Goal: Task Accomplishment & Management: Complete application form

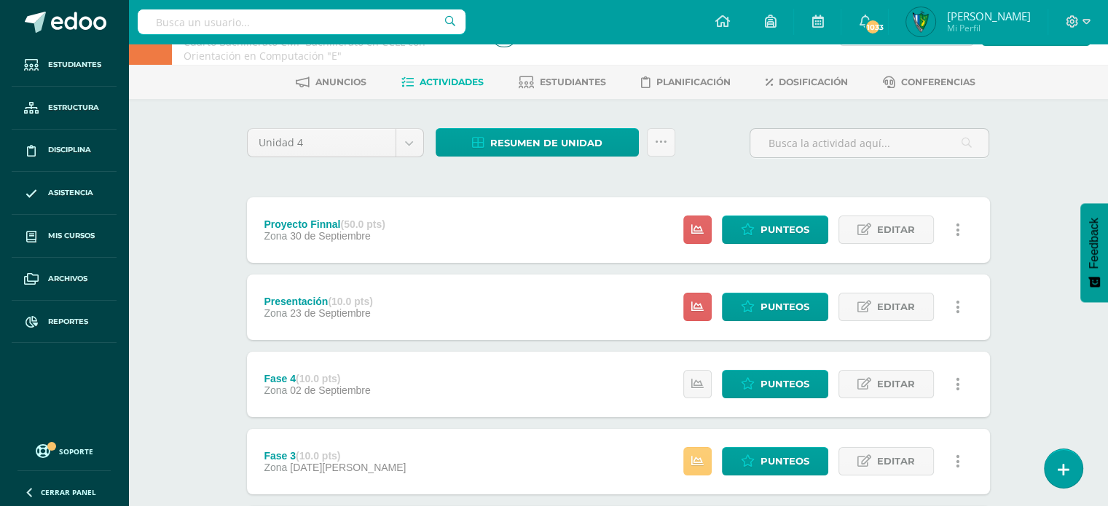
scroll to position [32, 0]
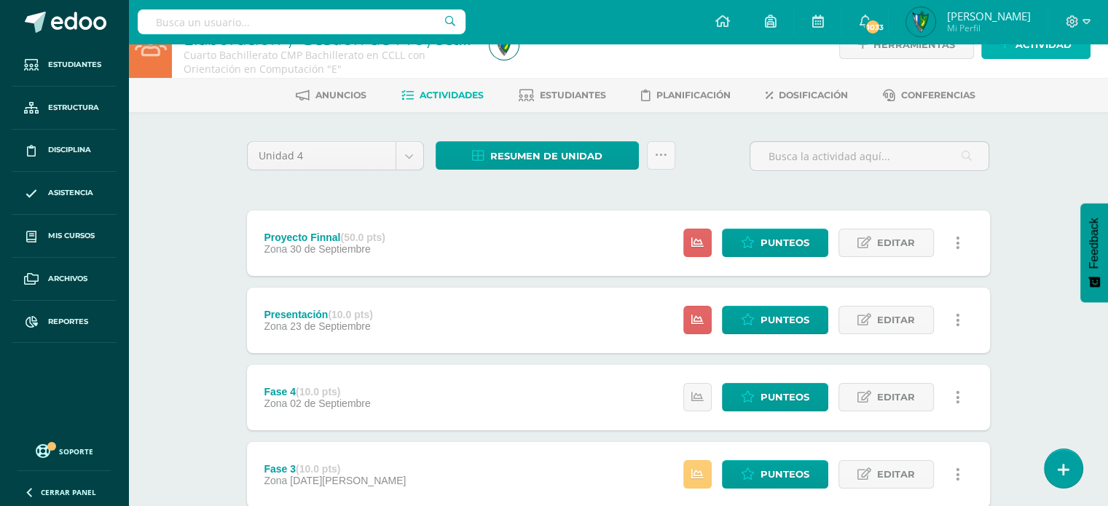
click at [1017, 46] on span "Actividad" at bounding box center [1044, 44] width 56 height 27
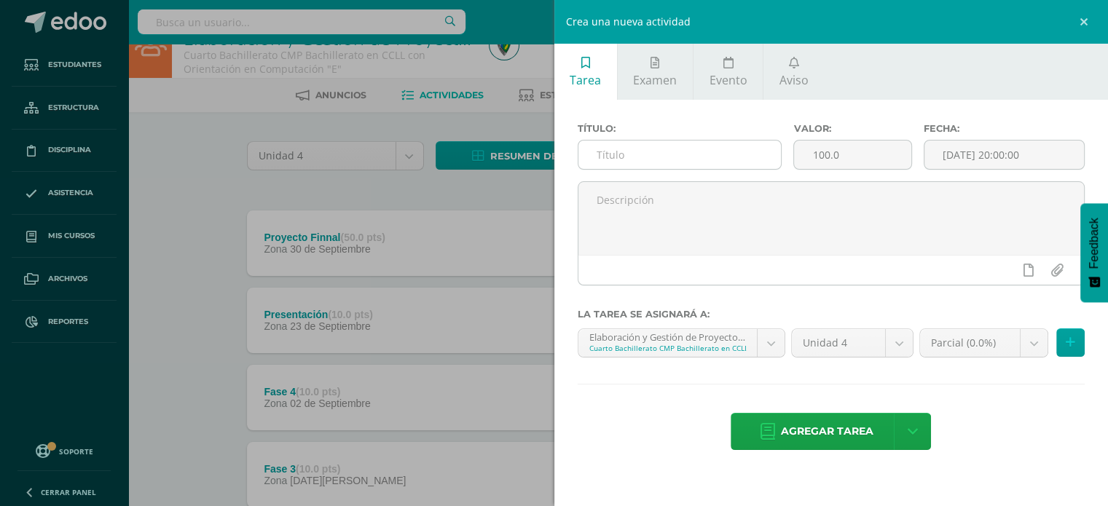
click at [683, 165] on input "text" at bounding box center [679, 155] width 203 height 28
type input "Trabajo Escrito"
drag, startPoint x: 850, startPoint y: 160, endPoint x: 763, endPoint y: 155, distance: 86.8
click at [763, 155] on div "Título: Trabajo Escrito Valor: 100.0 Fecha: 2025-10-12 20:00:00" at bounding box center [831, 152] width 519 height 58
type input "20"
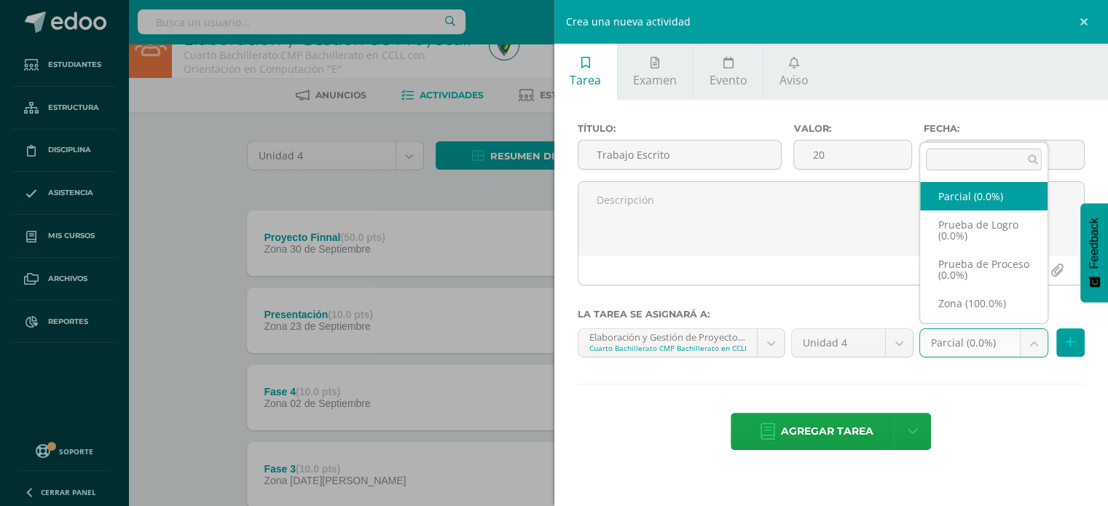
click at [1005, 345] on body "Estudiantes Estructura Disciplina Asistencia Mis cursos Archivos Reportes Sopor…" at bounding box center [554, 363] width 1108 height 791
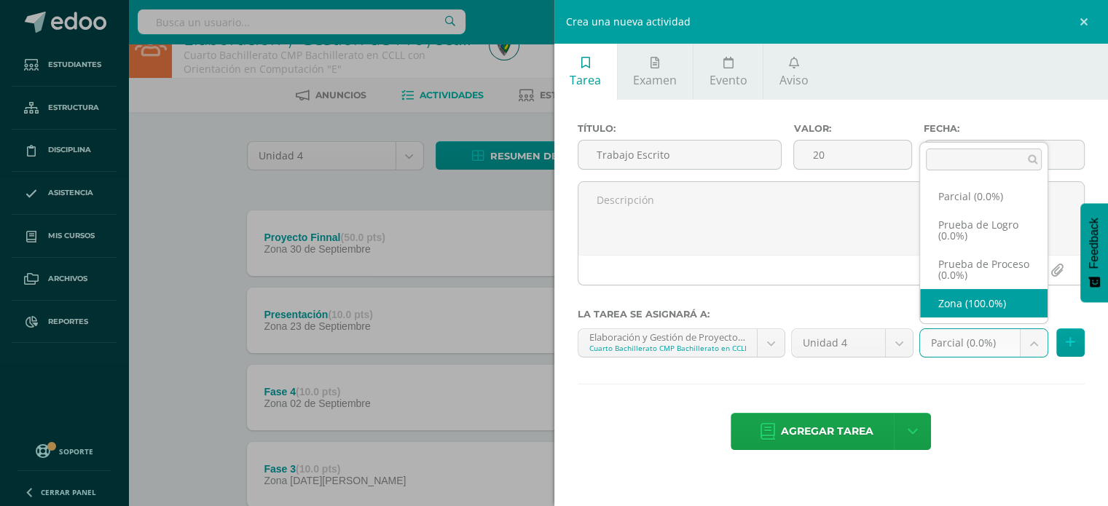
select select "161676"
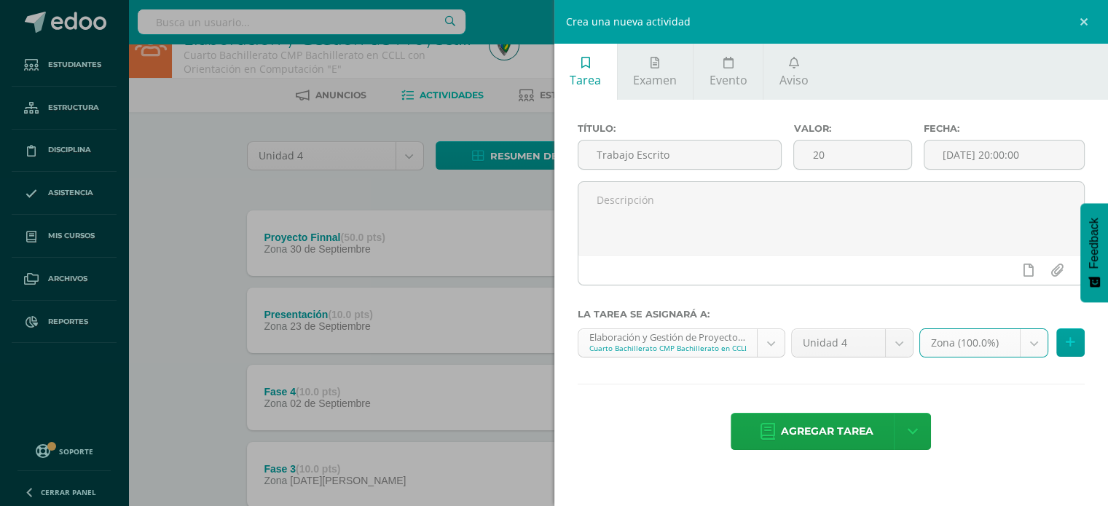
click at [766, 340] on body "Estudiantes Estructura Disciplina Asistencia Mis cursos Archivos Reportes Sopor…" at bounding box center [554, 363] width 1108 height 791
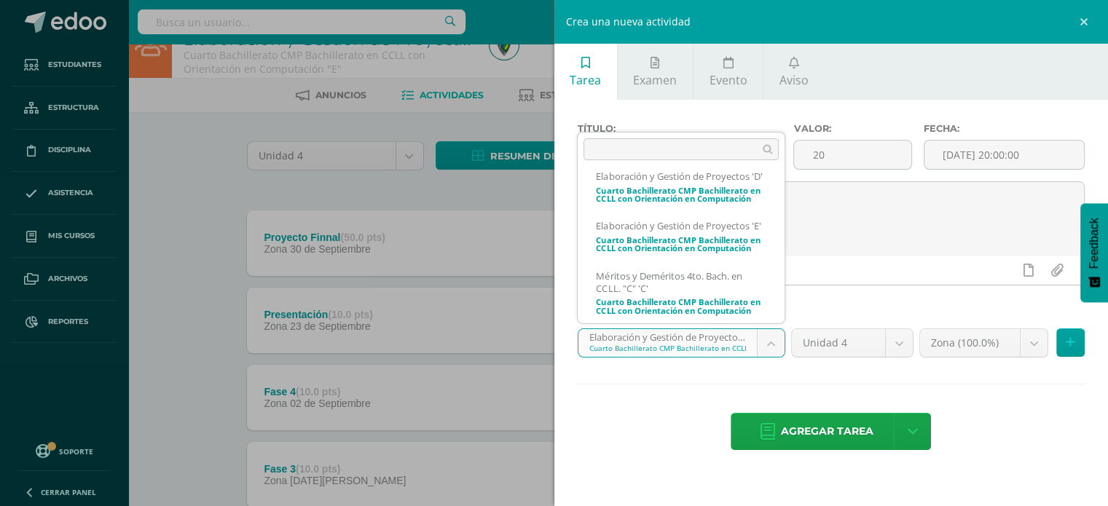
scroll to position [490, 0]
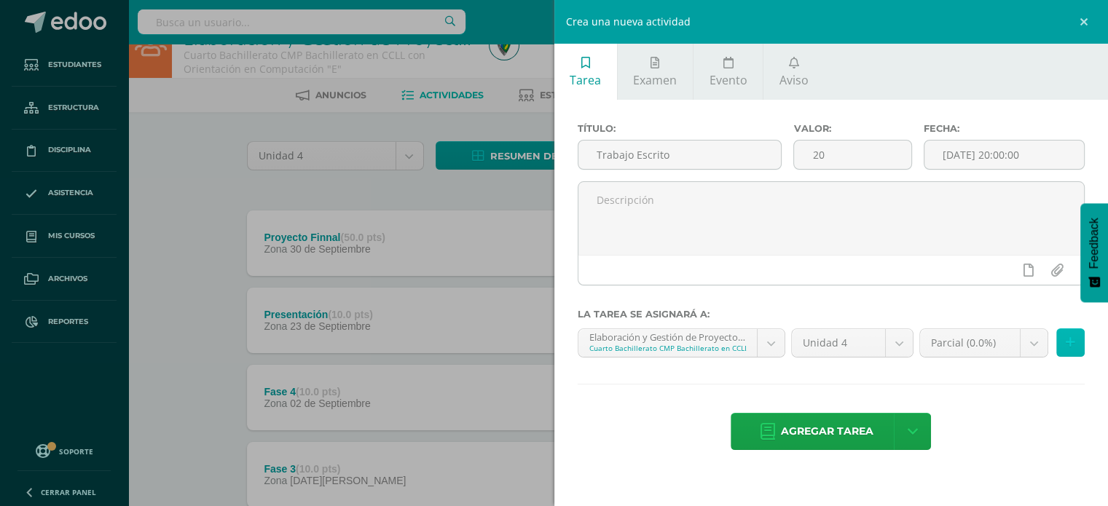
click at [1077, 342] on button at bounding box center [1070, 343] width 28 height 28
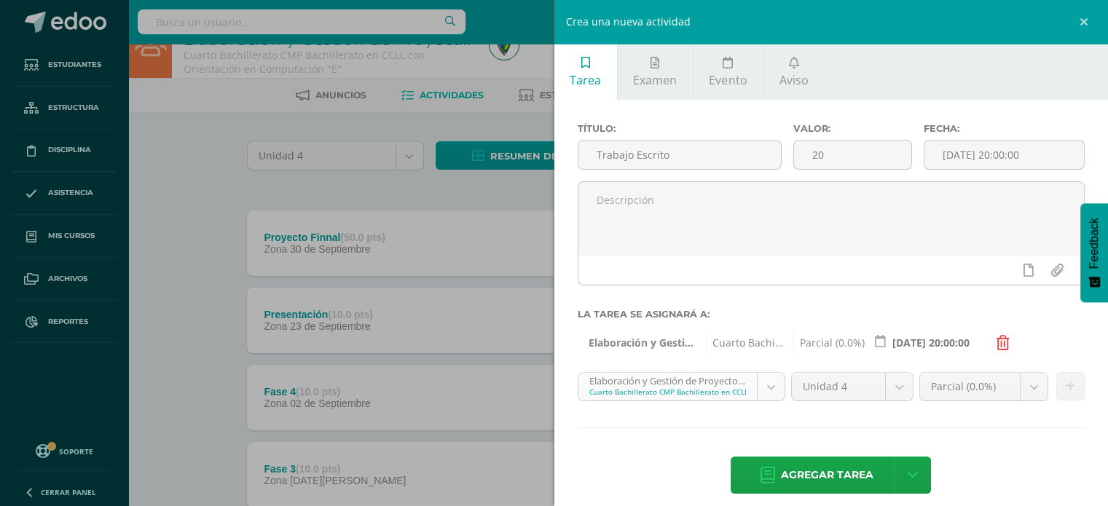
scroll to position [407, 0]
click at [778, 388] on body "Estudiantes Estructura Disciplina Asistencia Mis cursos Archivos Reportes Sopor…" at bounding box center [554, 363] width 1108 height 791
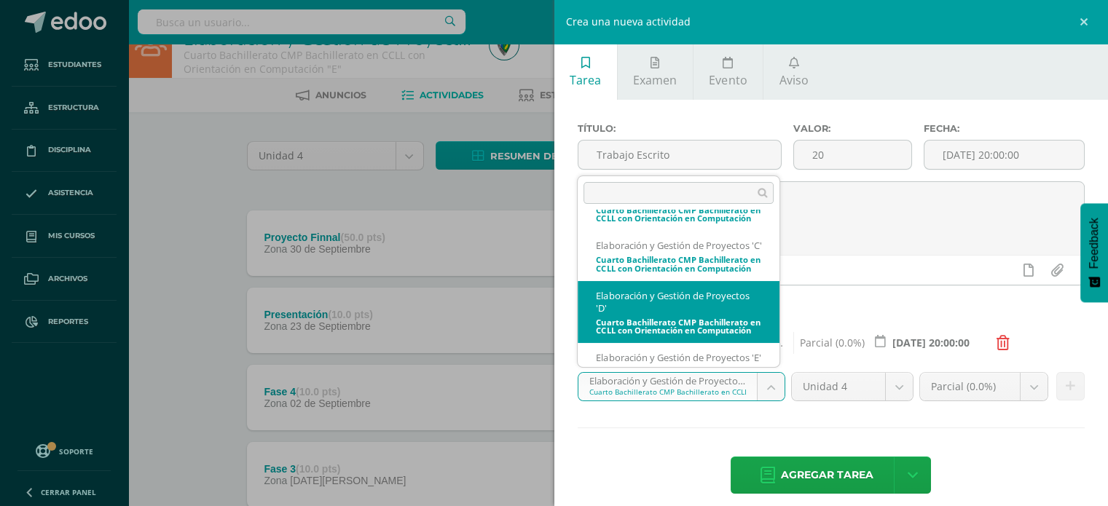
scroll to position [478, 0]
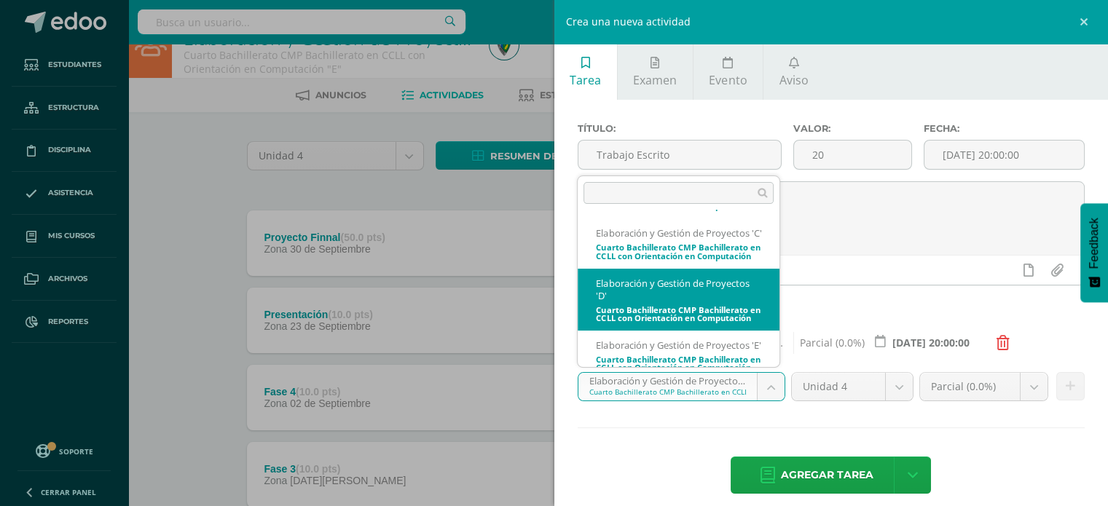
select select "161497"
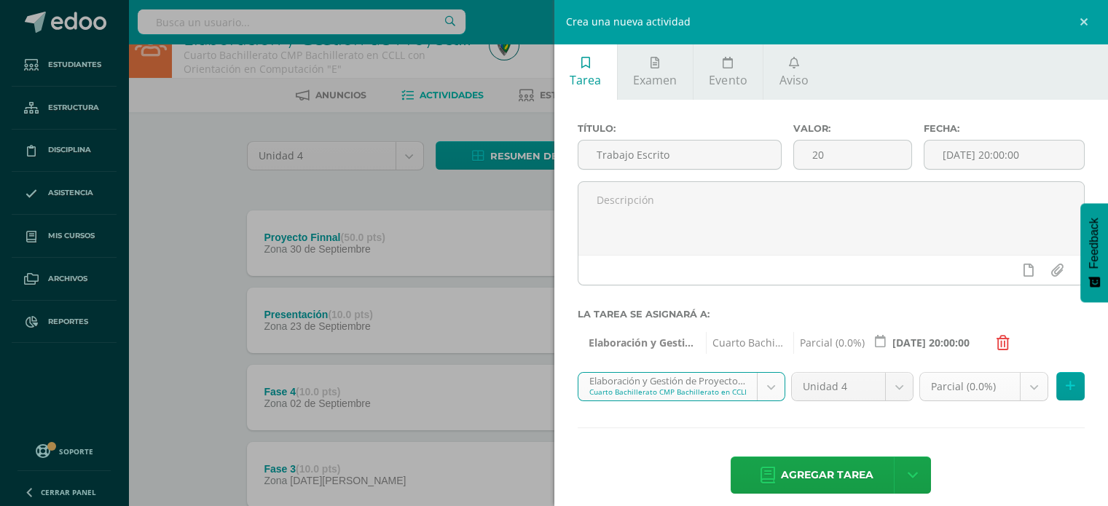
click at [944, 388] on body "Estudiantes Estructura Disciplina Asistencia Mis cursos Archivos Reportes Sopor…" at bounding box center [554, 363] width 1108 height 791
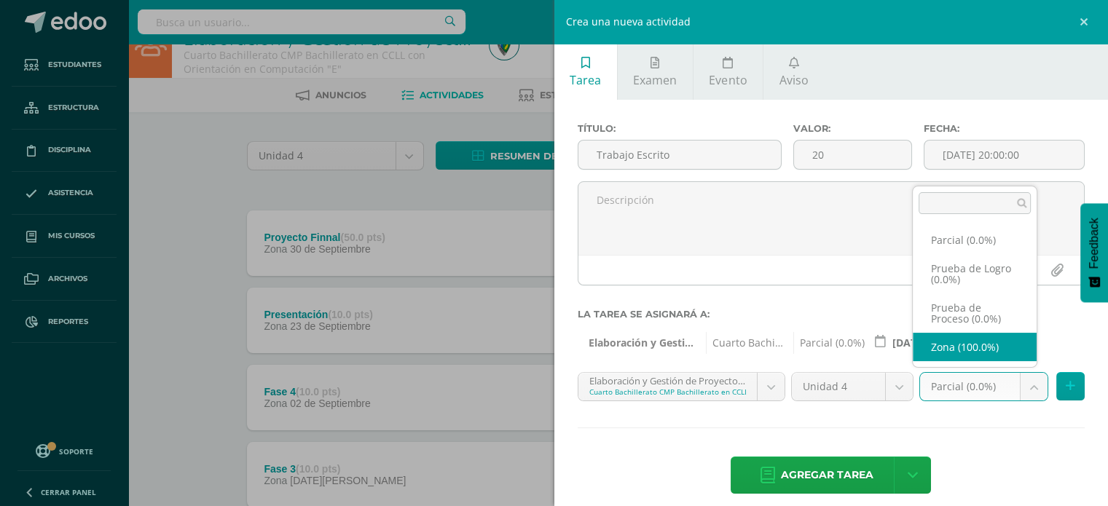
select select "161516"
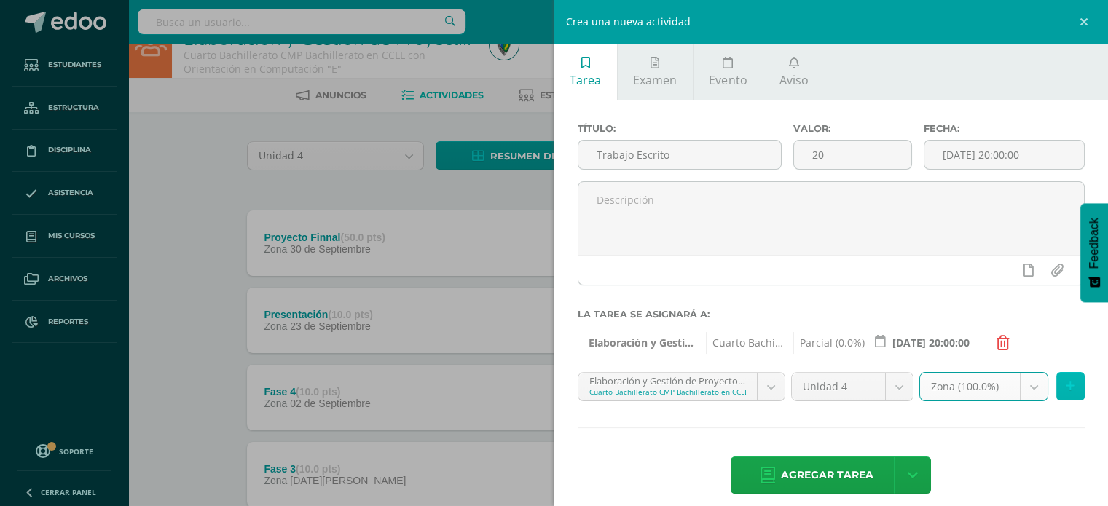
click at [1066, 383] on icon at bounding box center [1070, 386] width 9 height 12
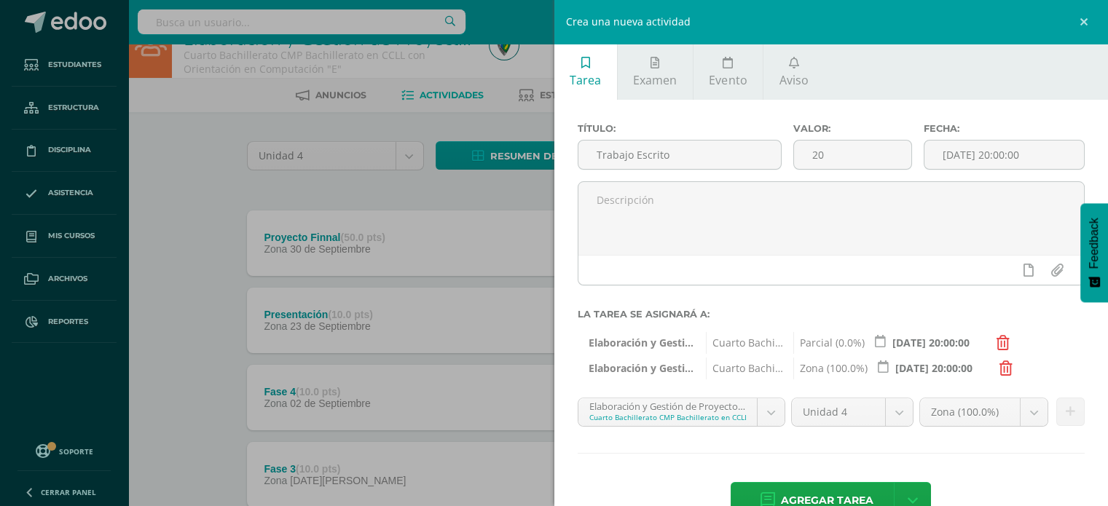
click at [1002, 339] on icon at bounding box center [1003, 343] width 13 height 15
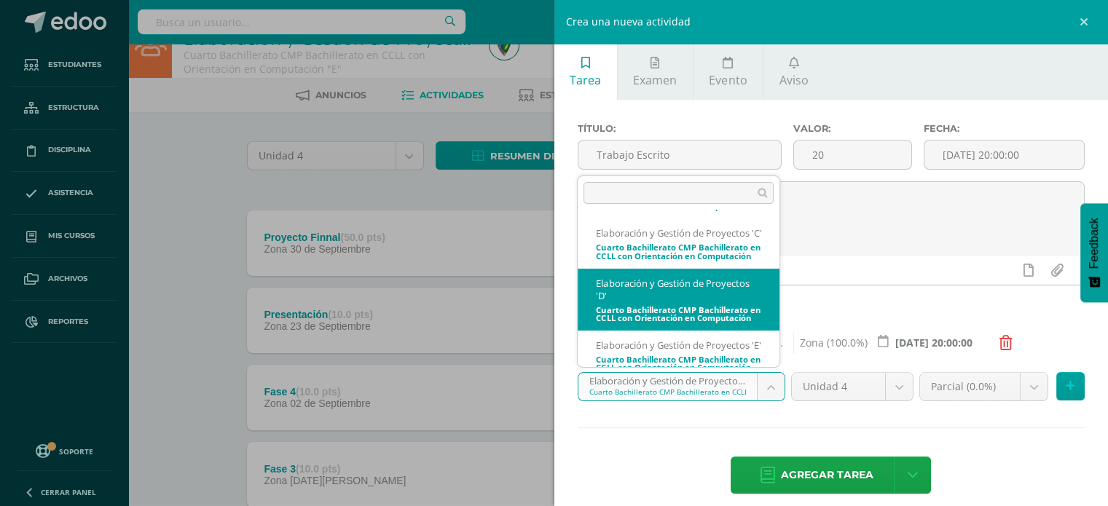
click at [769, 372] on body "Estudiantes Estructura Disciplina Asistencia Mis cursos Archivos Reportes Sopor…" at bounding box center [554, 363] width 1108 height 791
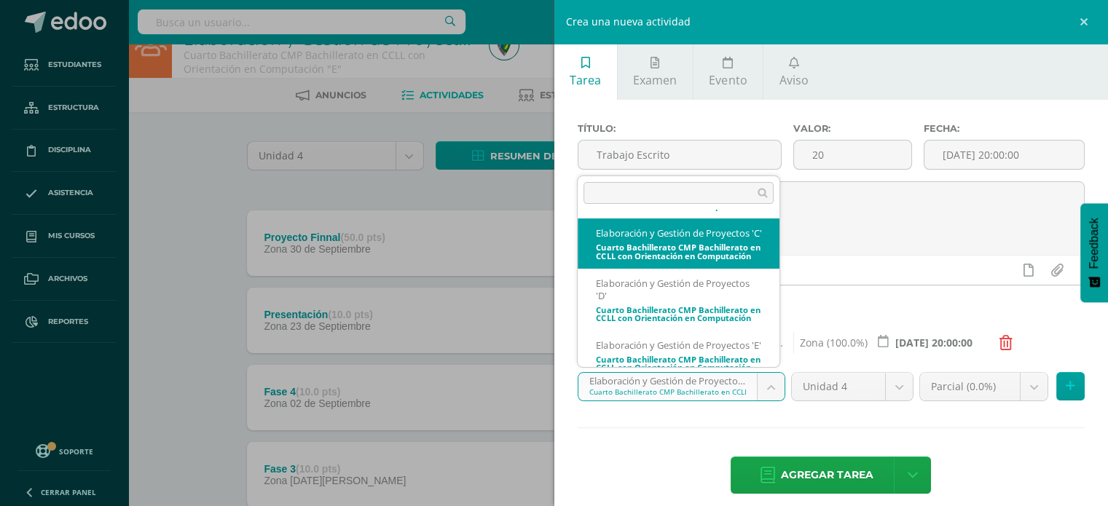
select select "161037"
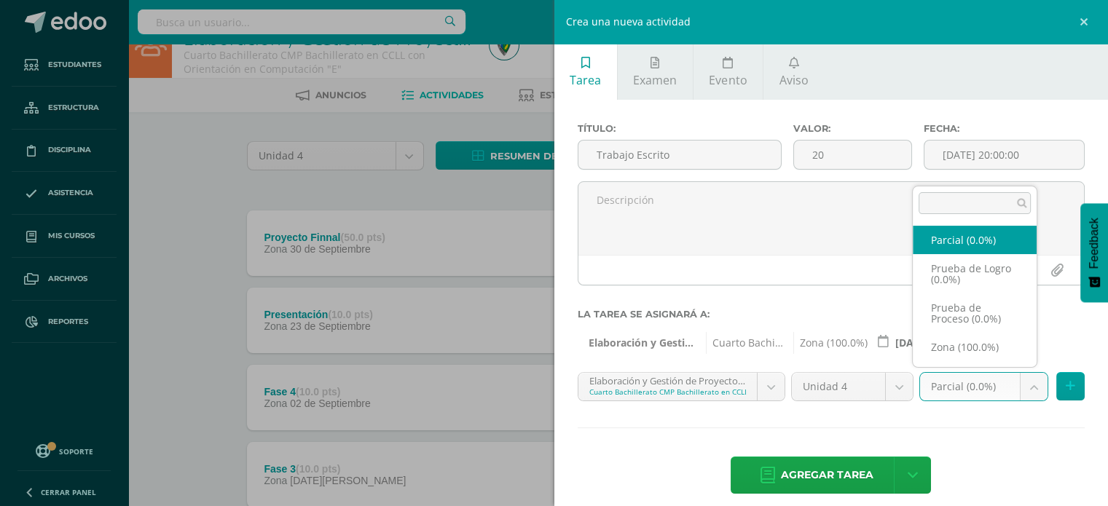
click at [999, 391] on body "Estudiantes Estructura Disciplina Asistencia Mis cursos Archivos Reportes Sopor…" at bounding box center [554, 363] width 1108 height 791
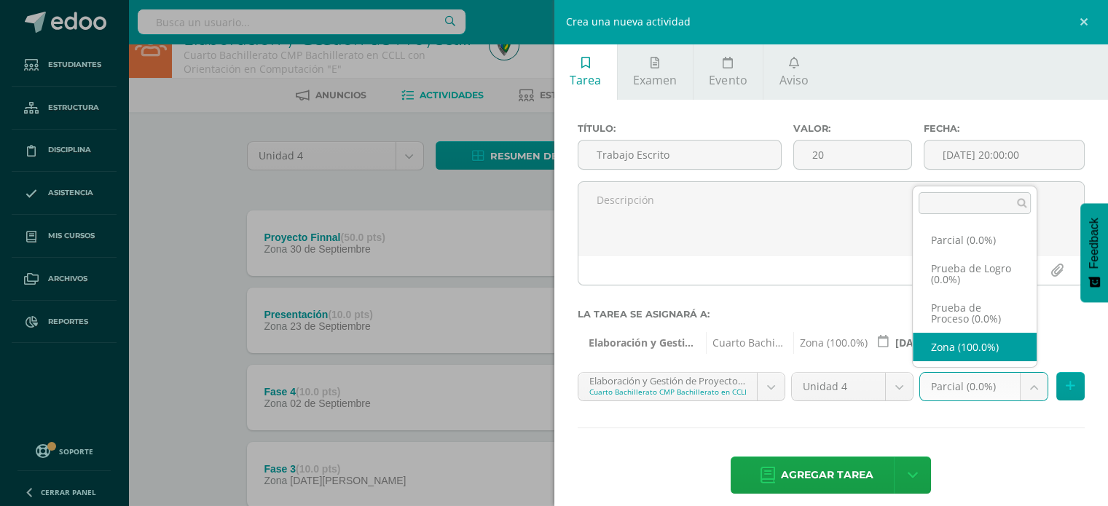
select select "161056"
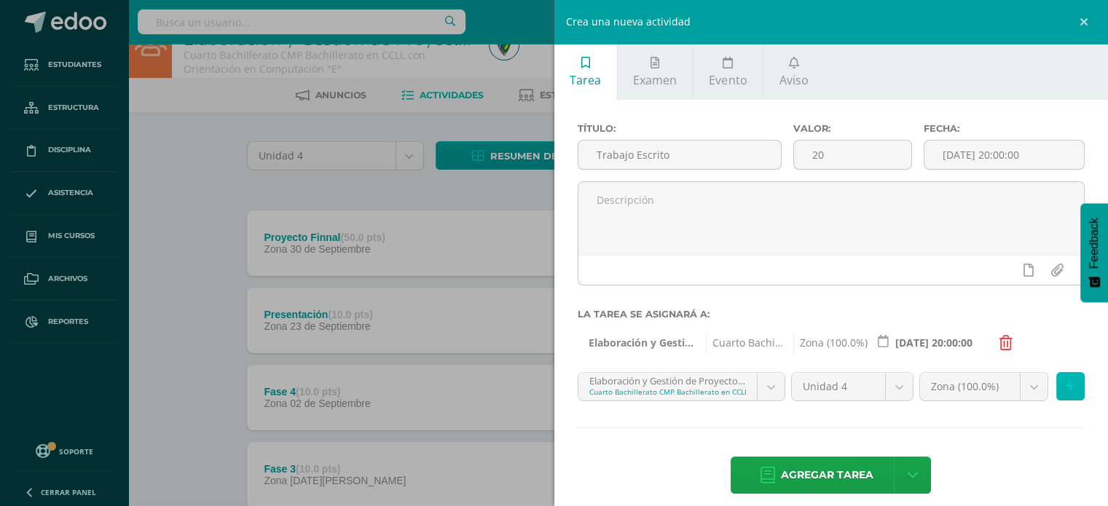
click at [1066, 385] on icon at bounding box center [1070, 386] width 9 height 12
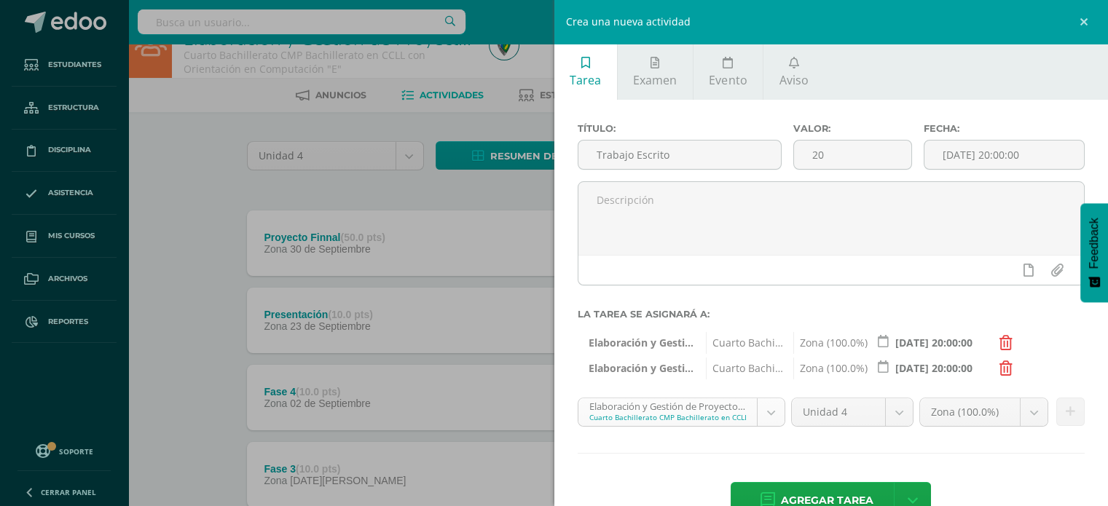
click at [758, 409] on body "Estudiantes Estructura Disciplina Asistencia Mis cursos Archivos Reportes Sopor…" at bounding box center [554, 363] width 1108 height 791
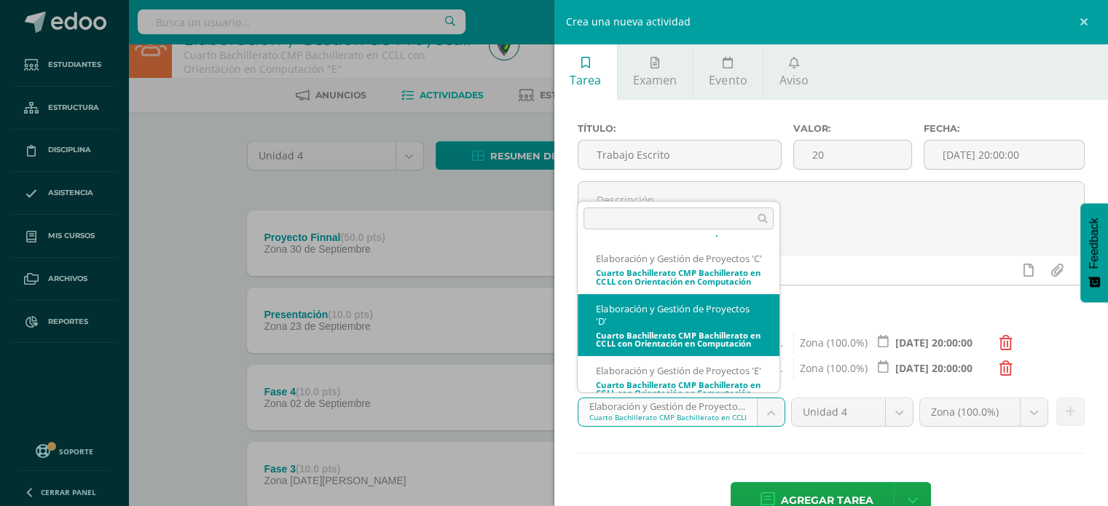
select select "161497"
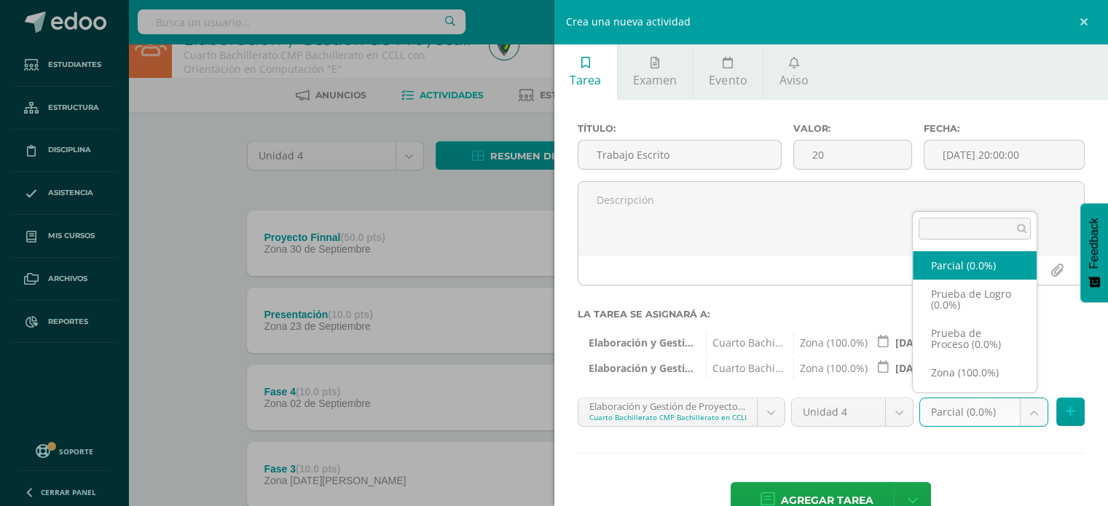
click at [991, 417] on body "Estudiantes Estructura Disciplina Asistencia Mis cursos Archivos Reportes Sopor…" at bounding box center [554, 363] width 1108 height 791
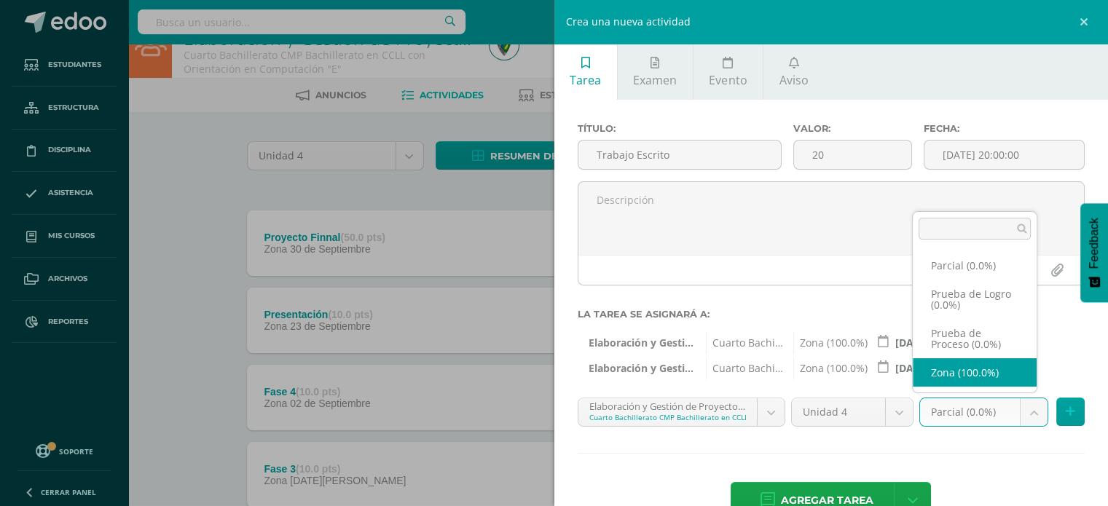
select select "161516"
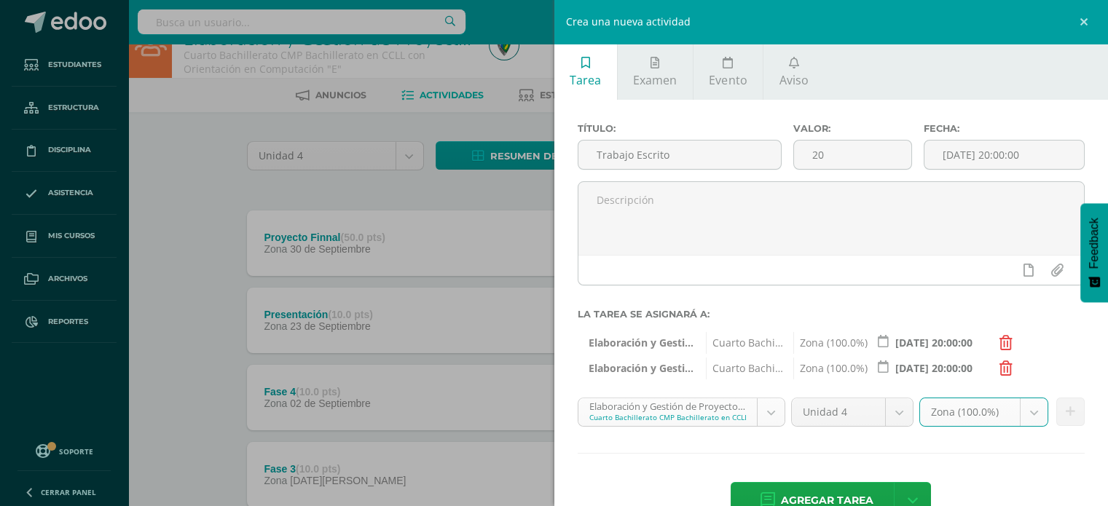
click at [767, 416] on body "Estudiantes Estructura Disciplina Asistencia Mis cursos Archivos Reportes Sopor…" at bounding box center [554, 363] width 1108 height 791
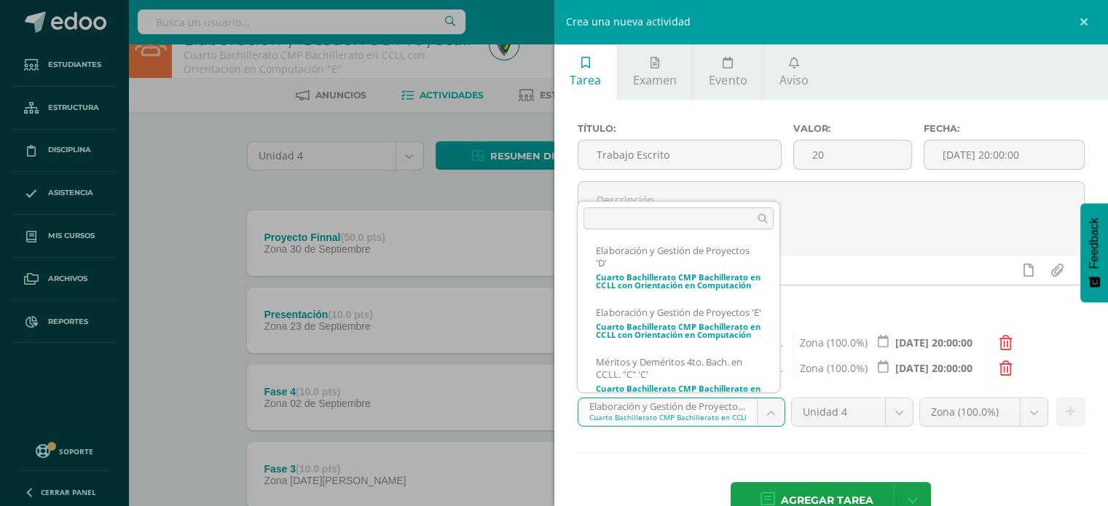
scroll to position [548, 0]
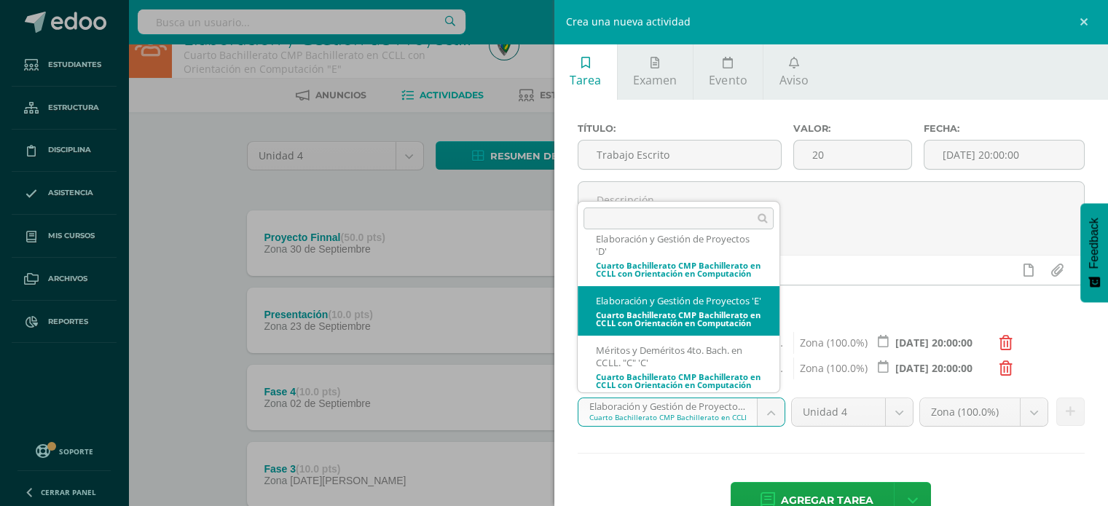
select select "161657"
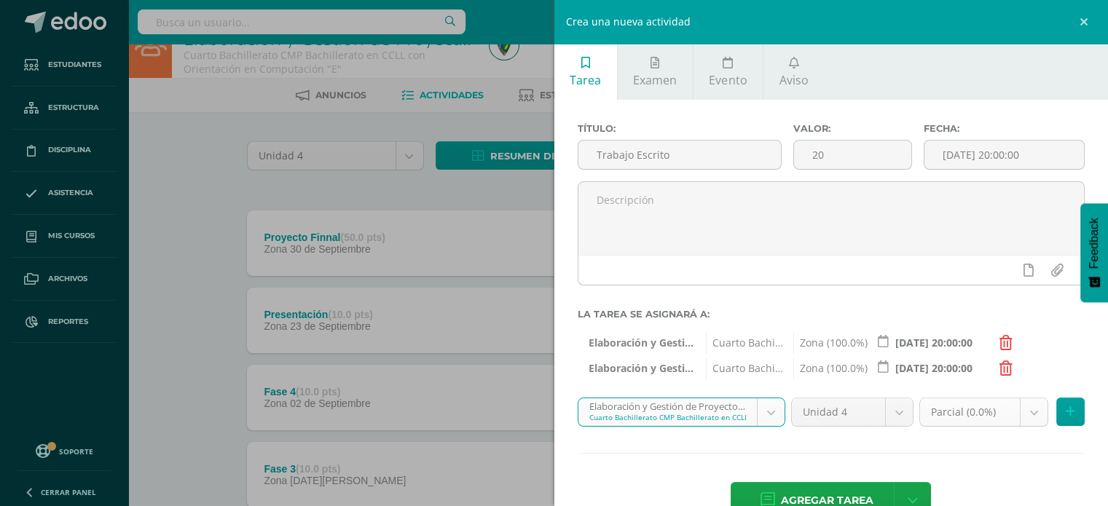
click at [1011, 407] on body "Estudiantes Estructura Disciplina Asistencia Mis cursos Archivos Reportes Sopor…" at bounding box center [554, 363] width 1108 height 791
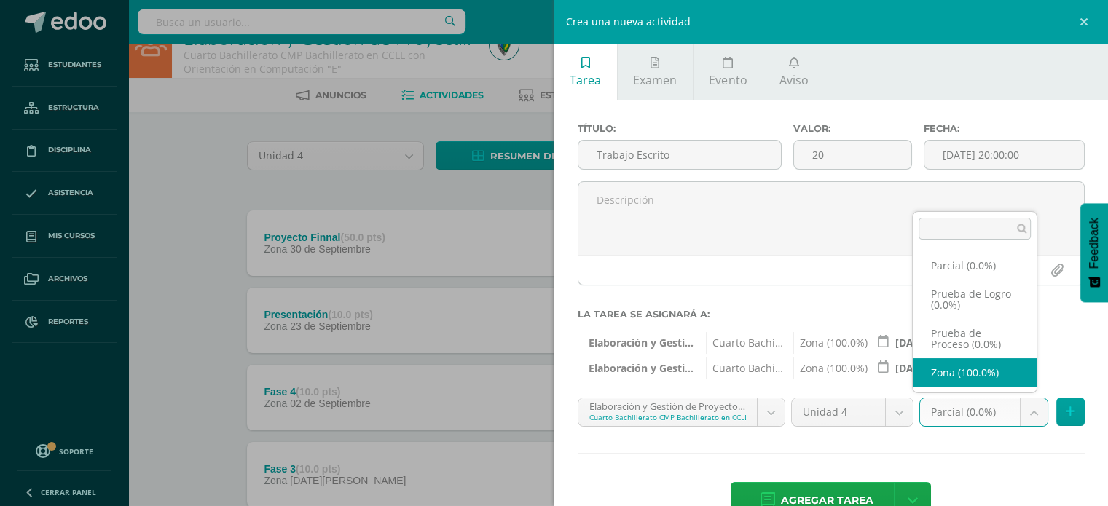
select select "161676"
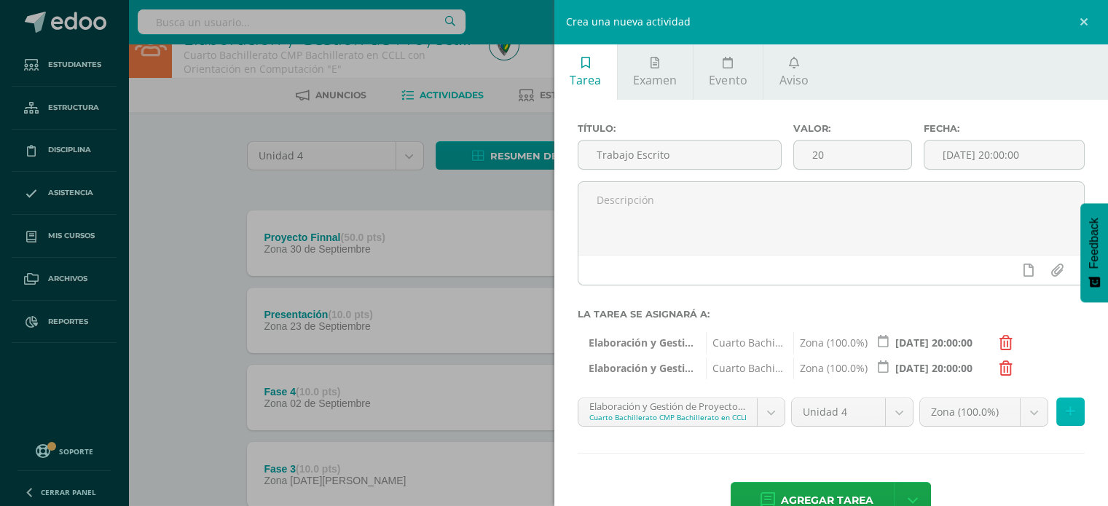
click at [1067, 413] on button at bounding box center [1070, 412] width 28 height 28
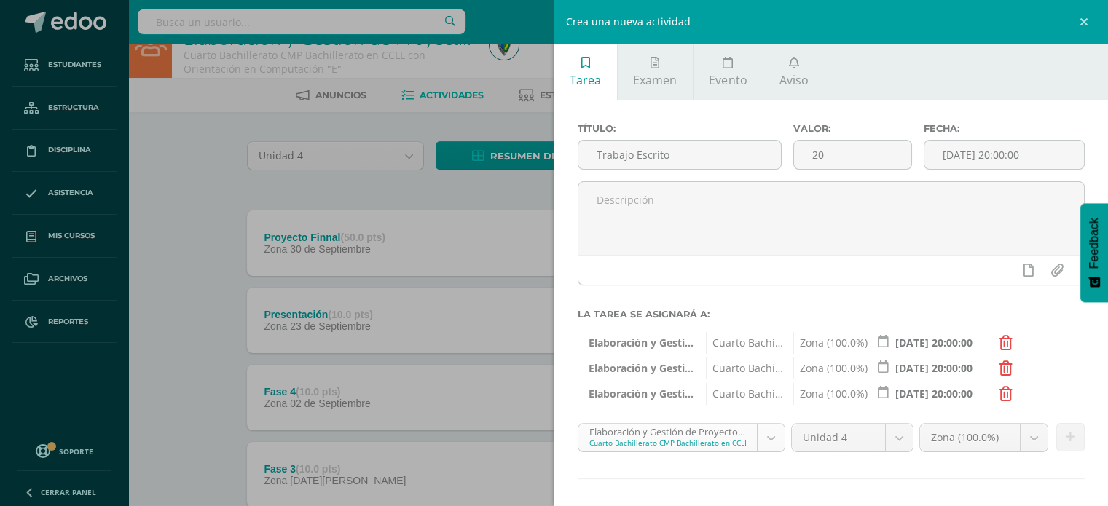
click at [754, 424] on body "Estudiantes Estructura Disciplina Asistencia Mis cursos Archivos Reportes Sopor…" at bounding box center [554, 363] width 1108 height 791
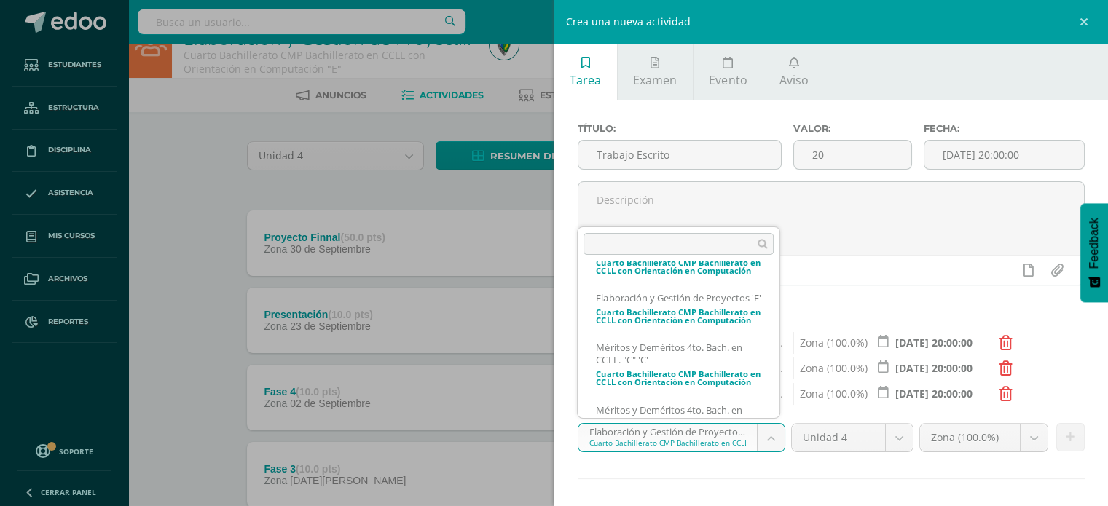
click at [779, 409] on ul "Ciencias Sociales y Formación Ciudadana e Interculturalidad 'D' Primero Básico …" at bounding box center [679, 339] width 202 height 157
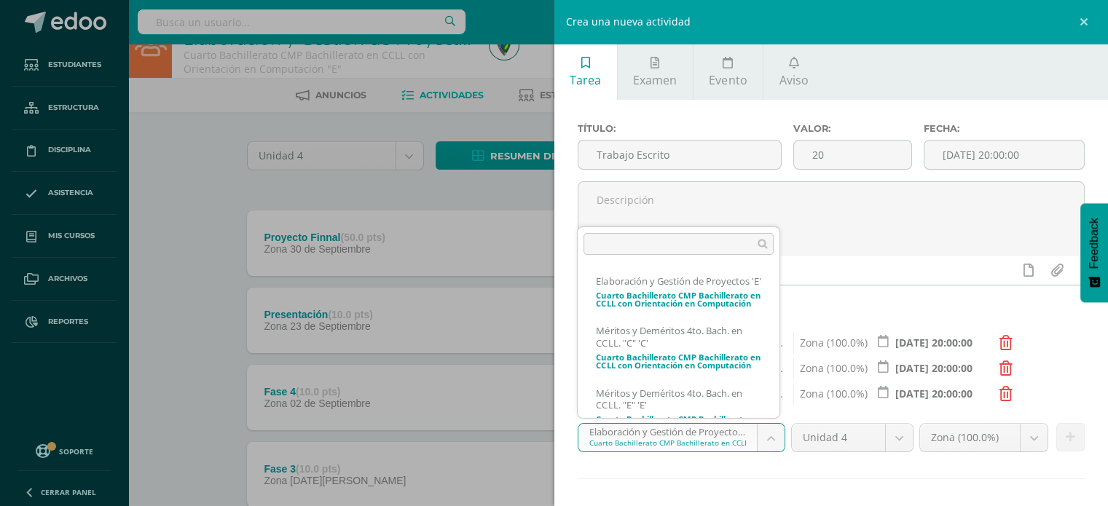
click at [779, 409] on ul "Ciencias Sociales y Formación Ciudadana e Interculturalidad 'D' Primero Básico …" at bounding box center [679, 339] width 202 height 157
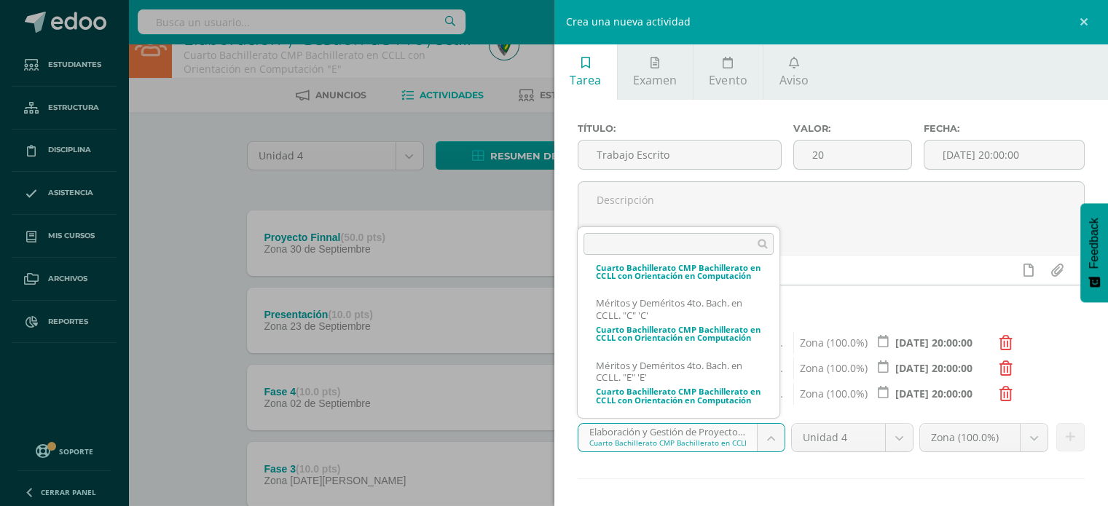
click at [779, 409] on ul "Ciencias Sociales y Formación Ciudadana e Interculturalidad 'D' Primero Básico …" at bounding box center [679, 339] width 202 height 157
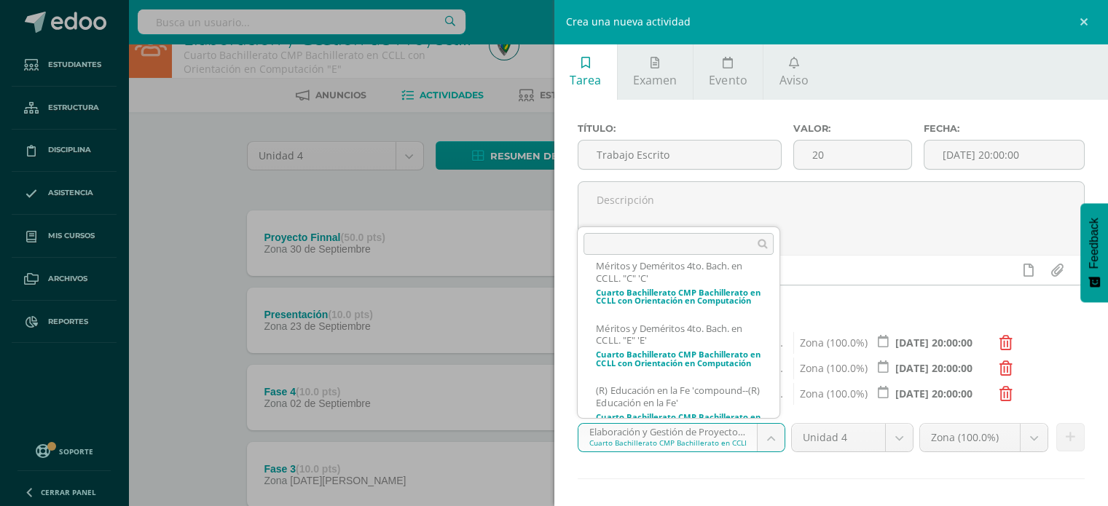
click at [779, 409] on ul "Ciencias Sociales y Formación Ciudadana e Interculturalidad 'D' Primero Básico …" at bounding box center [679, 339] width 202 height 157
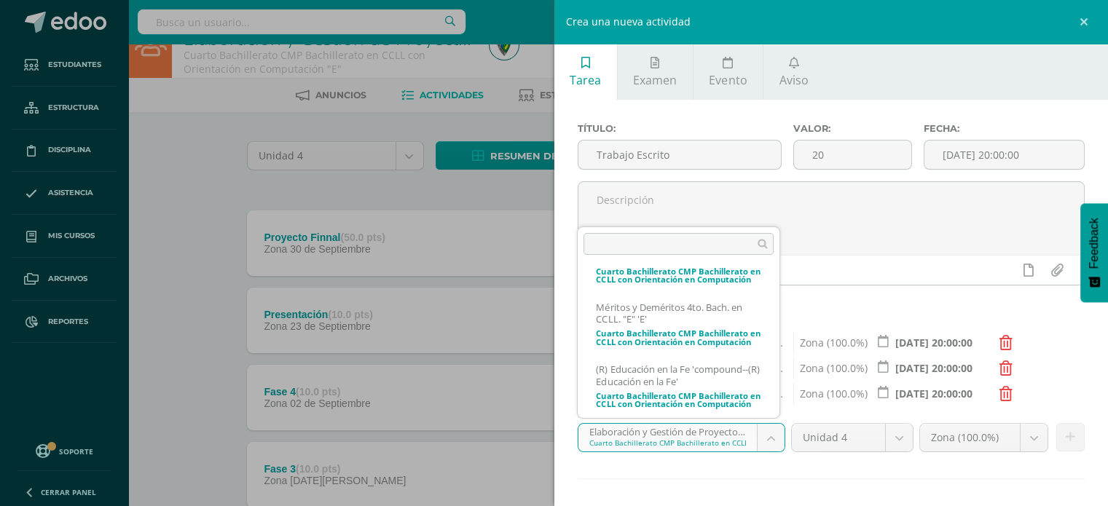
click at [779, 409] on ul "Ciencias Sociales y Formación Ciudadana e Interculturalidad 'D' Primero Básico …" at bounding box center [679, 339] width 202 height 157
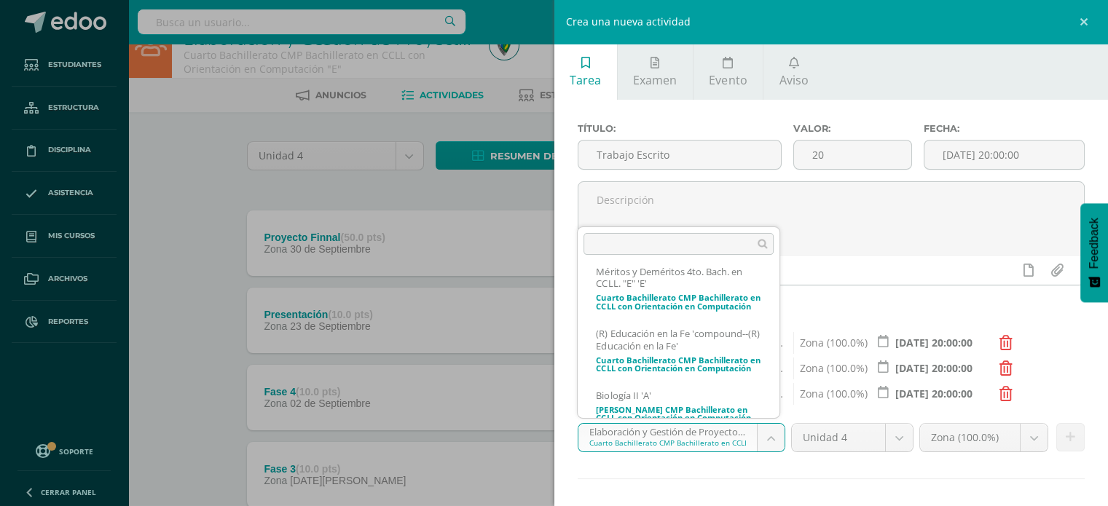
click at [779, 409] on ul "Ciencias Sociales y Formación Ciudadana e Interculturalidad 'D' Primero Básico …" at bounding box center [679, 339] width 202 height 157
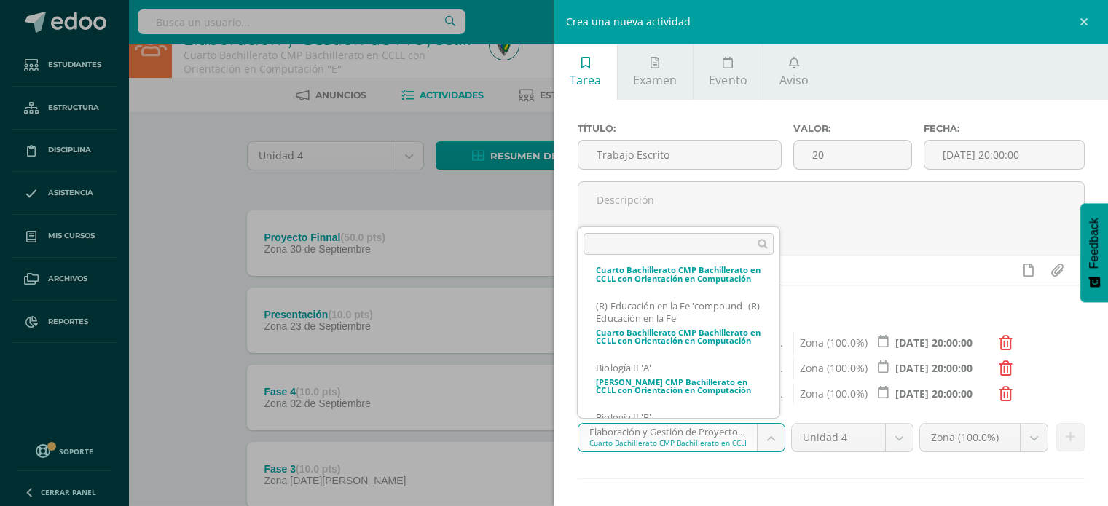
click at [779, 409] on ul "Ciencias Sociales y Formación Ciudadana e Interculturalidad 'D' Primero Básico …" at bounding box center [679, 339] width 202 height 157
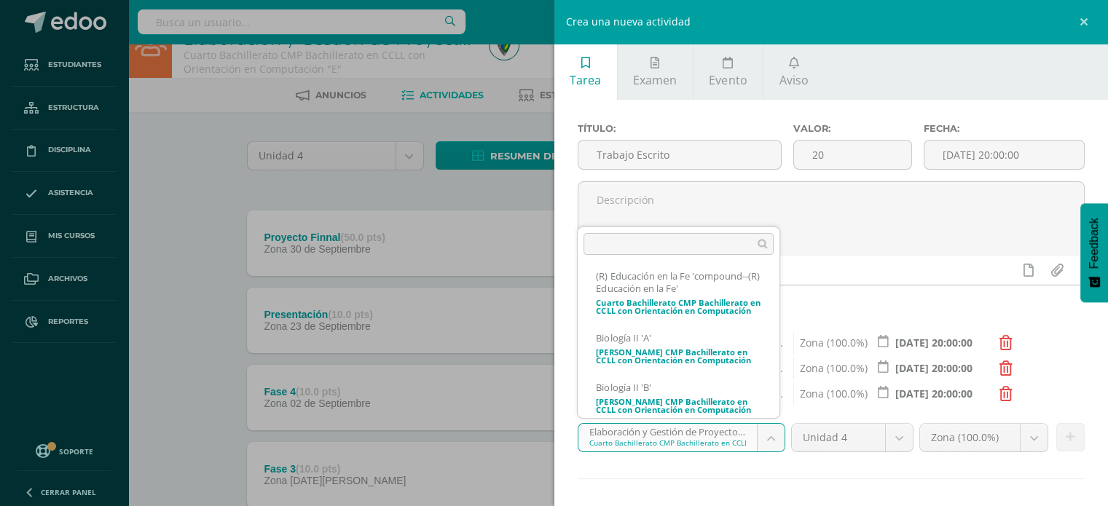
click at [779, 409] on ul "Ciencias Sociales y Formación Ciudadana e Interculturalidad 'D' Primero Básico …" at bounding box center [679, 339] width 202 height 157
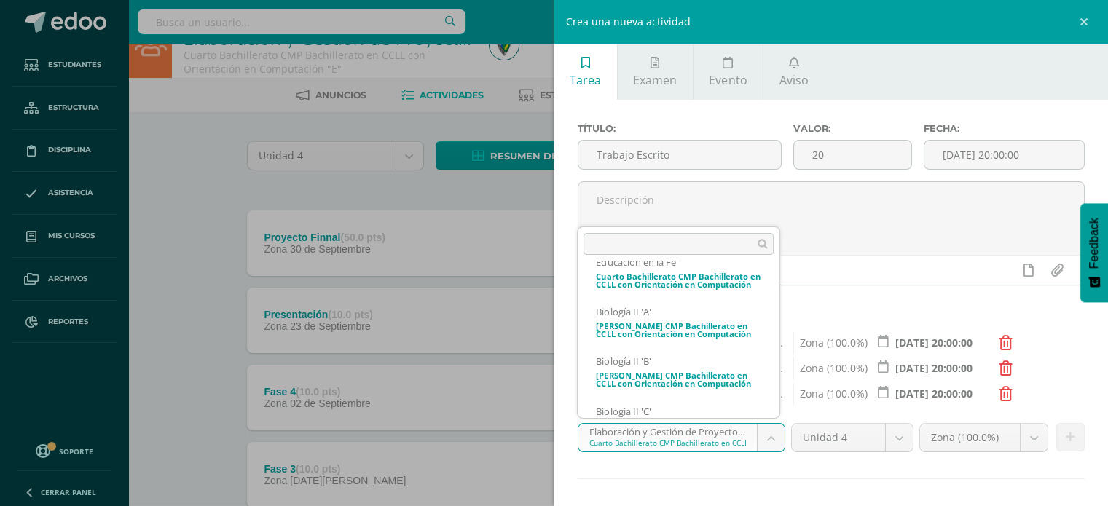
click at [779, 409] on ul "Ciencias Sociales y Formación Ciudadana e Interculturalidad 'D' Primero Básico …" at bounding box center [679, 339] width 202 height 157
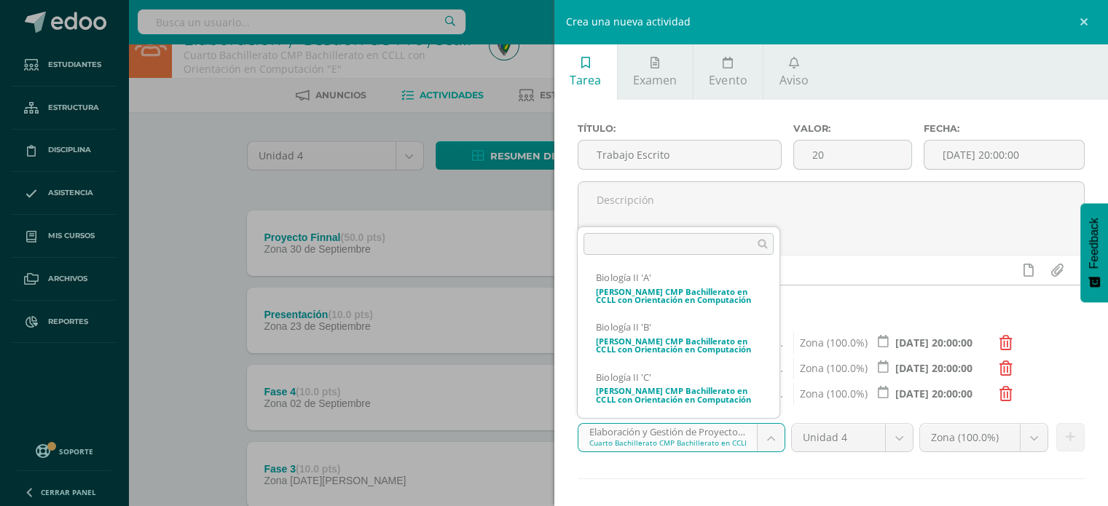
click at [779, 409] on ul "Ciencias Sociales y Formación Ciudadana e Interculturalidad 'D' Primero Básico …" at bounding box center [679, 339] width 202 height 157
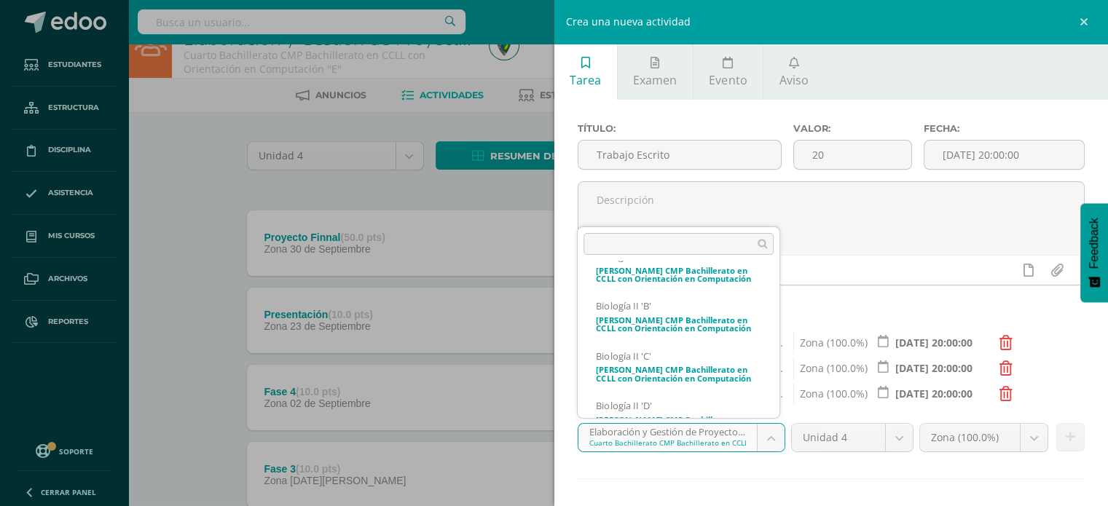
click at [779, 409] on ul "Ciencias Sociales y Formación Ciudadana e Interculturalidad 'D' Primero Básico …" at bounding box center [679, 339] width 202 height 157
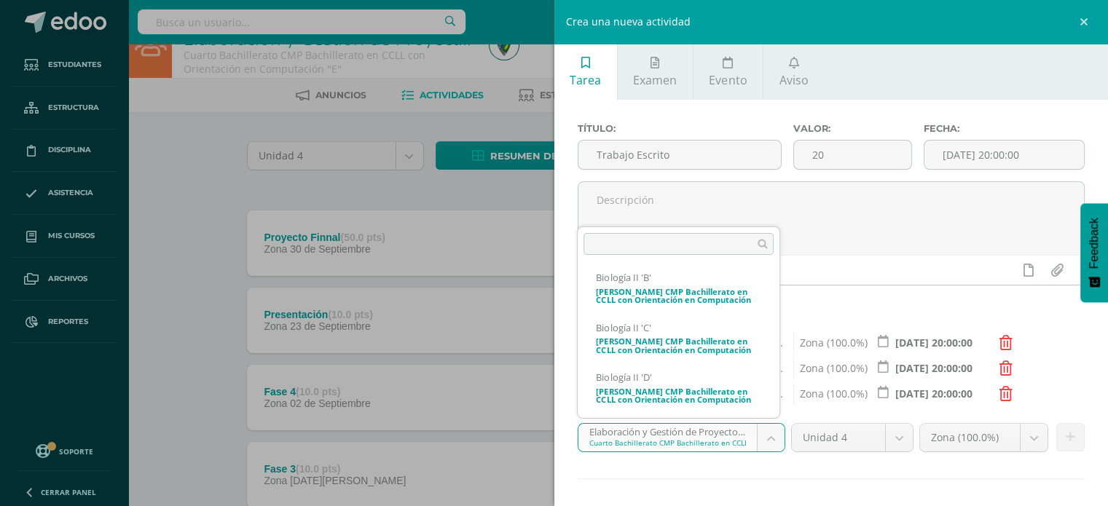
click at [779, 409] on ul "Ciencias Sociales y Formación Ciudadana e Interculturalidad 'D' Primero Básico …" at bounding box center [679, 339] width 202 height 157
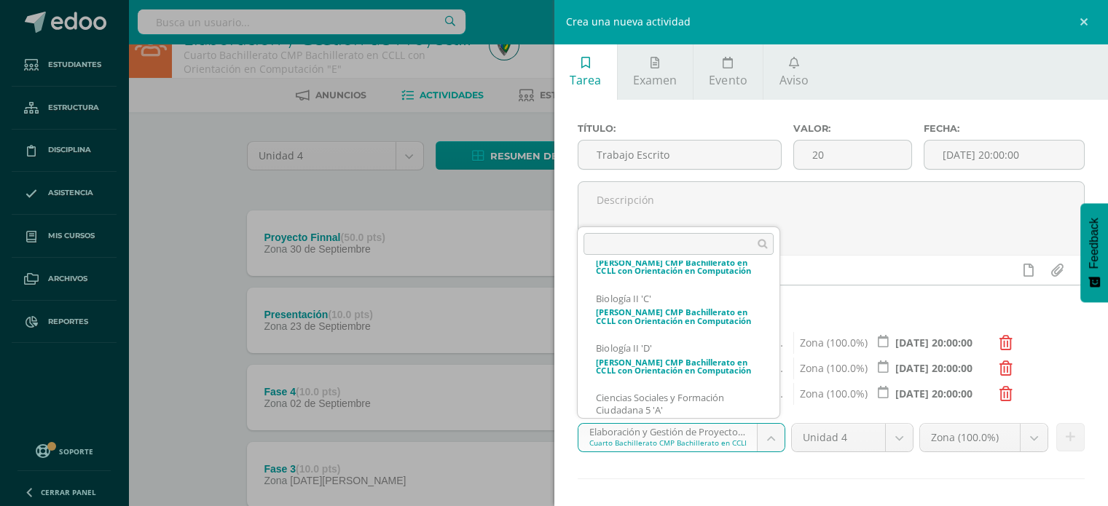
click at [779, 409] on ul "Ciencias Sociales y Formación Ciudadana e Interculturalidad 'D' Primero Básico …" at bounding box center [679, 339] width 202 height 157
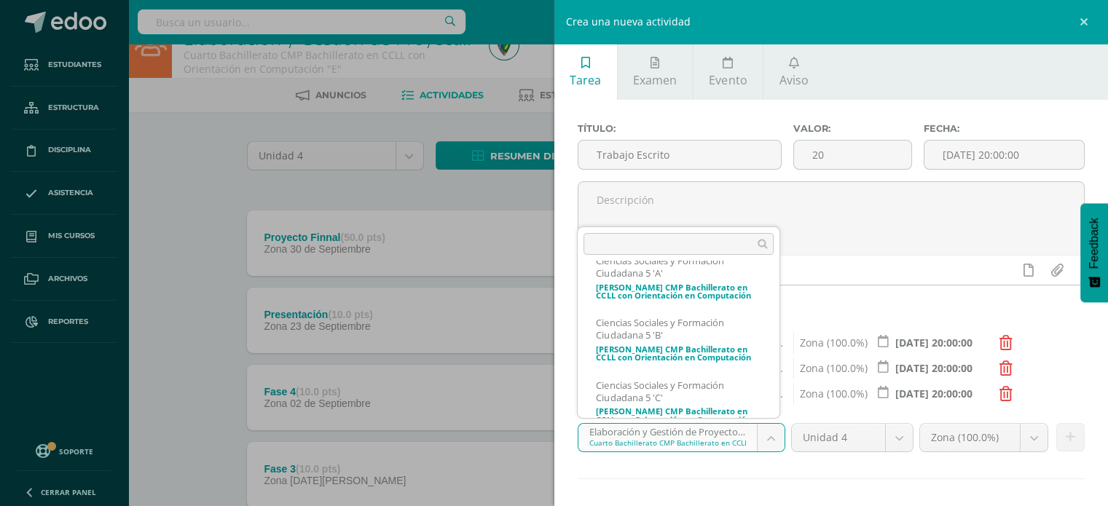
scroll to position [1113, 0]
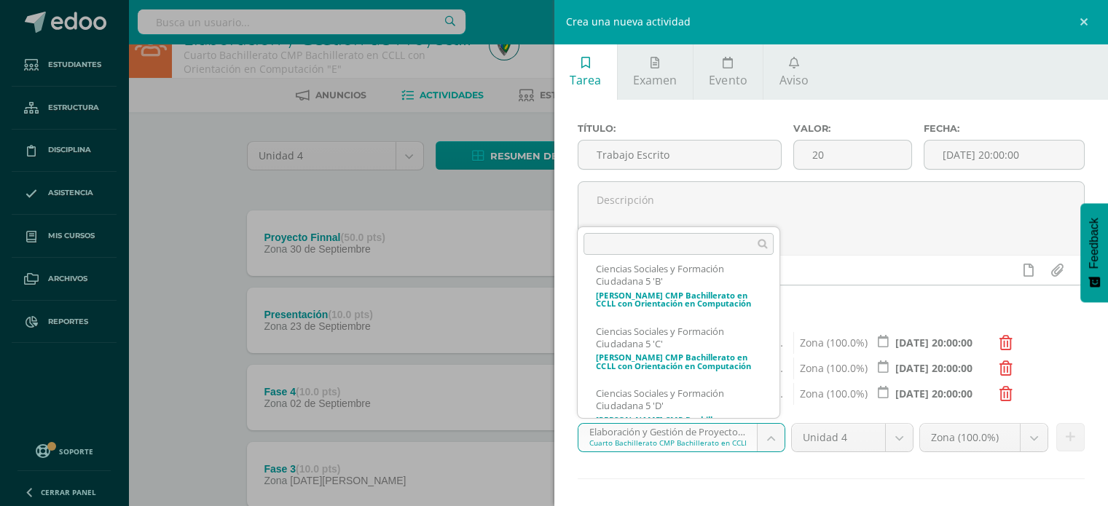
click at [779, 409] on ul "Ciencias Sociales y Formación Ciudadana e Interculturalidad 'D' Primero Básico …" at bounding box center [679, 339] width 202 height 157
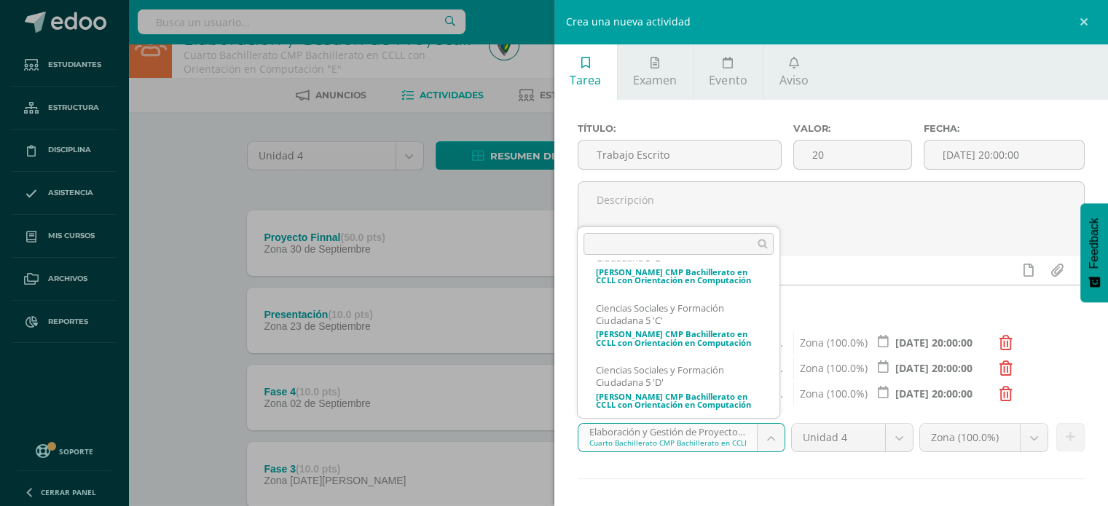
click at [779, 409] on ul "Ciencias Sociales y Formación Ciudadana e Interculturalidad 'D' Primero Básico …" at bounding box center [679, 339] width 202 height 157
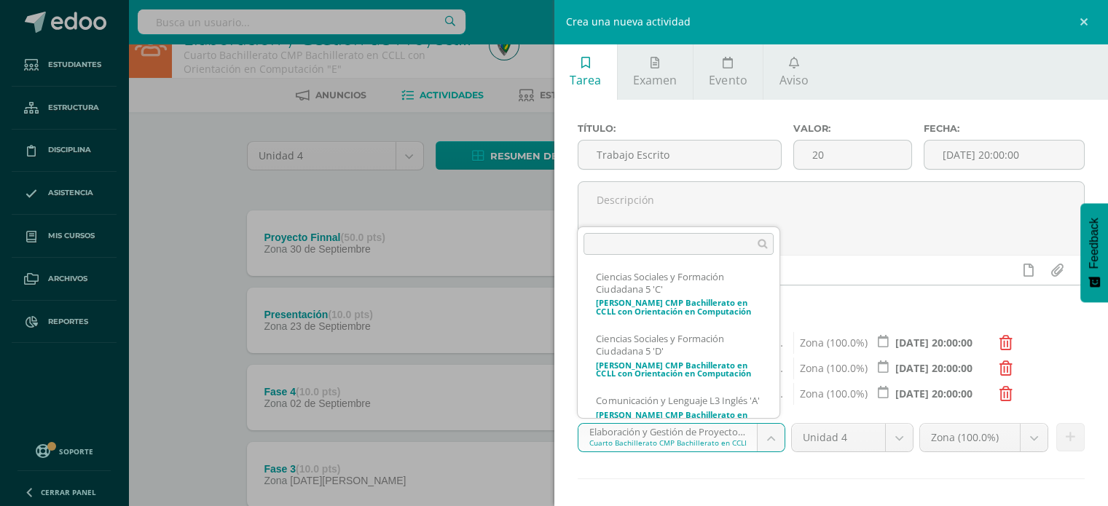
click at [779, 409] on ul "Ciencias Sociales y Formación Ciudadana e Interculturalidad 'D' Primero Básico …" at bounding box center [679, 339] width 202 height 157
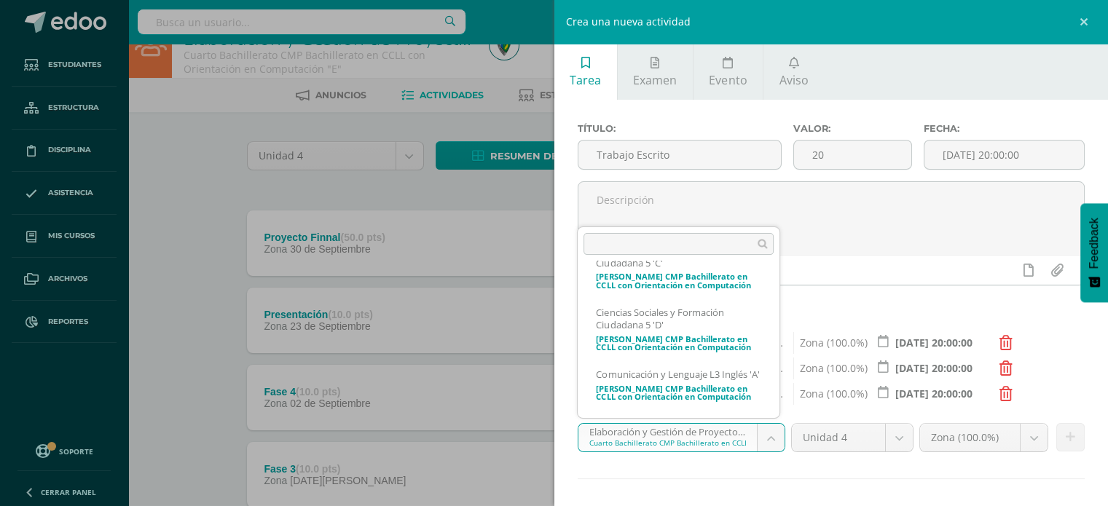
click at [779, 409] on ul "Ciencias Sociales y Formación Ciudadana e Interculturalidad 'D' Primero Básico …" at bounding box center [679, 339] width 202 height 157
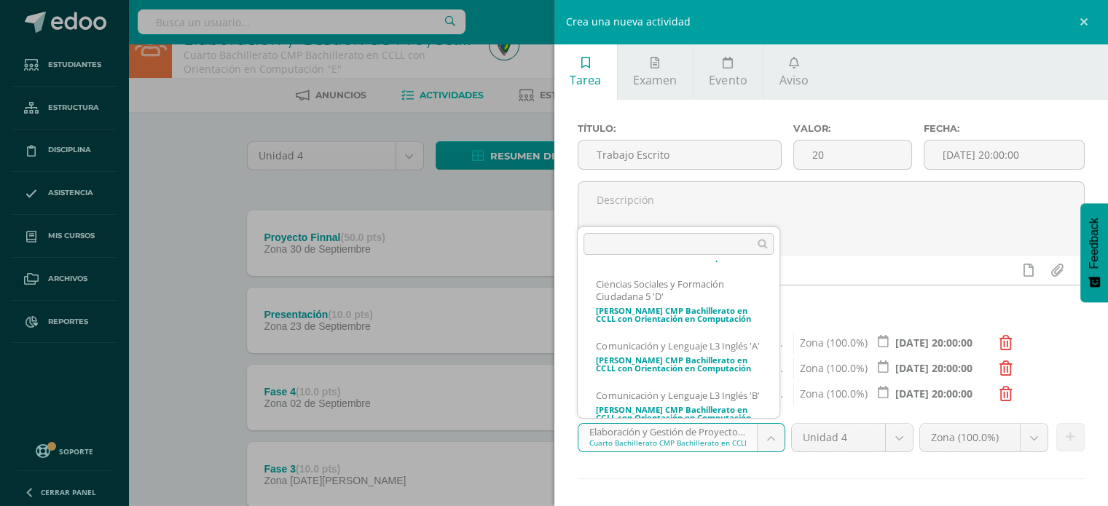
click at [779, 409] on ul "Ciencias Sociales y Formación Ciudadana e Interculturalidad 'D' Primero Básico …" at bounding box center [679, 339] width 202 height 157
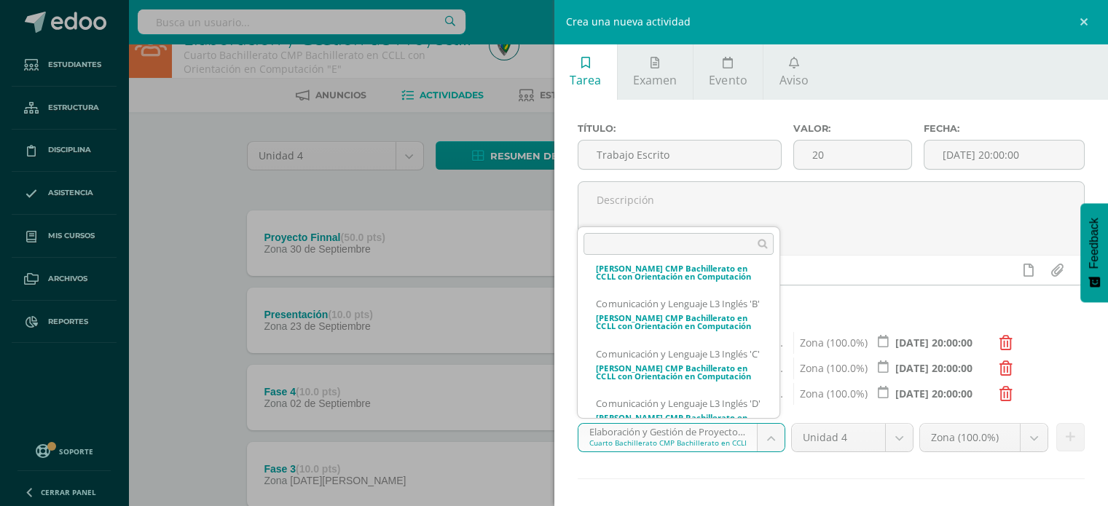
scroll to position [1421, 0]
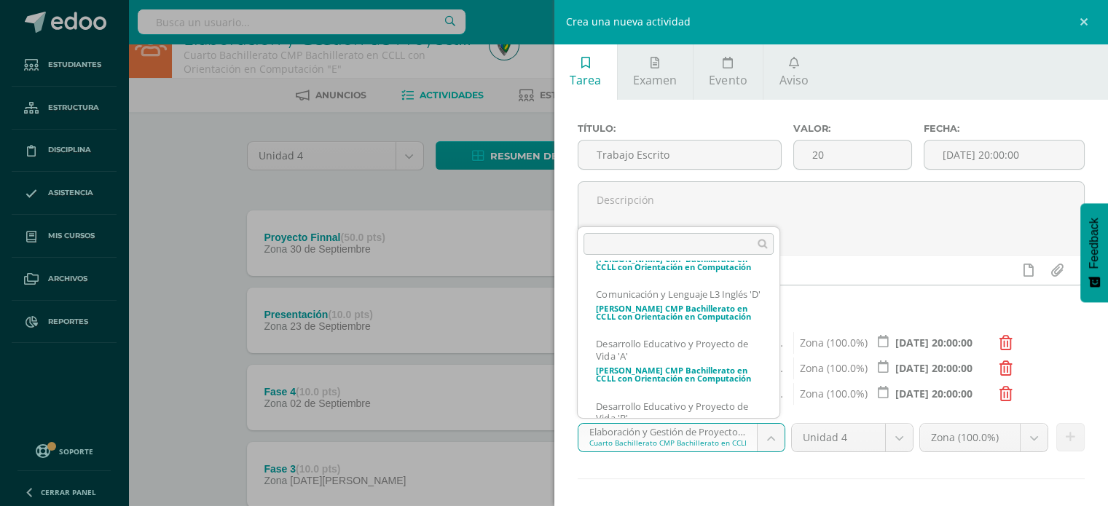
click at [779, 409] on ul "Ciencias Sociales y Formación Ciudadana e Interculturalidad 'D' Primero Básico …" at bounding box center [679, 339] width 202 height 157
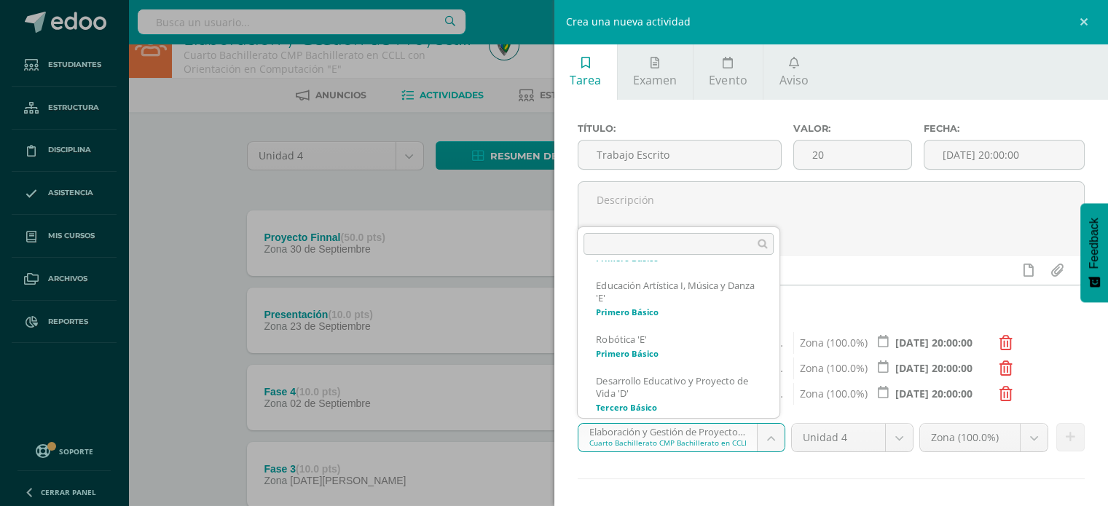
scroll to position [221, 0]
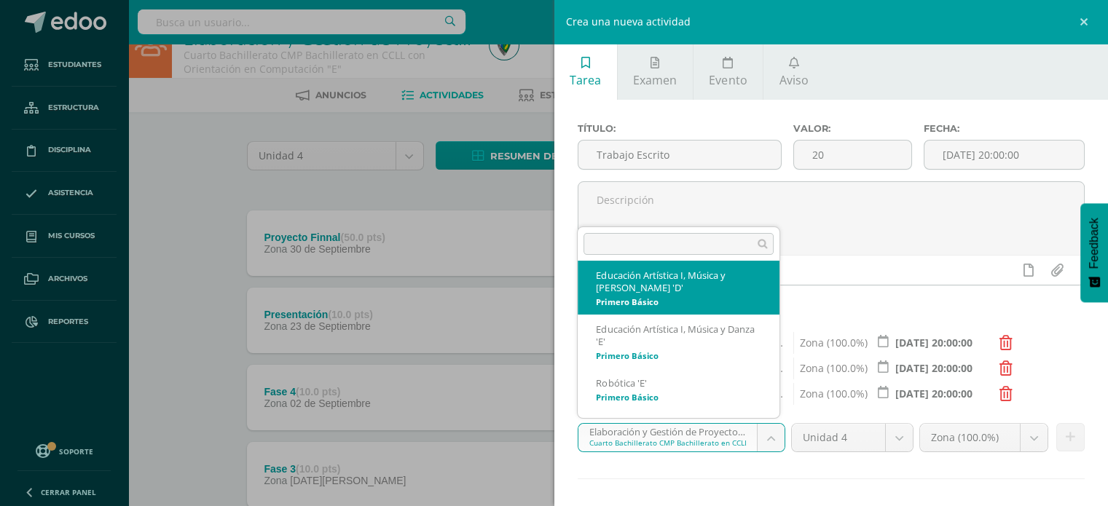
click at [676, 234] on input "text" at bounding box center [679, 244] width 190 height 22
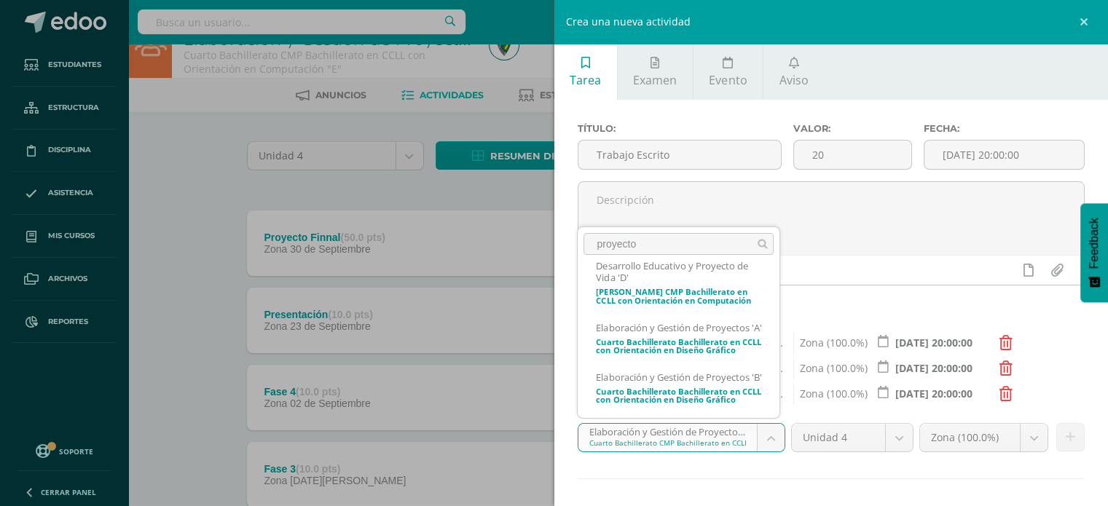
scroll to position [540, 0]
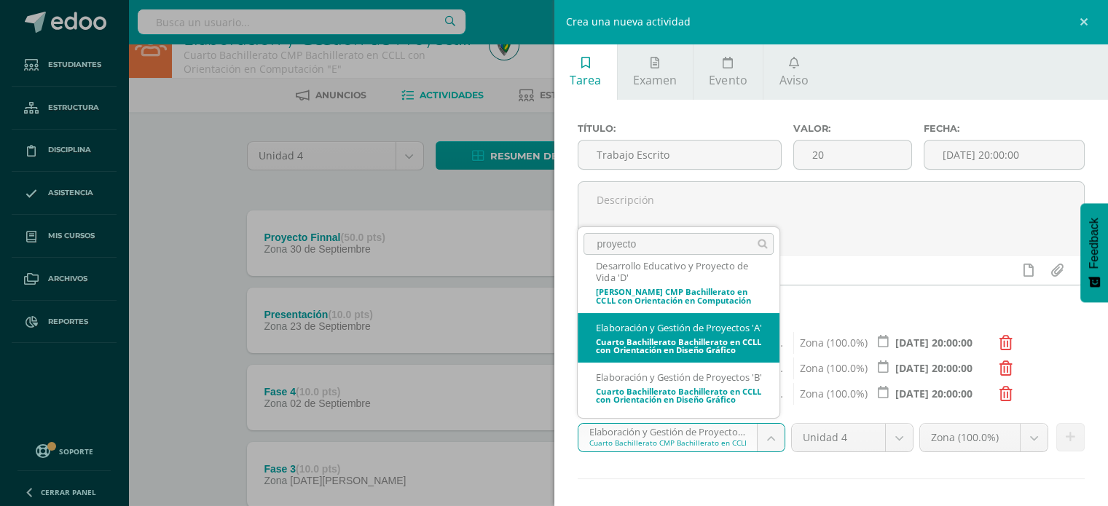
type input "proyecto"
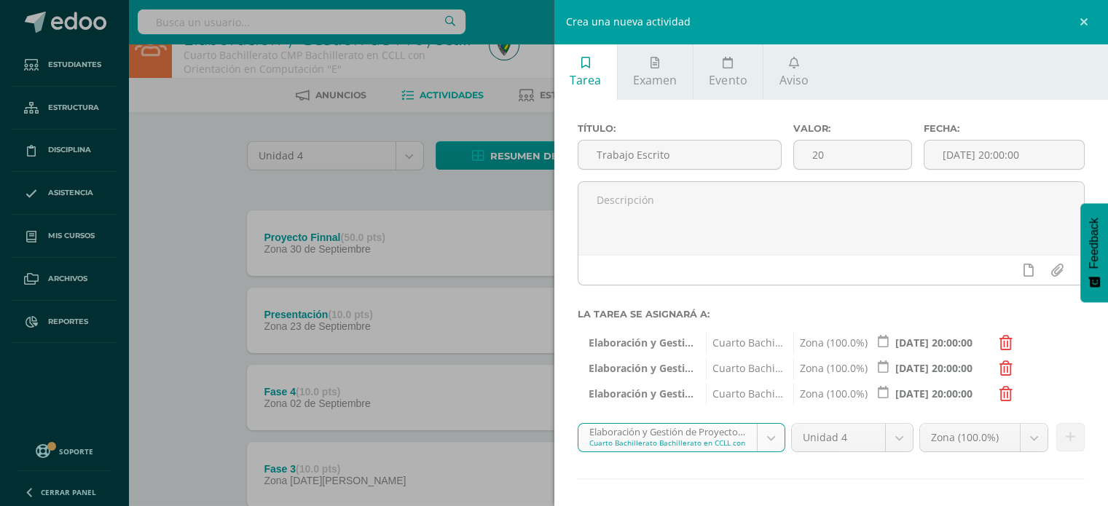
select select "164284"
click at [995, 440] on body "Estudiantes Estructura Disciplina Asistencia Mis cursos Archivos Reportes Sopor…" at bounding box center [554, 363] width 1108 height 791
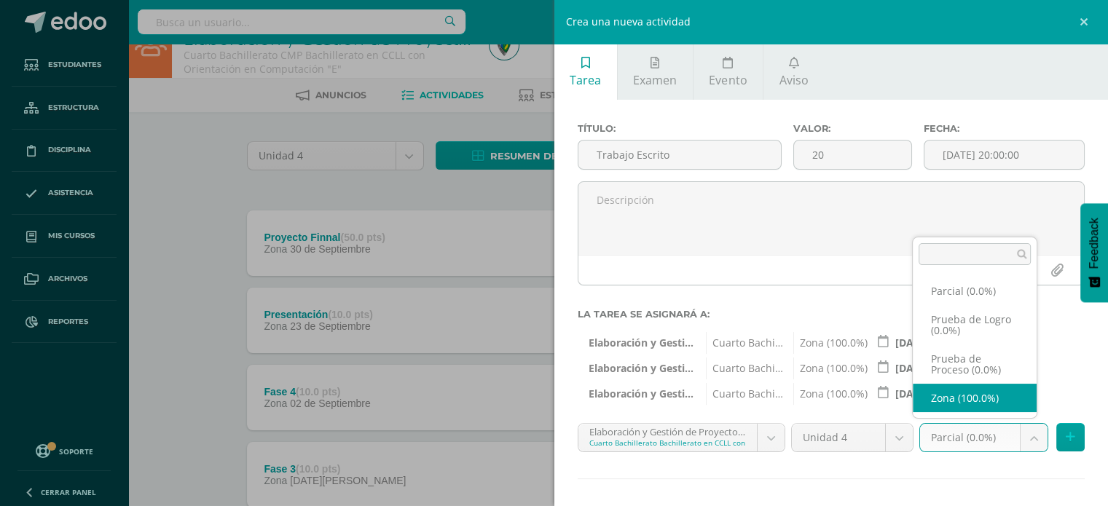
select select "164303"
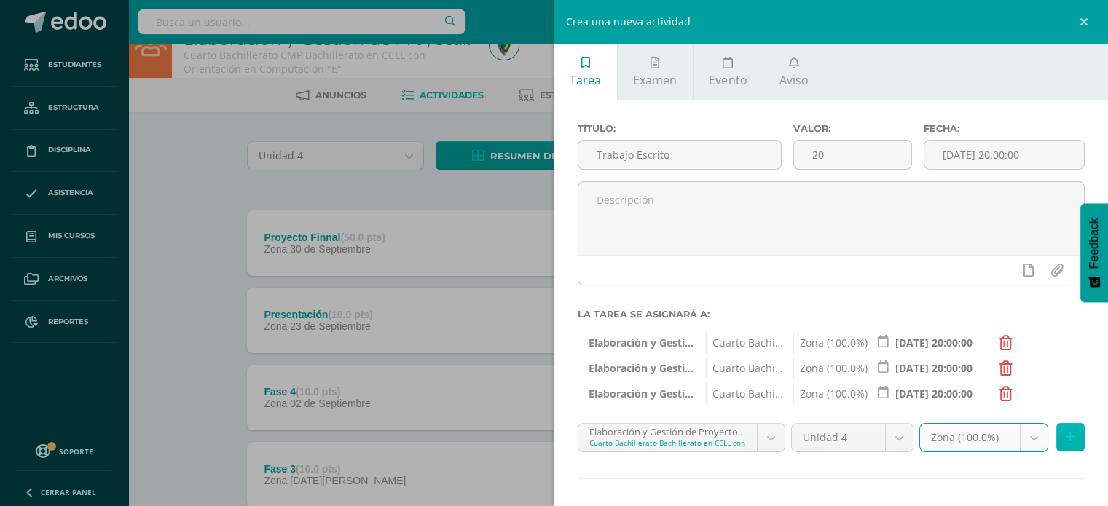
click at [1056, 431] on button at bounding box center [1070, 437] width 28 height 28
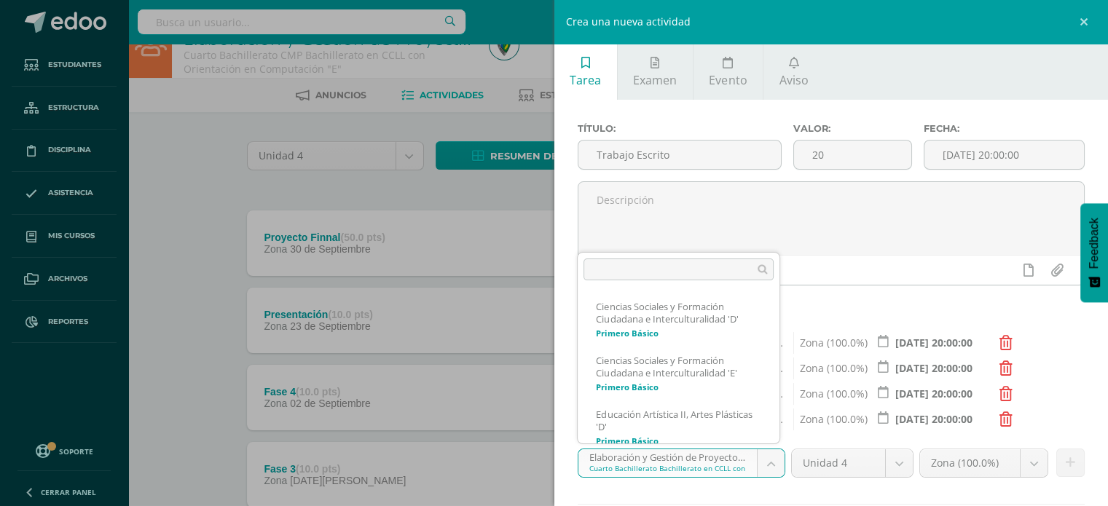
click at [774, 460] on body "Estudiantes Estructura Disciplina Asistencia Mis cursos Archivos Reportes Sopor…" at bounding box center [554, 363] width 1108 height 791
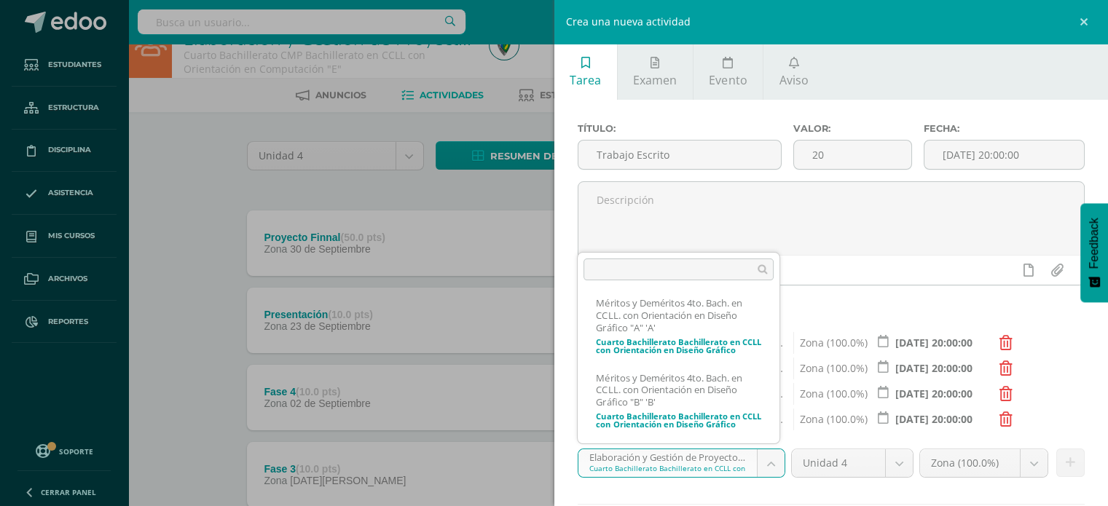
scroll to position [5302, 0]
select select "164304"
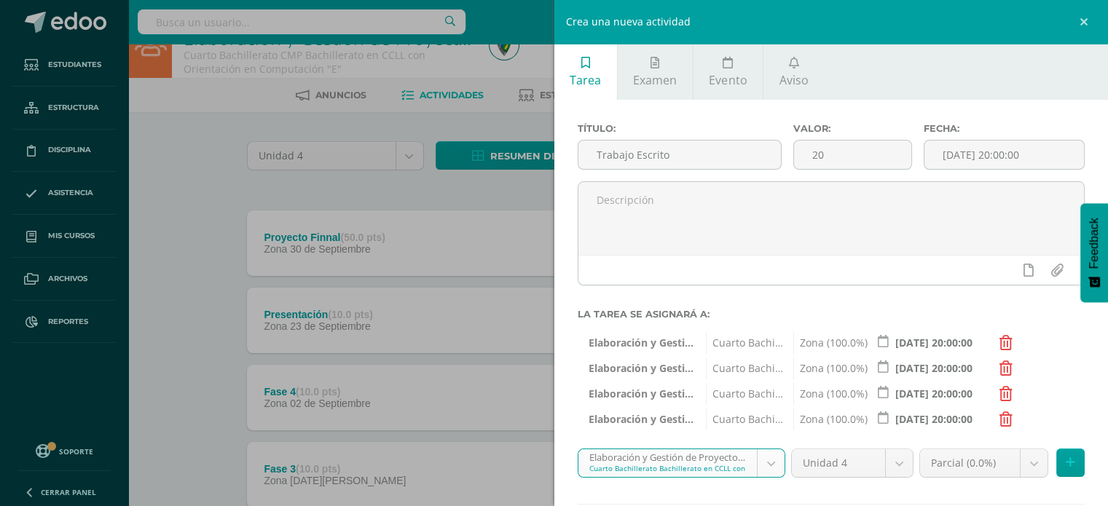
click at [1023, 466] on body "Estudiantes Estructura Disciplina Asistencia Mis cursos Archivos Reportes Sopor…" at bounding box center [554, 363] width 1108 height 791
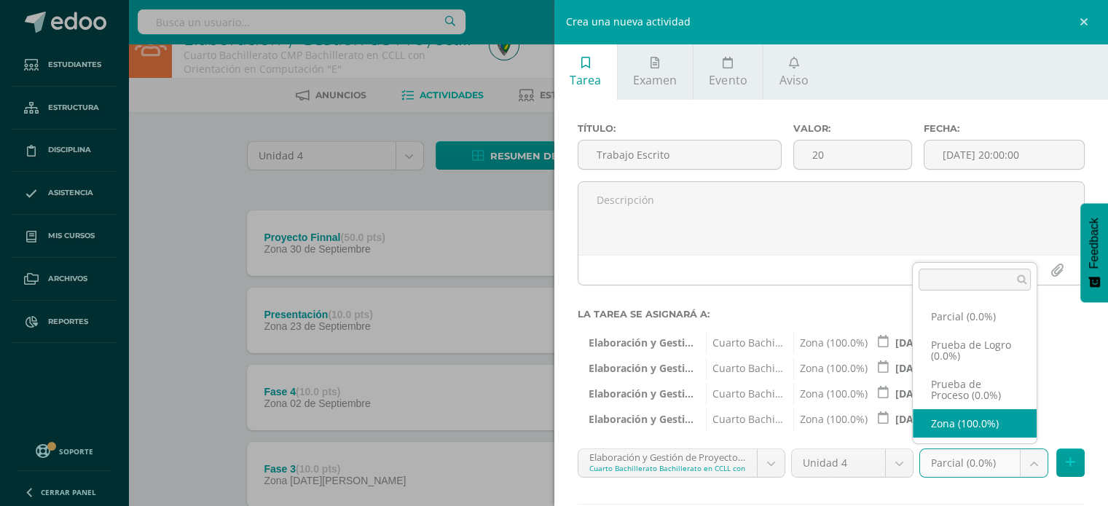
select select "164323"
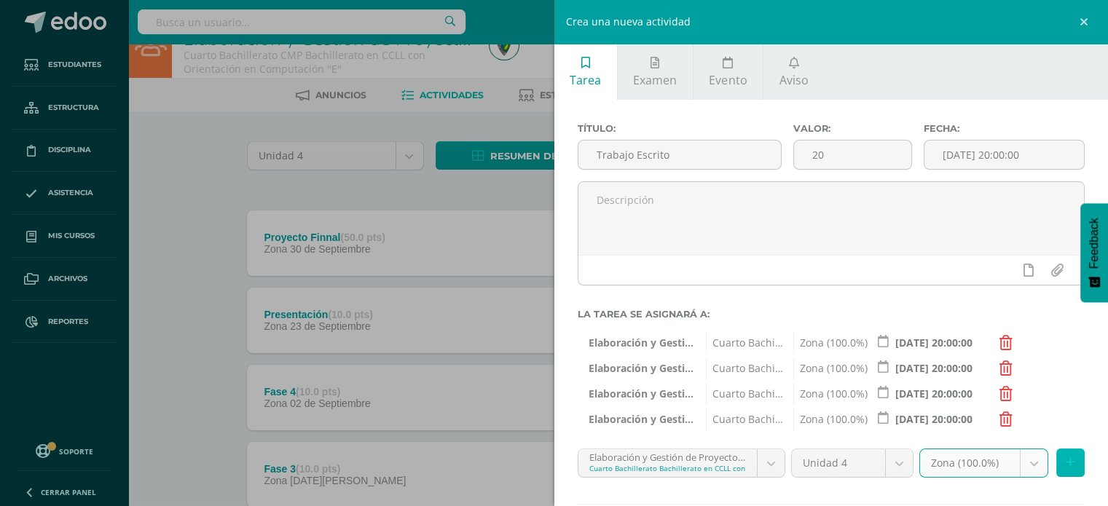
click at [1066, 459] on icon at bounding box center [1070, 463] width 9 height 12
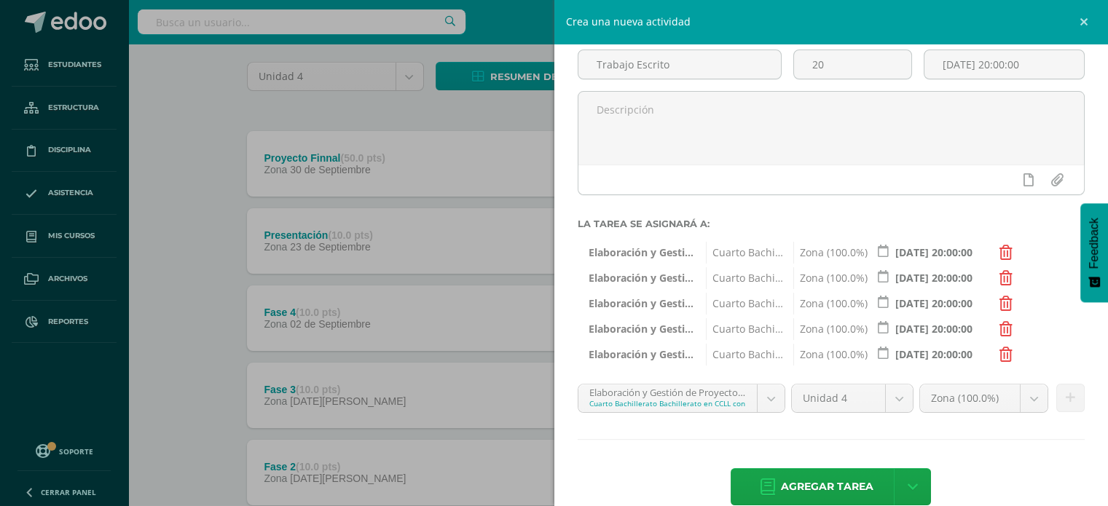
scroll to position [101, 0]
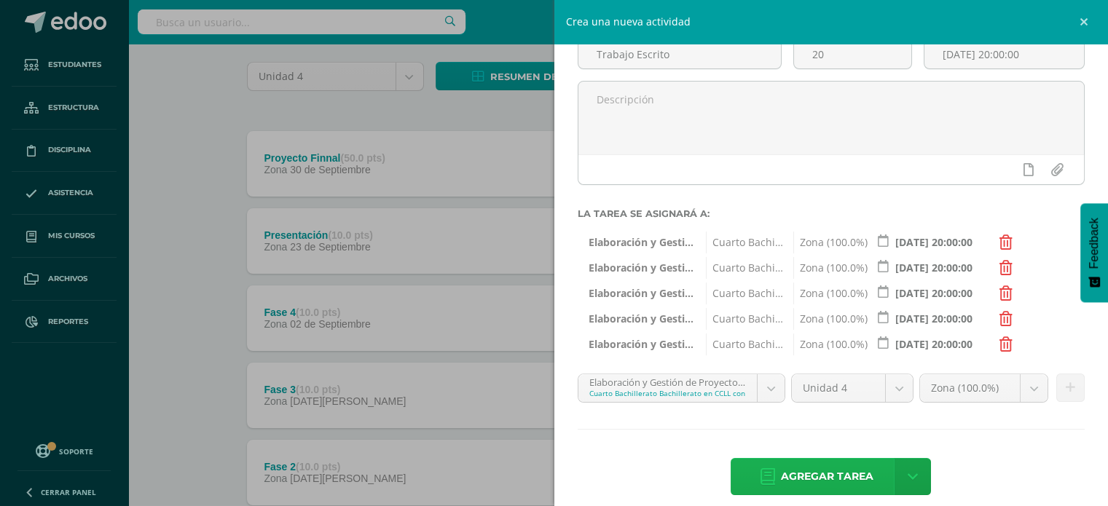
click at [816, 468] on span "Agregar tarea" at bounding box center [827, 477] width 93 height 36
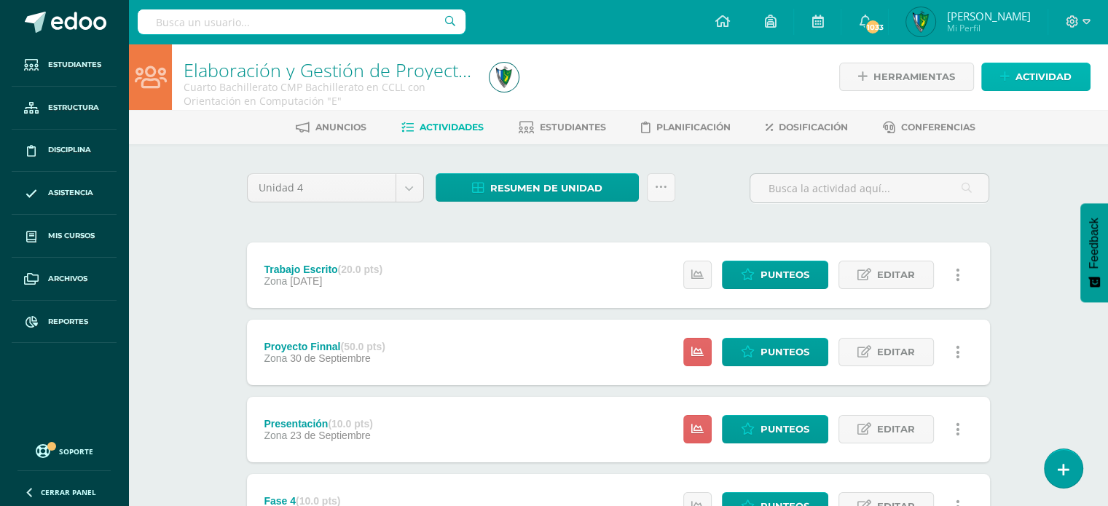
click at [1003, 84] on link "Actividad" at bounding box center [1035, 77] width 109 height 28
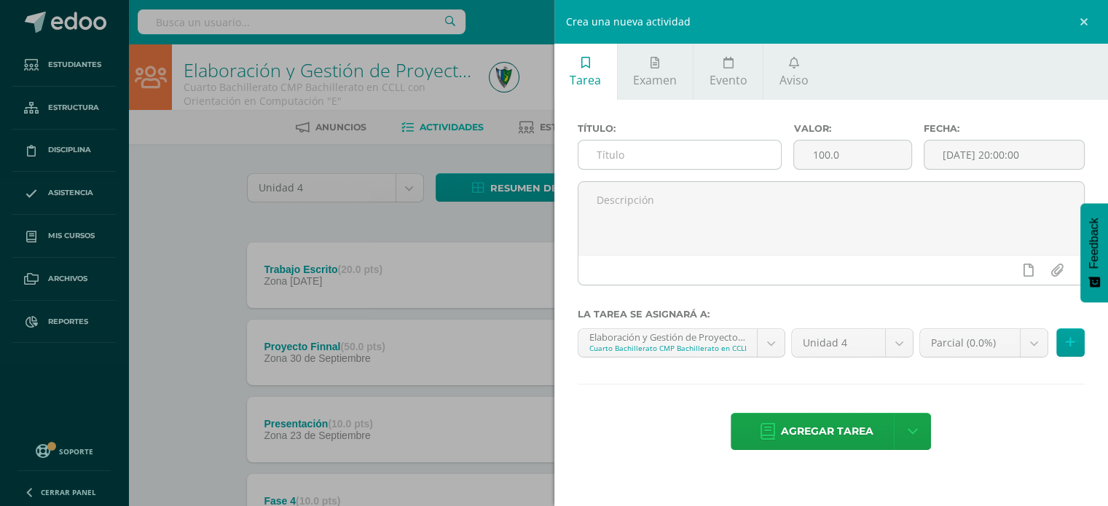
click at [689, 155] on input "text" at bounding box center [679, 155] width 203 height 28
type input "Video"
drag, startPoint x: 846, startPoint y: 162, endPoint x: 738, endPoint y: 166, distance: 107.9
click at [738, 166] on div "Título: Video Valor: 100.0 Fecha: 2025-10-12 20:00:00" at bounding box center [831, 152] width 519 height 58
type input "30"
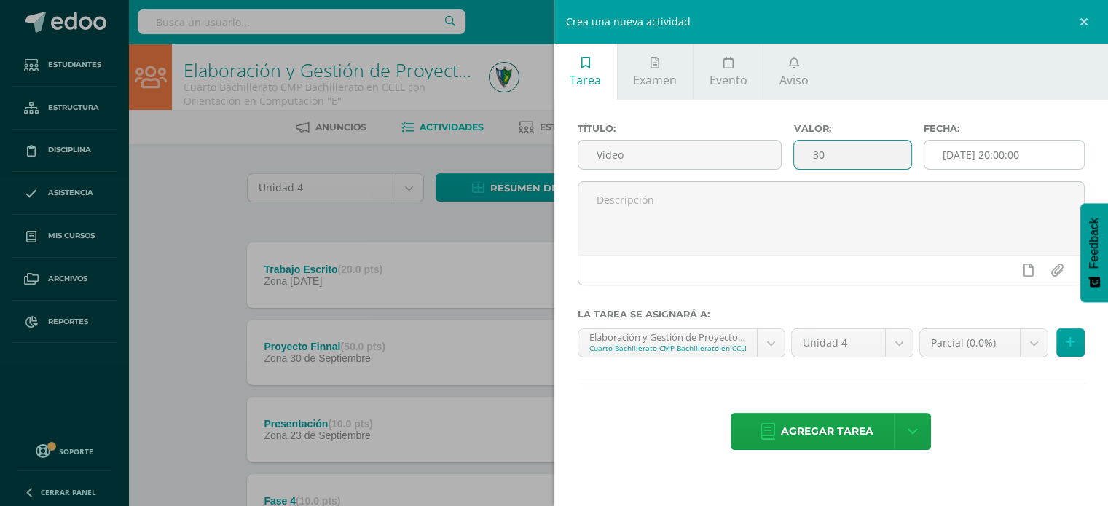
click at [947, 155] on input "[DATE] 20:00:00" at bounding box center [1005, 155] width 160 height 28
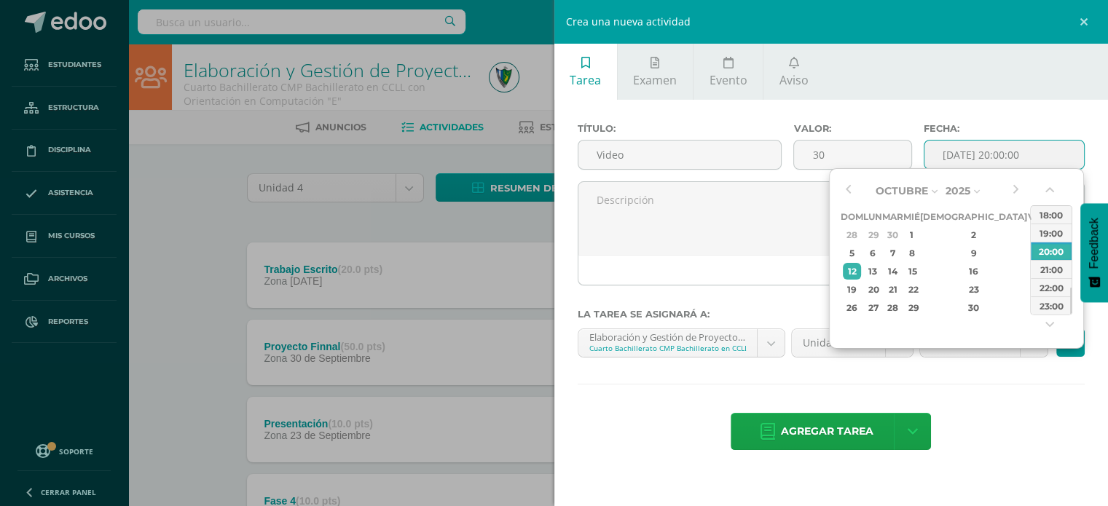
click at [979, 155] on input "[DATE] 20:00:00" at bounding box center [1005, 155] width 160 height 28
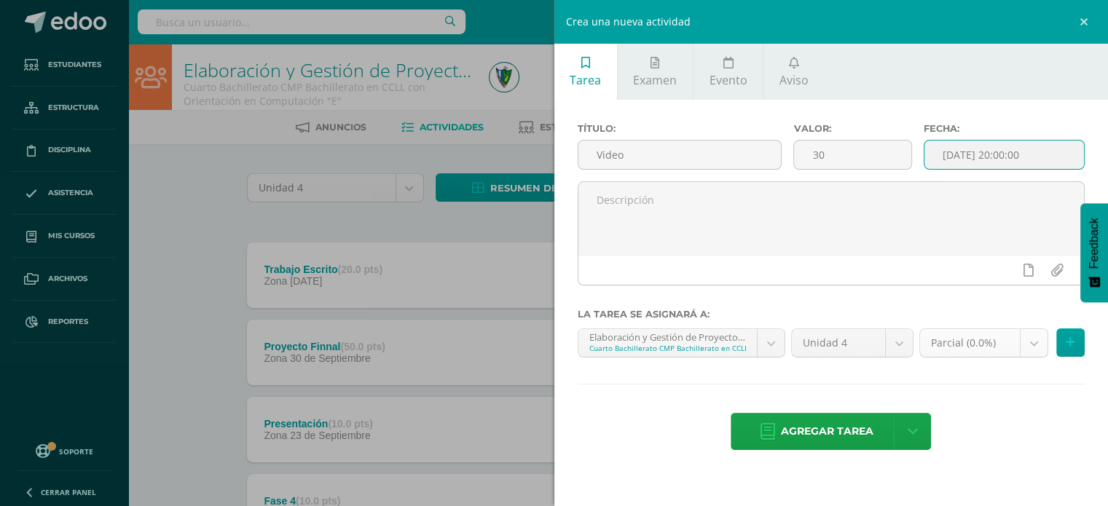
type input "2025-10-12 20:00"
click at [1031, 349] on body "Tarea asignada exitosamente Estudiantes Estructura Disciplina Asistencia Mis cu…" at bounding box center [554, 434] width 1108 height 868
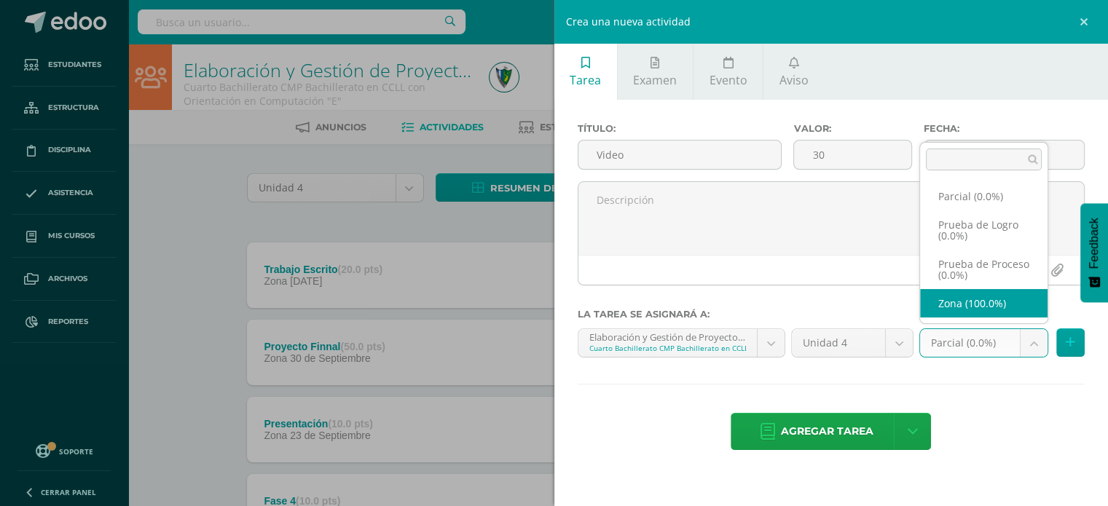
select select "161676"
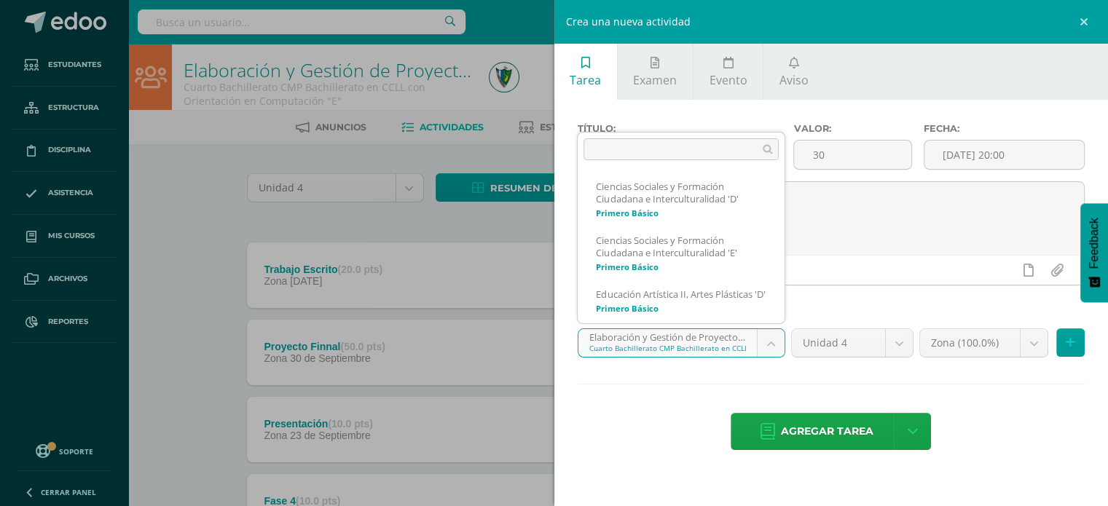
click at [784, 348] on body "Tarea asignada exitosamente Estudiantes Estructura Disciplina Asistencia Mis cu…" at bounding box center [554, 434] width 1108 height 868
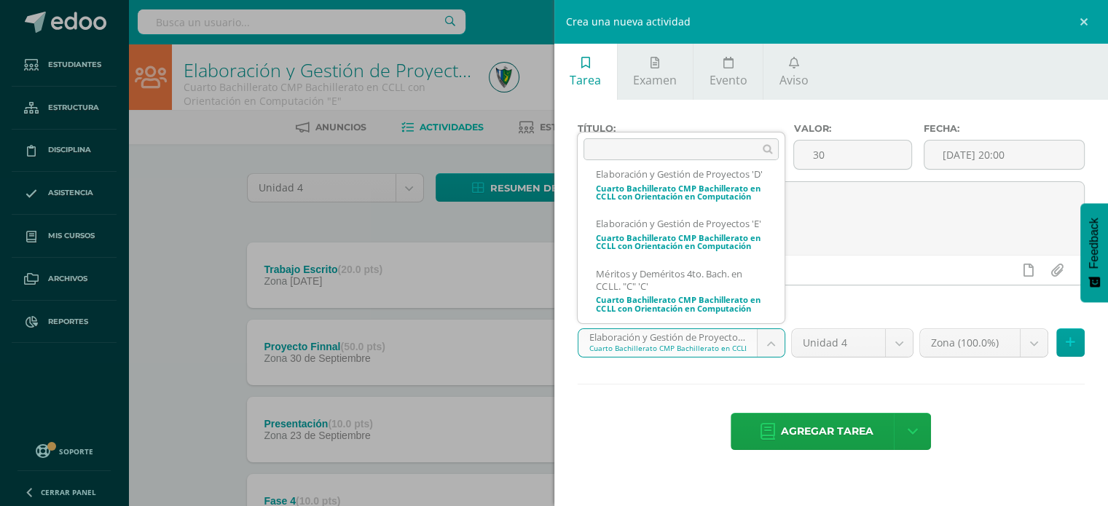
scroll to position [490, 0]
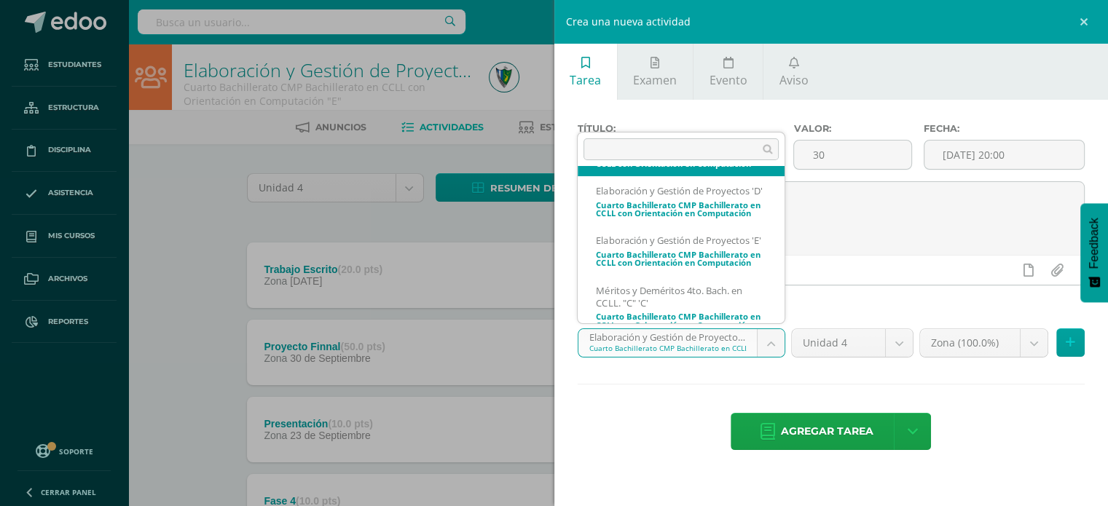
select select "161037"
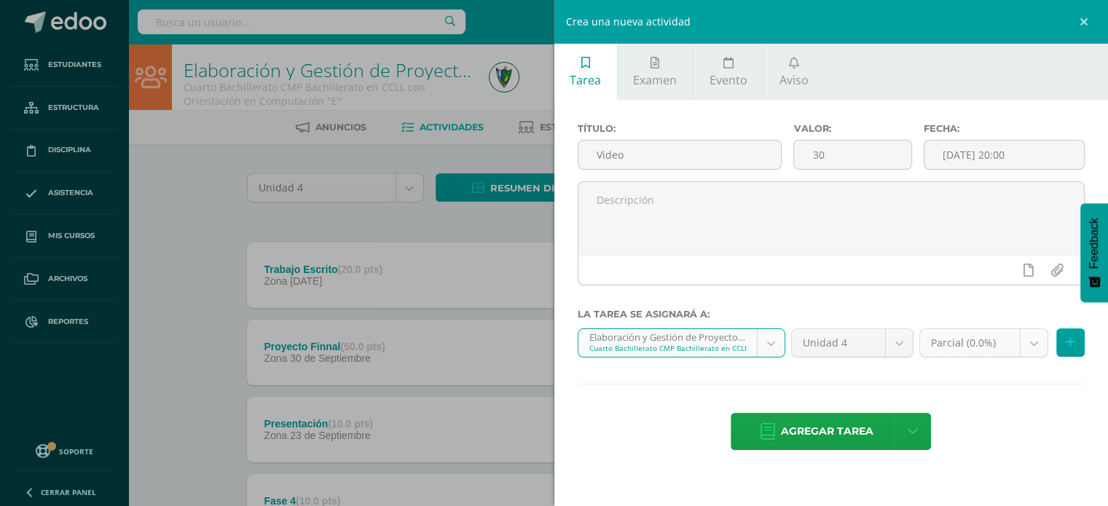
click at [1043, 344] on body "Tarea asignada exitosamente Estudiantes Estructura Disciplina Asistencia Mis cu…" at bounding box center [554, 434] width 1108 height 868
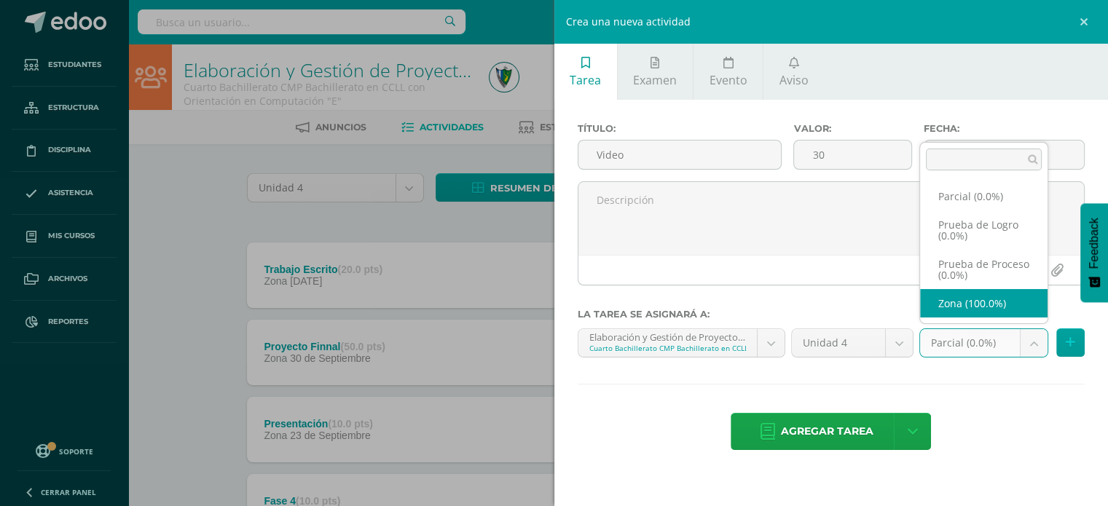
select select "161056"
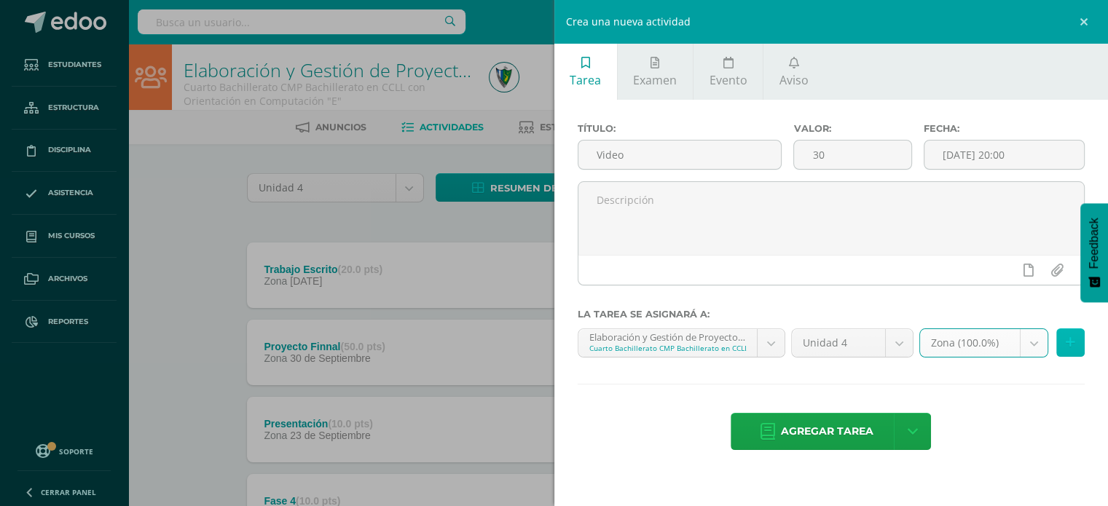
click at [1067, 349] on button at bounding box center [1070, 343] width 28 height 28
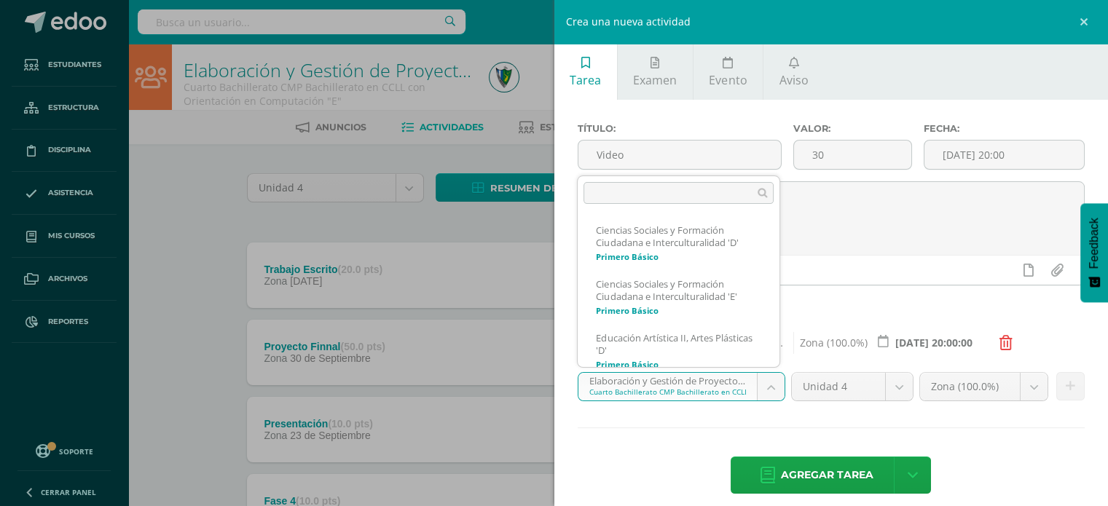
click at [774, 376] on body "Tarea asignada exitosamente Estudiantes Estructura Disciplina Asistencia Mis cu…" at bounding box center [554, 434] width 1108 height 868
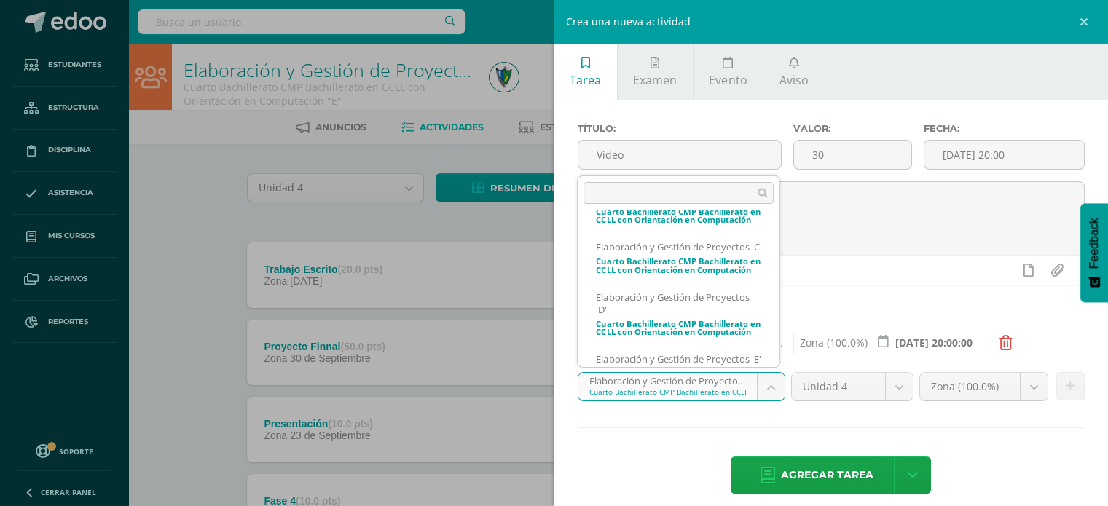
scroll to position [478, 0]
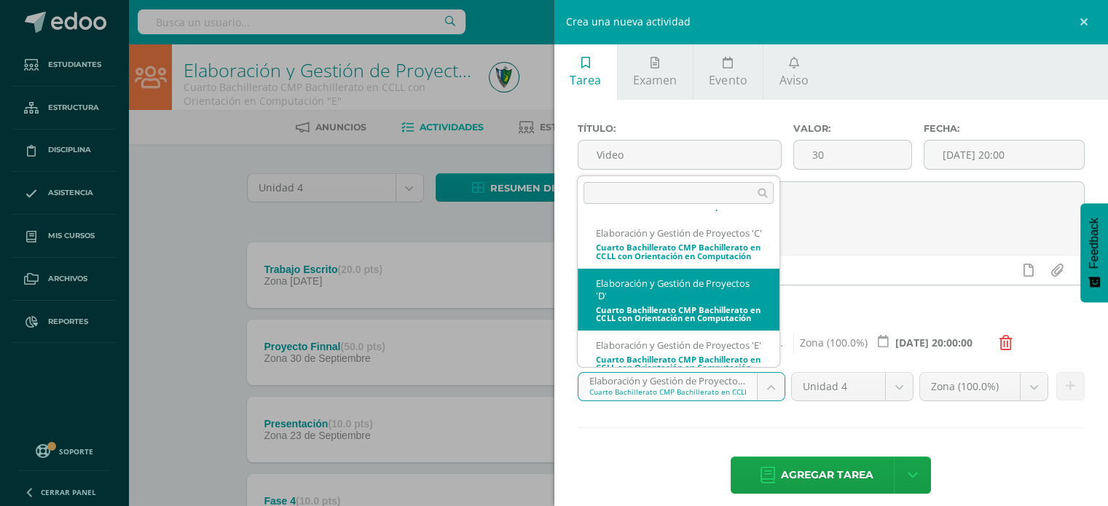
select select "161497"
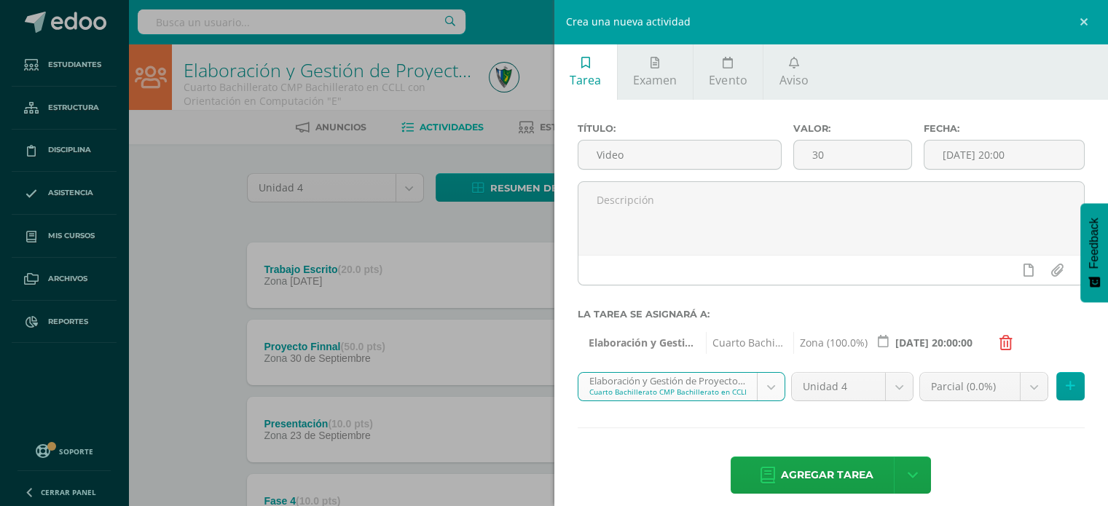
click at [1027, 393] on body "Tarea asignada exitosamente Estudiantes Estructura Disciplina Asistencia Mis cu…" at bounding box center [554, 434] width 1108 height 868
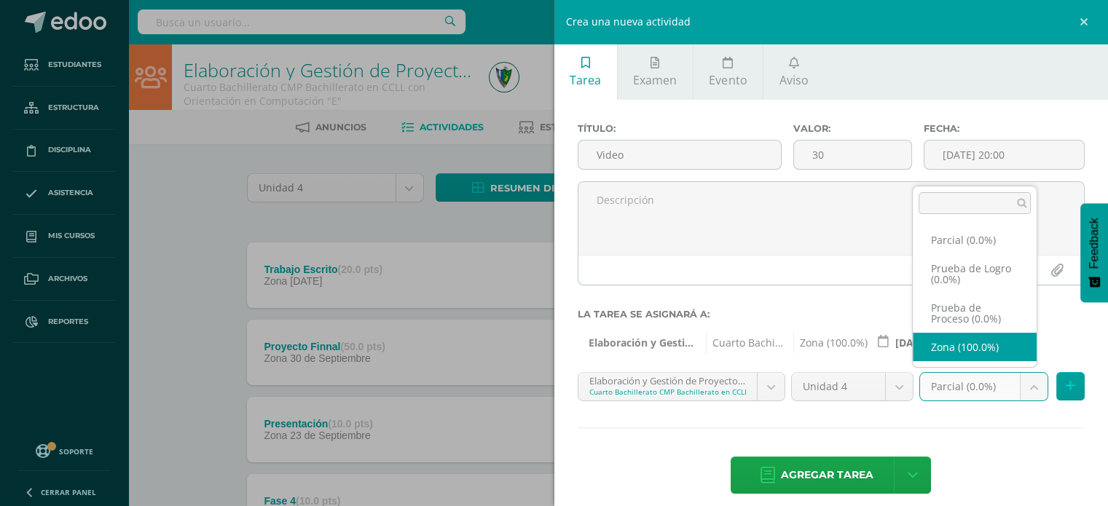
select select "161516"
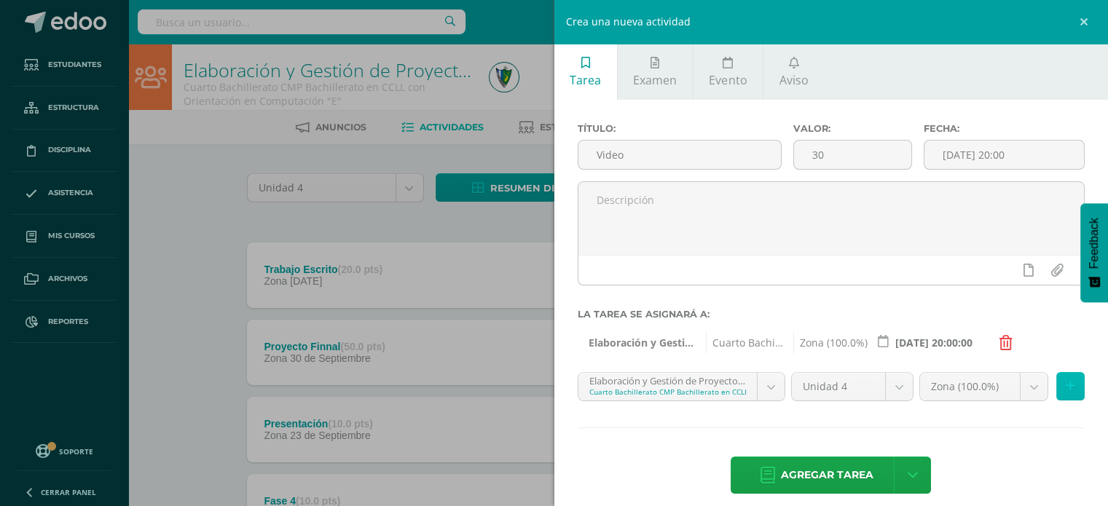
click at [1067, 385] on button at bounding box center [1070, 386] width 28 height 28
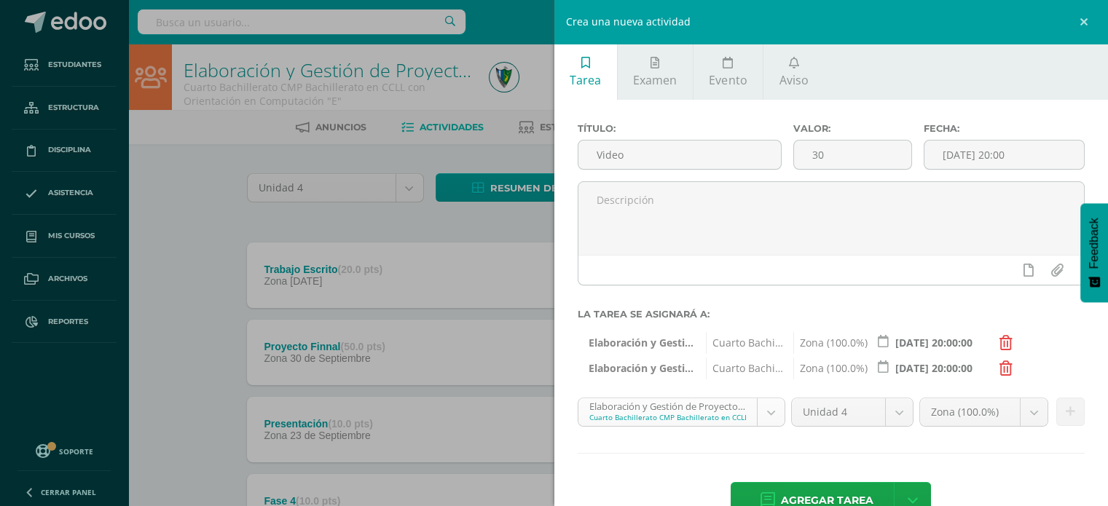
click at [765, 401] on body "Tarea asignada exitosamente Estudiantes Estructura Disciplina Asistencia Mis cu…" at bounding box center [554, 434] width 1108 height 868
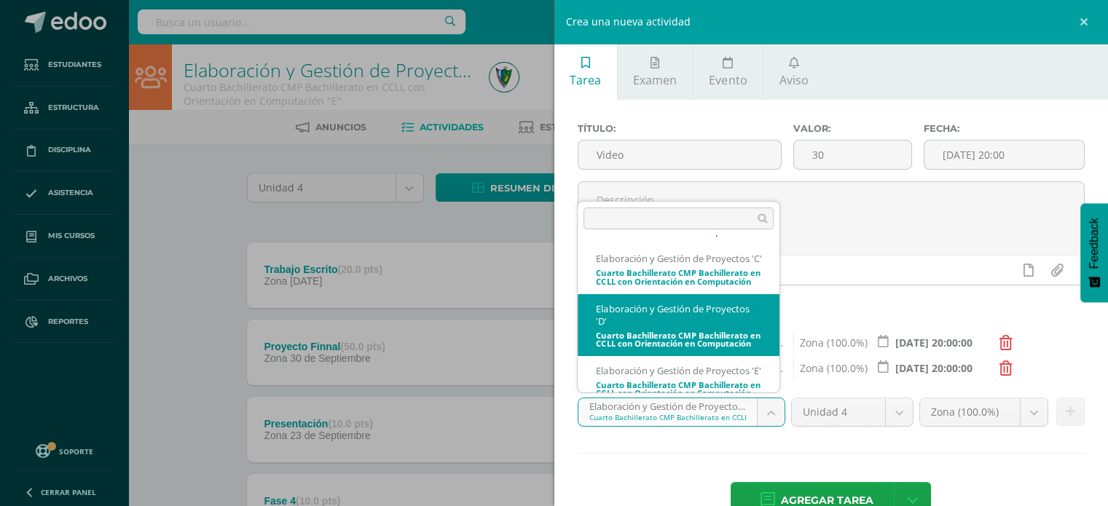
click at [772, 407] on body "Tarea asignada exitosamente Estudiantes Estructura Disciplina Asistencia Mis cu…" at bounding box center [554, 434] width 1108 height 868
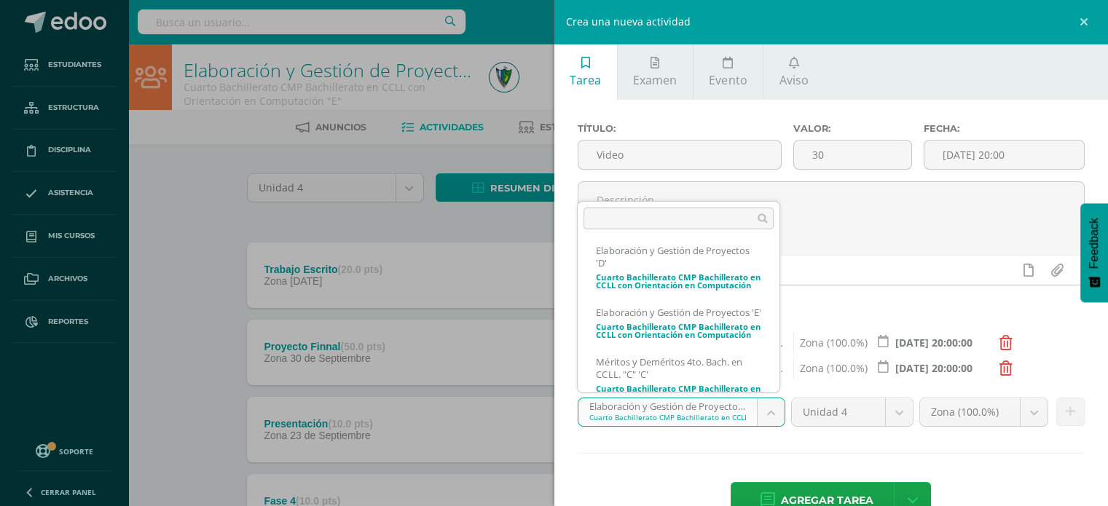
scroll to position [548, 0]
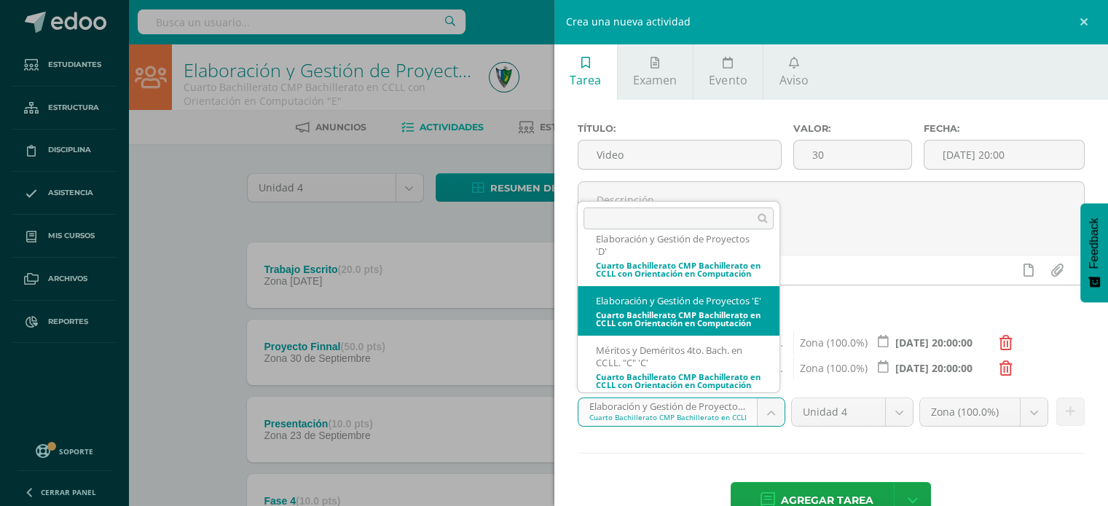
select select "161657"
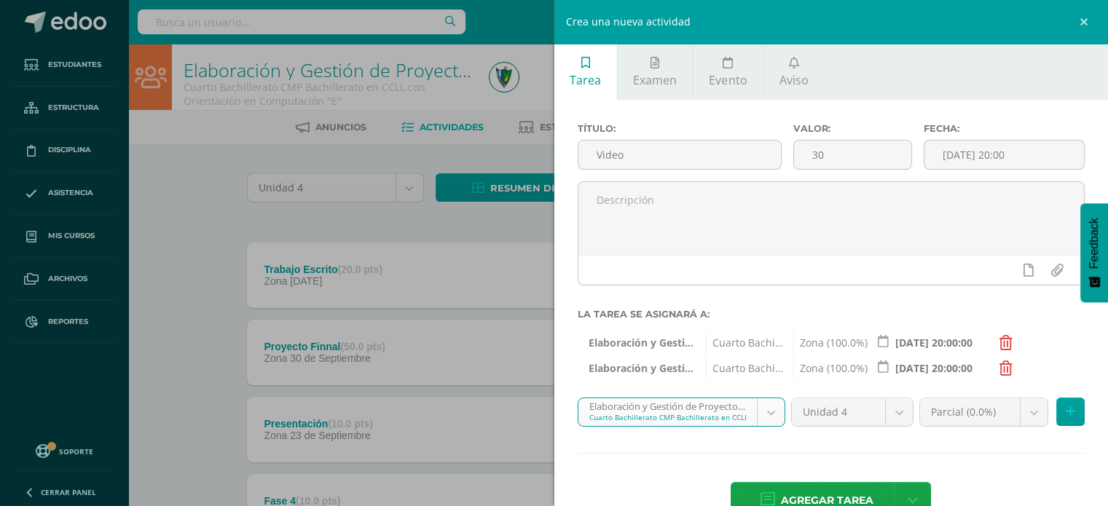
click at [1018, 407] on body "Tarea asignada exitosamente Estudiantes Estructura Disciplina Asistencia Mis cu…" at bounding box center [554, 434] width 1108 height 868
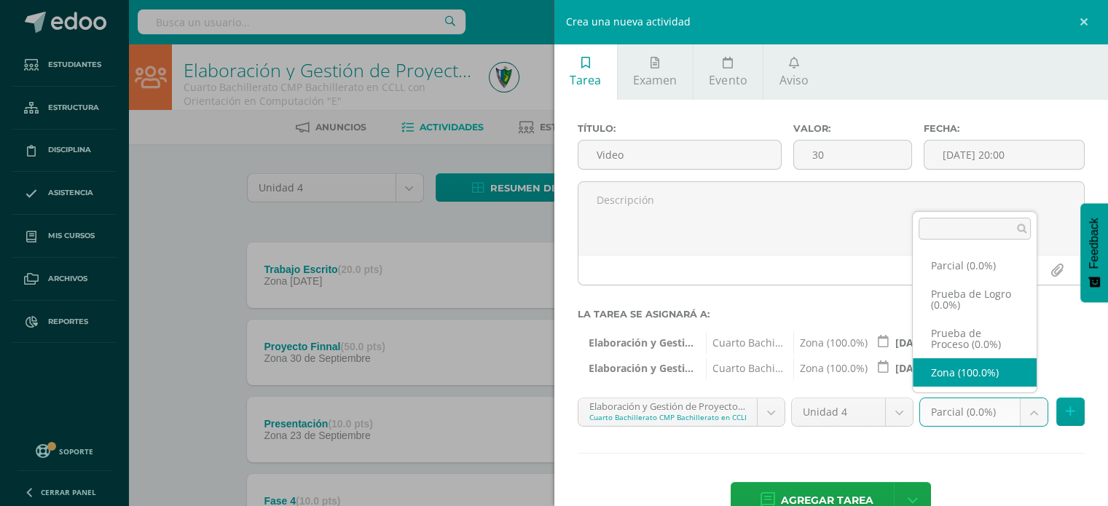
select select "161676"
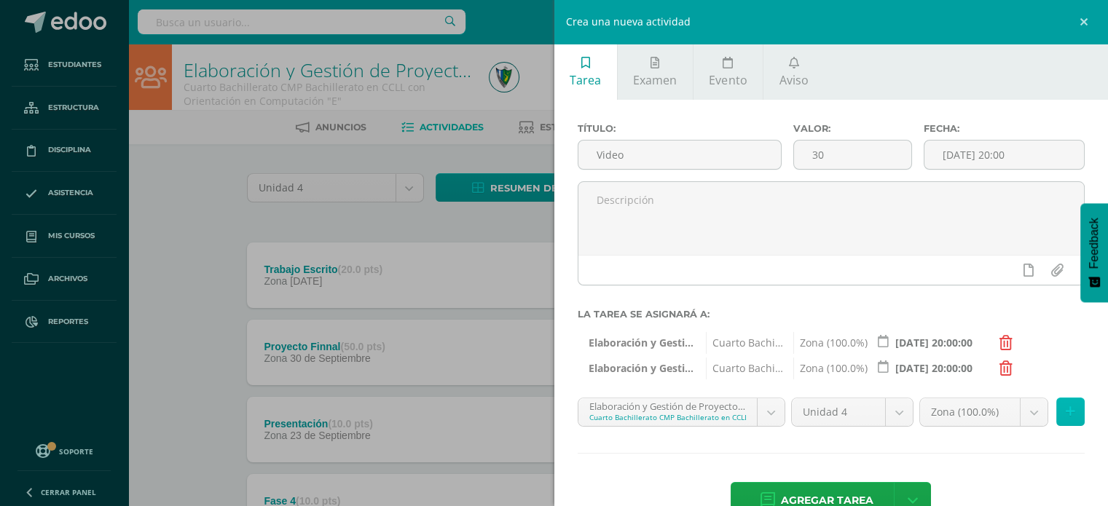
click at [1056, 411] on button at bounding box center [1070, 412] width 28 height 28
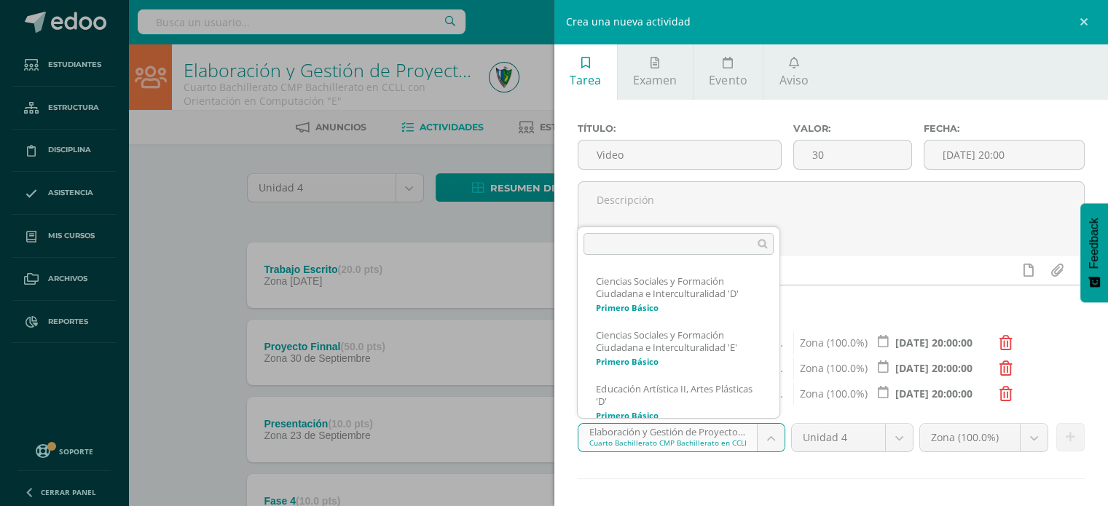
click at [774, 434] on body "Tarea asignada exitosamente Estudiantes Estructura Disciplina Asistencia Mis cu…" at bounding box center [554, 434] width 1108 height 868
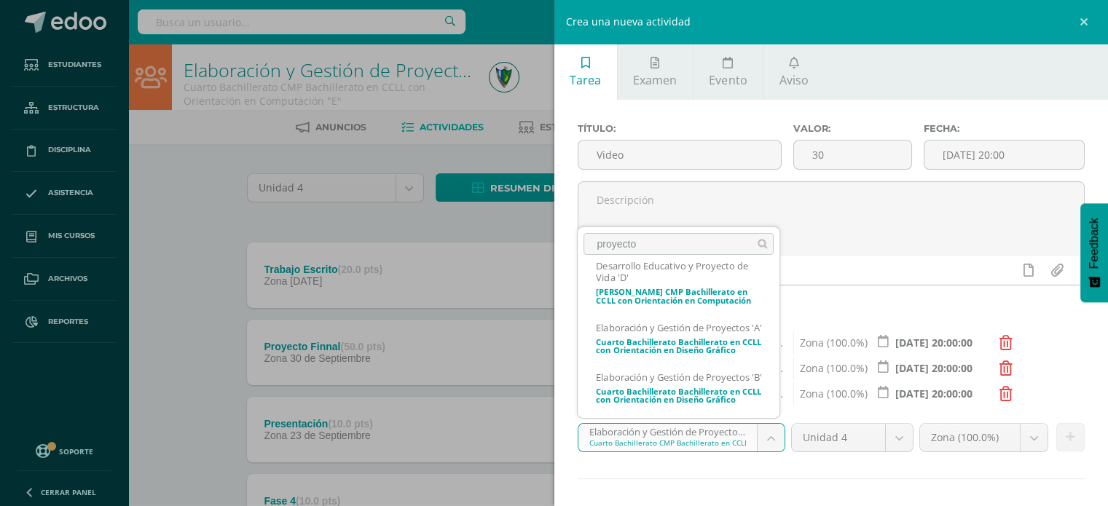
scroll to position [534, 0]
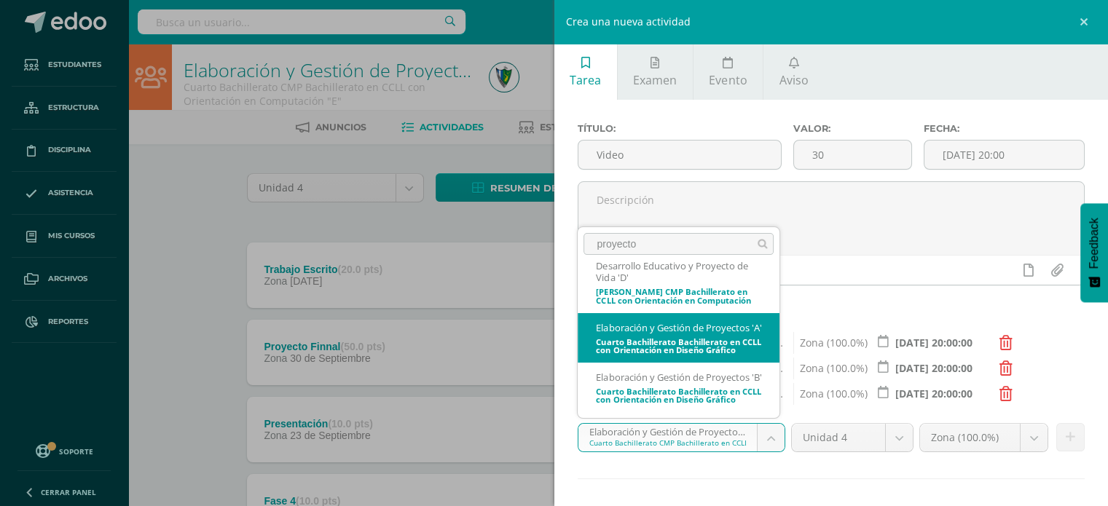
type input "proyecto"
select select "164284"
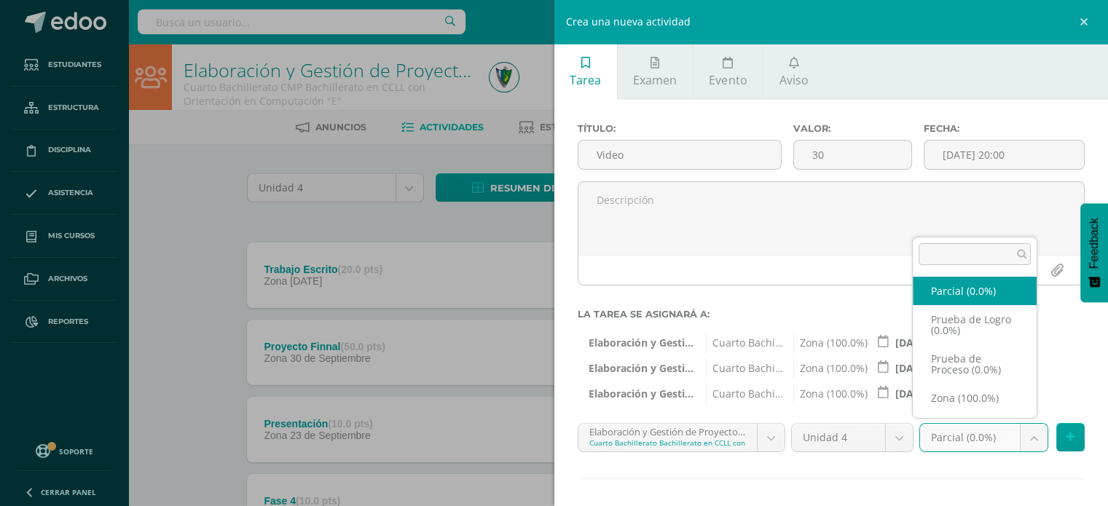
click at [1036, 439] on body "Tarea asignada exitosamente Estudiantes Estructura Disciplina Asistencia Mis cu…" at bounding box center [554, 434] width 1108 height 868
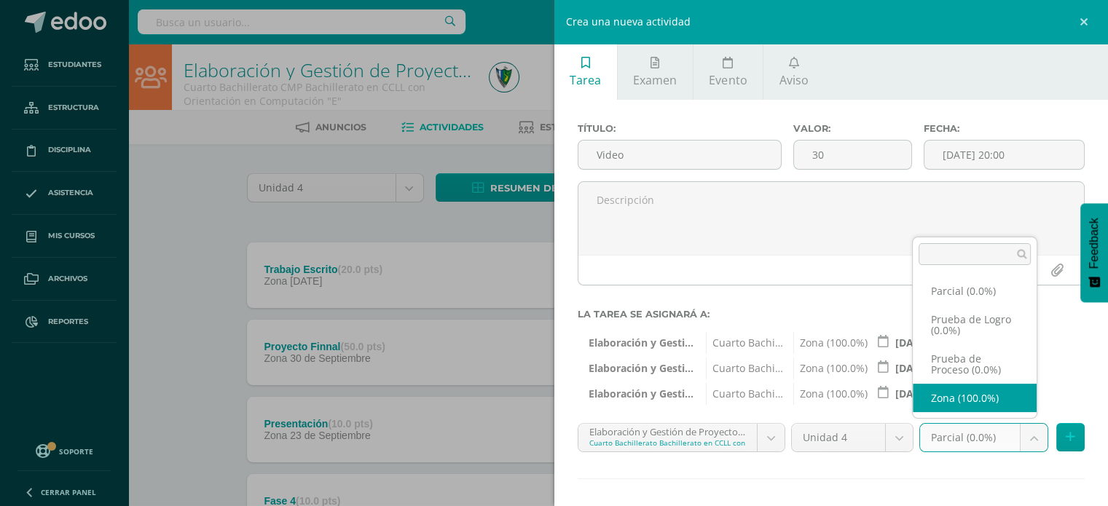
select select "164303"
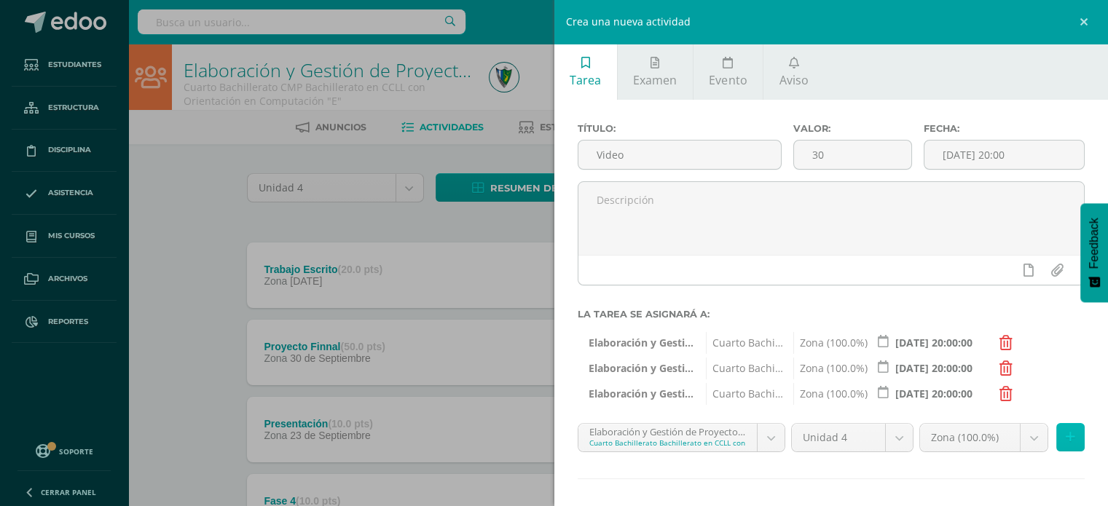
click at [1056, 437] on button at bounding box center [1070, 437] width 28 height 28
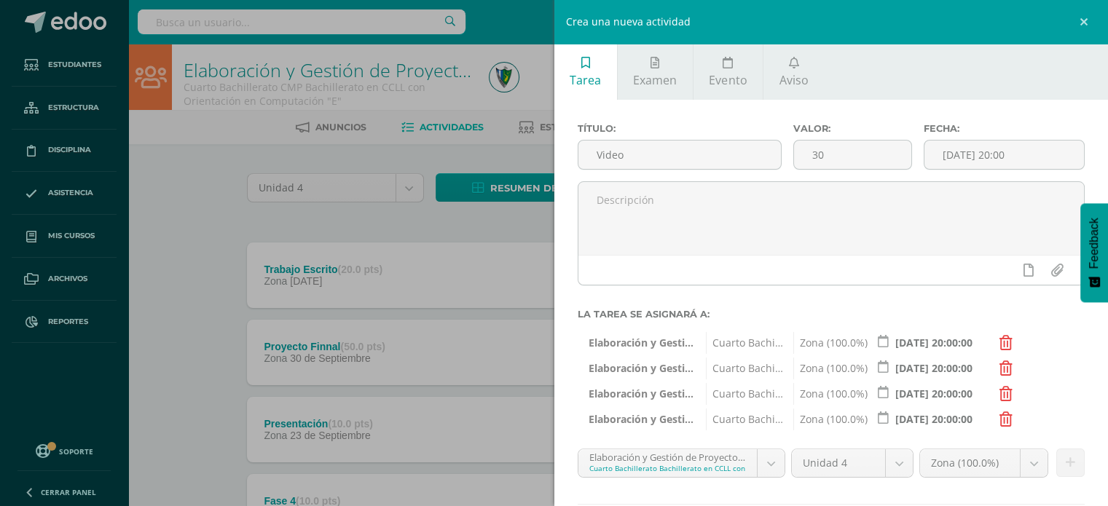
click at [764, 460] on body "Tarea asignada exitosamente Estudiantes Estructura Disciplina Asistencia Mis cu…" at bounding box center [554, 434] width 1108 height 868
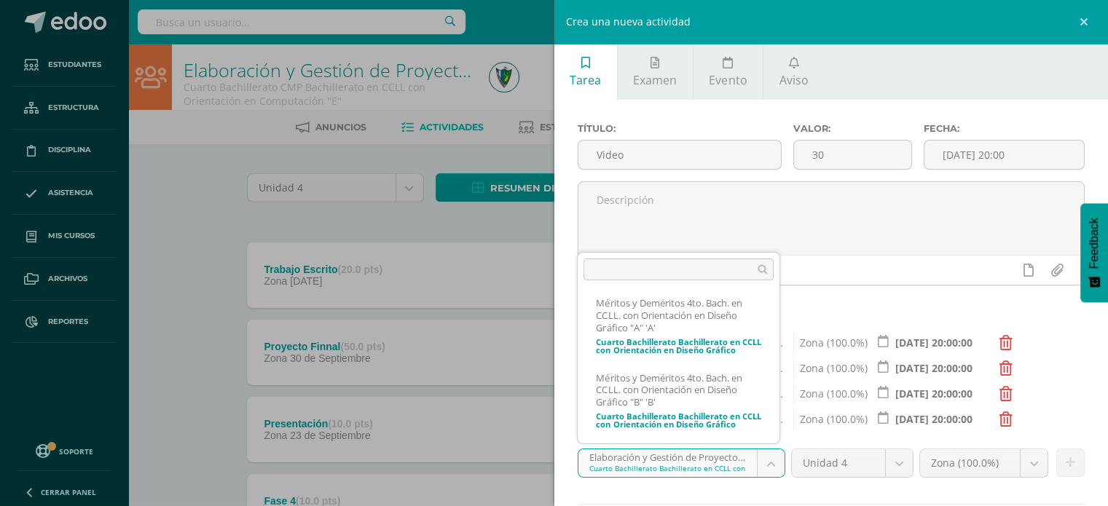
scroll to position [5302, 0]
select select "164304"
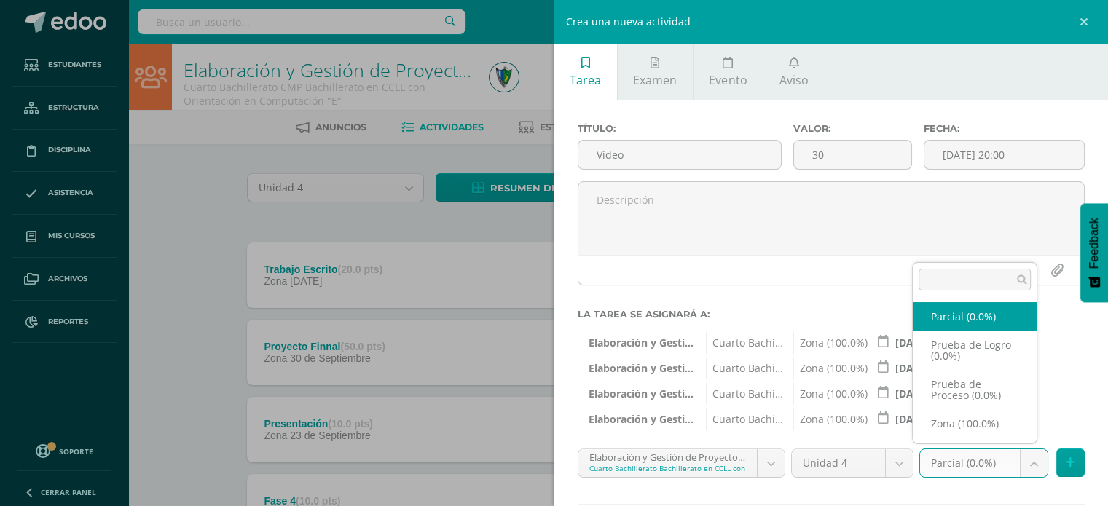
click at [1020, 462] on body "Tarea asignada exitosamente Estudiantes Estructura Disciplina Asistencia Mis cu…" at bounding box center [554, 434] width 1108 height 868
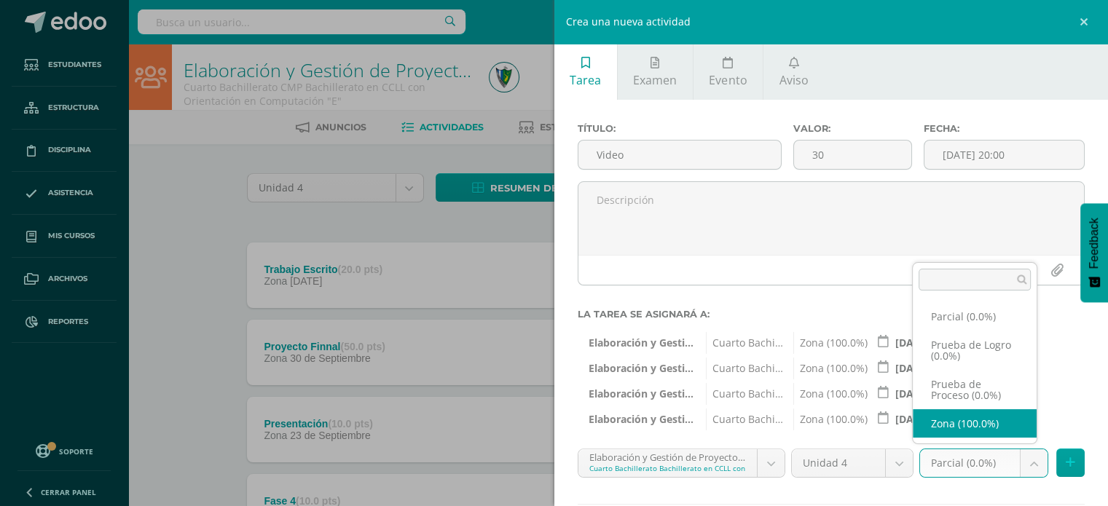
select select "164323"
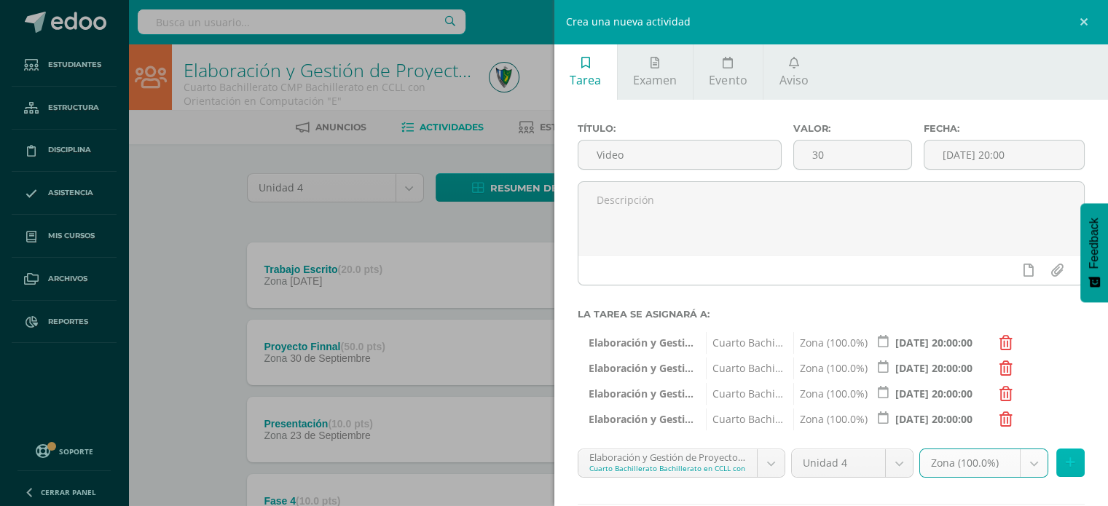
click at [1056, 462] on button at bounding box center [1070, 463] width 28 height 28
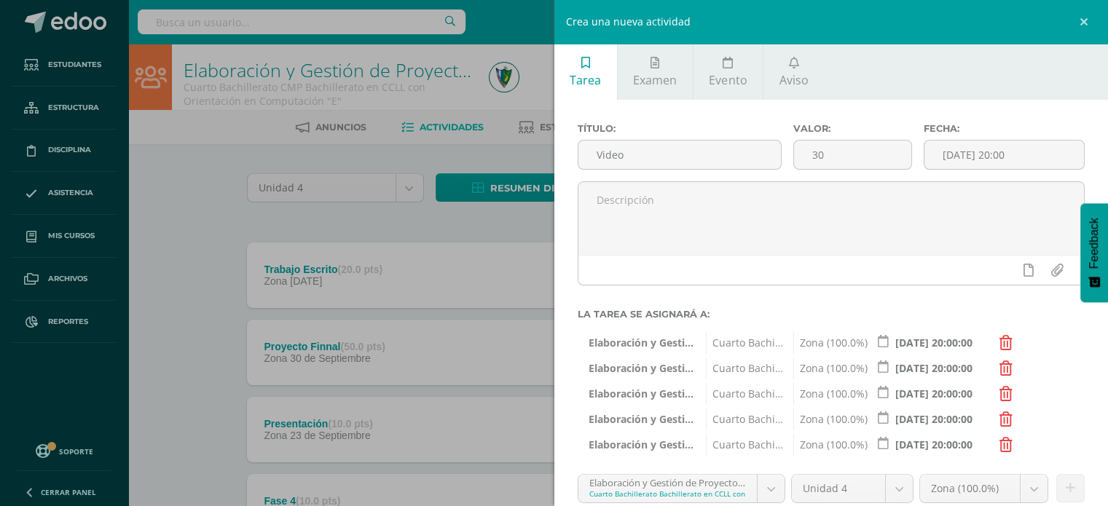
scroll to position [114, 0]
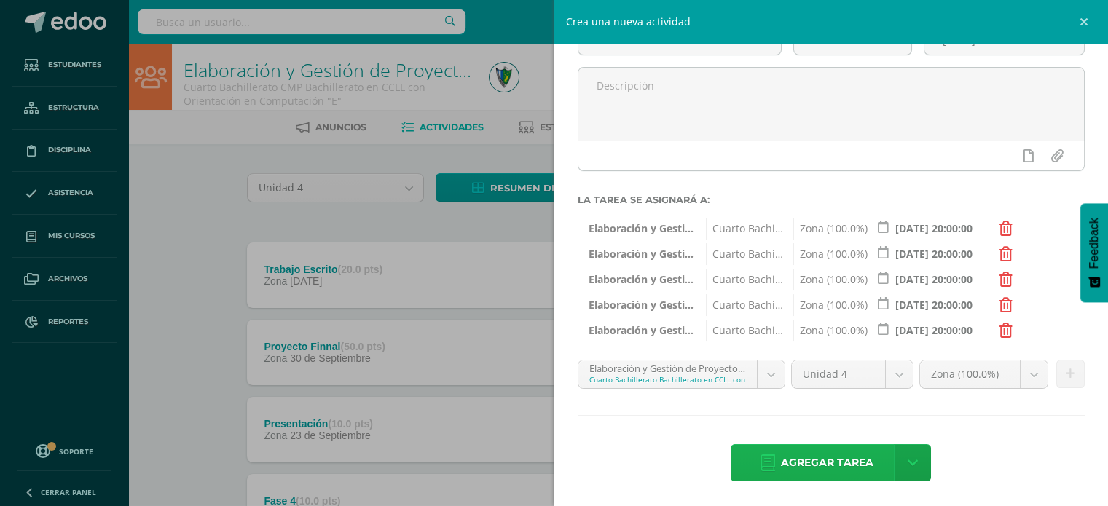
click at [851, 463] on span "Agregar tarea" at bounding box center [827, 463] width 93 height 36
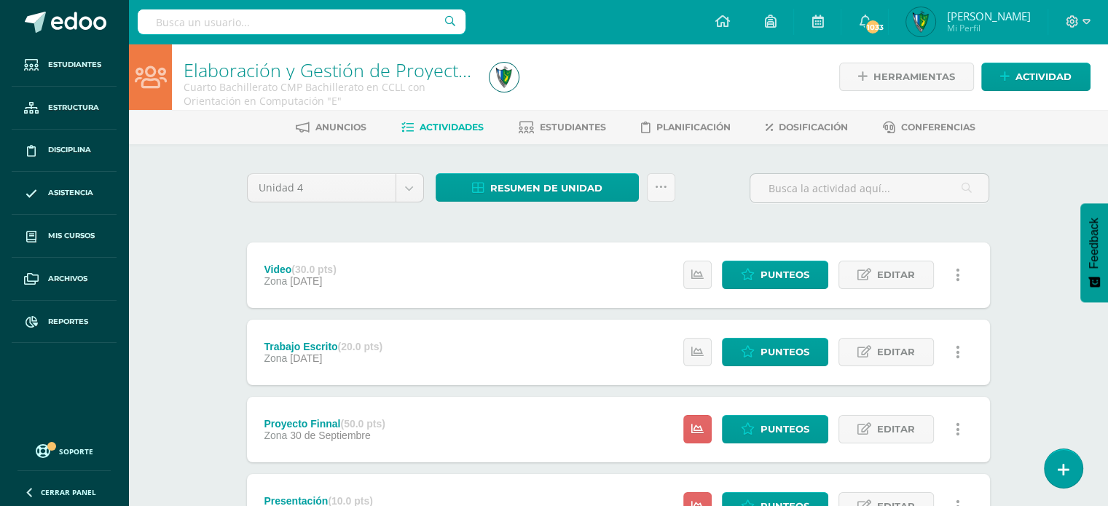
click at [965, 432] on link at bounding box center [958, 429] width 28 height 28
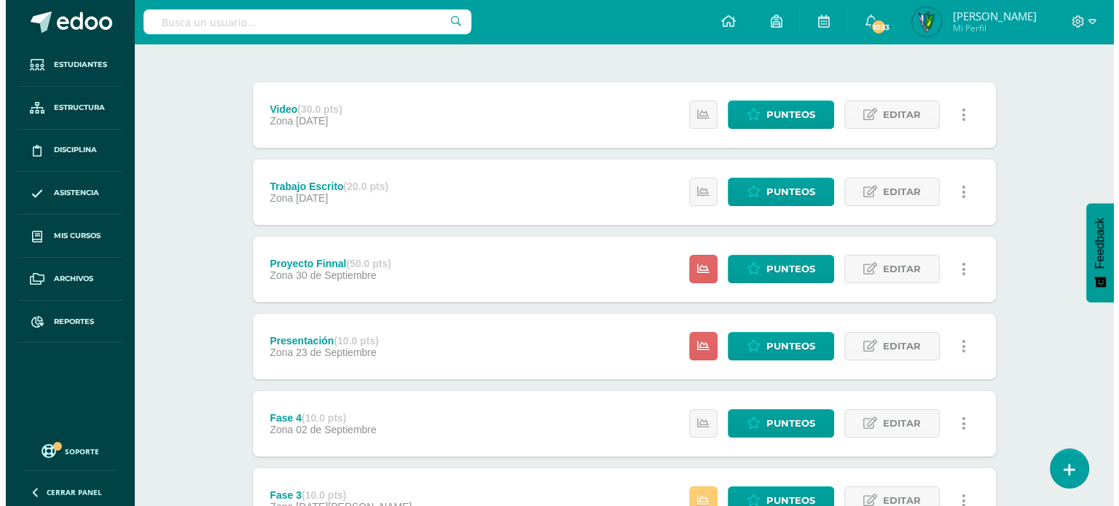
scroll to position [175, 0]
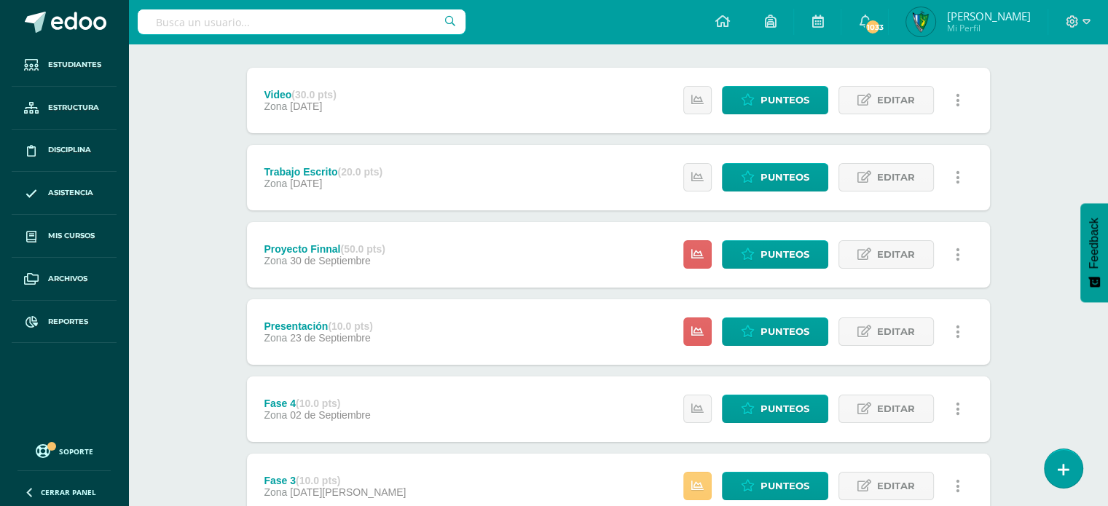
click at [961, 253] on link at bounding box center [958, 254] width 28 height 28
click at [922, 343] on link "Eliminar" at bounding box center [931, 347] width 149 height 23
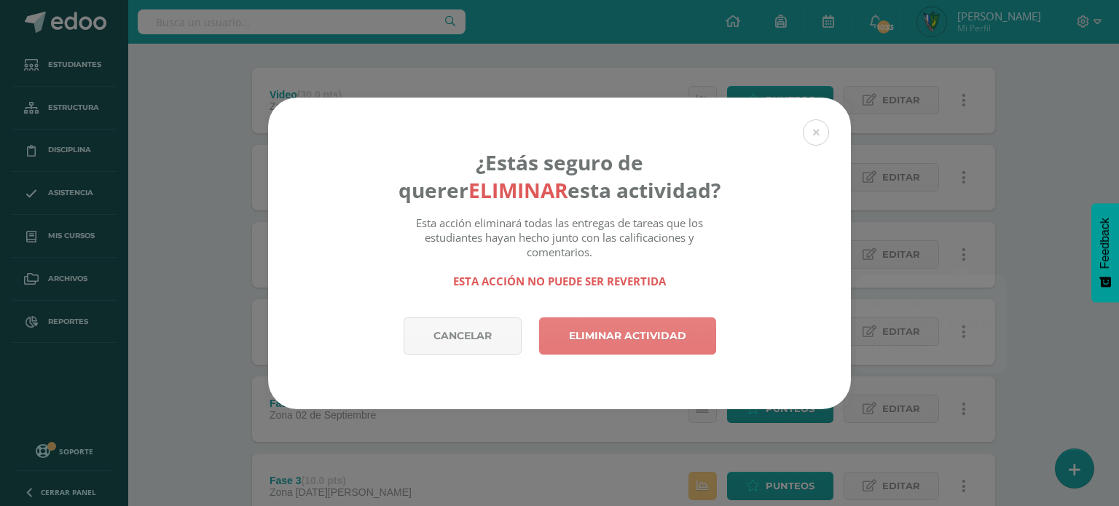
click at [673, 336] on link "Eliminar actividad" at bounding box center [627, 336] width 177 height 37
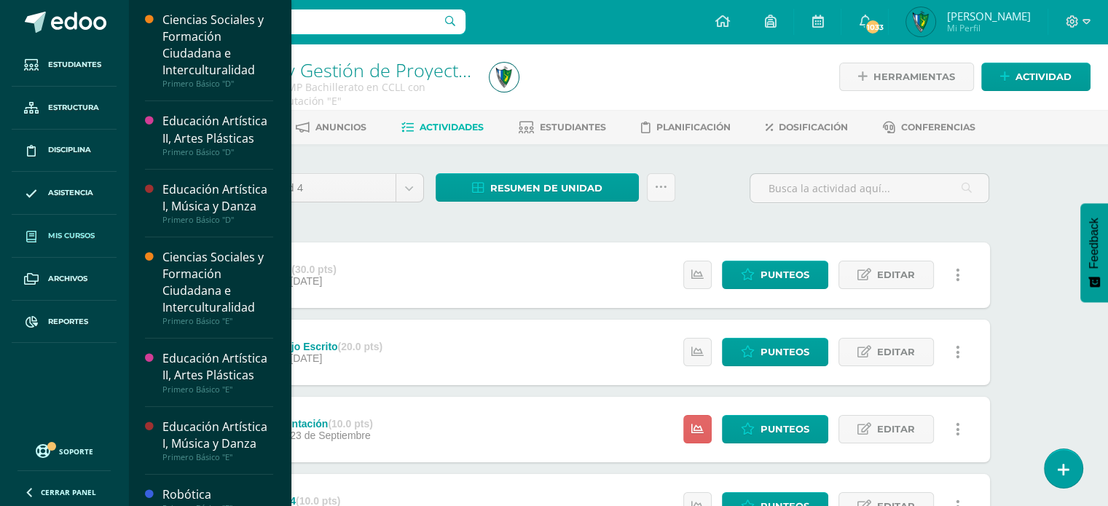
click at [83, 246] on link "Mis cursos" at bounding box center [64, 236] width 105 height 43
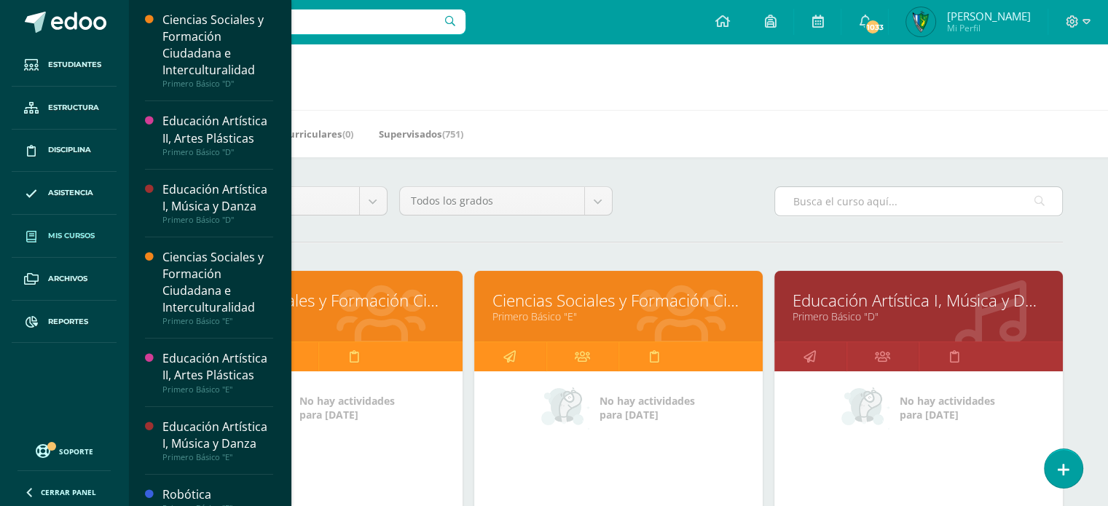
click at [832, 208] on input "text" at bounding box center [918, 201] width 287 height 28
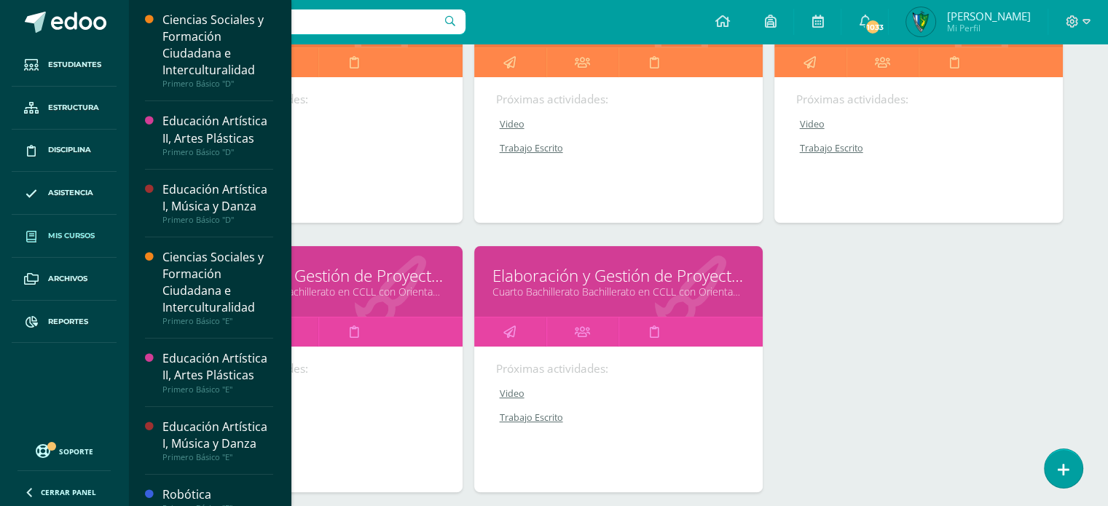
scroll to position [307, 0]
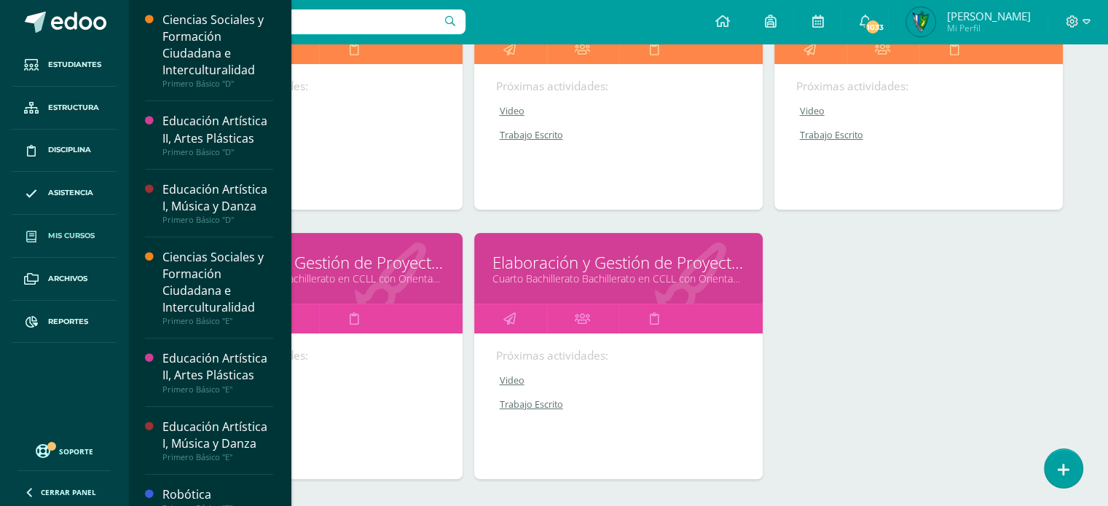
type input "elaboracion"
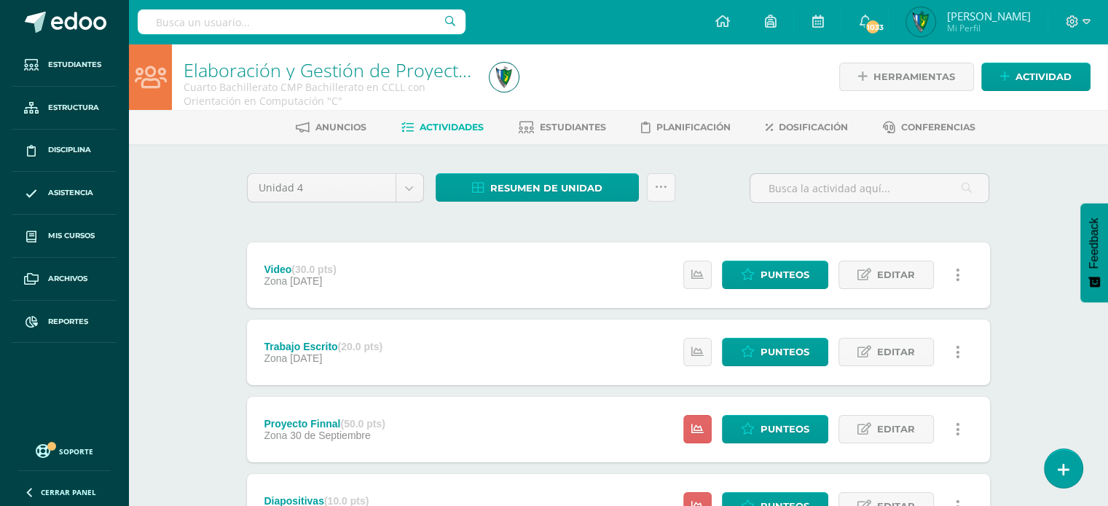
click at [956, 430] on icon at bounding box center [958, 430] width 4 height 16
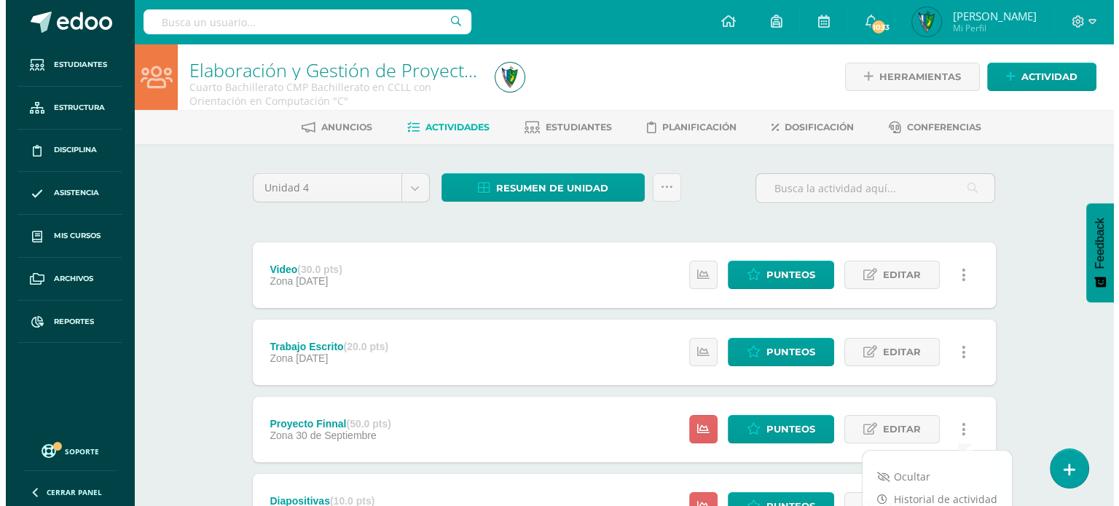
scroll to position [108, 0]
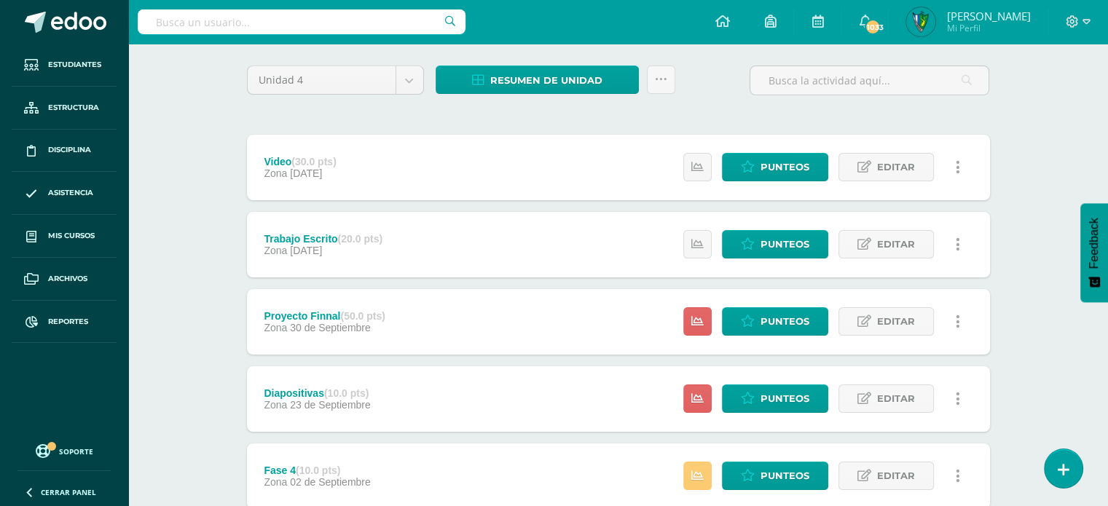
click at [957, 323] on icon at bounding box center [958, 322] width 4 height 16
click at [908, 417] on link "Eliminar" at bounding box center [931, 414] width 149 height 23
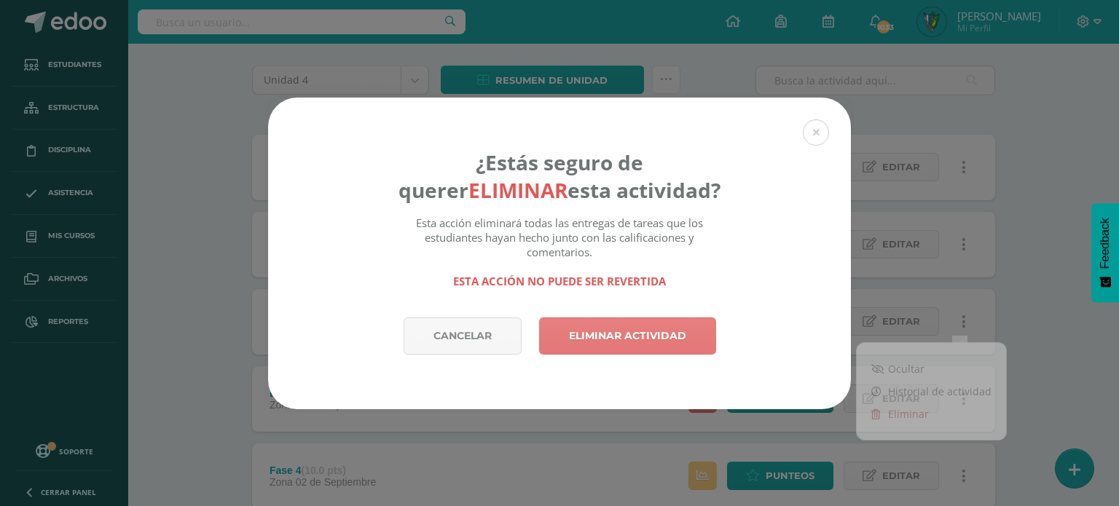
click at [584, 340] on link "Eliminar actividad" at bounding box center [627, 336] width 177 height 37
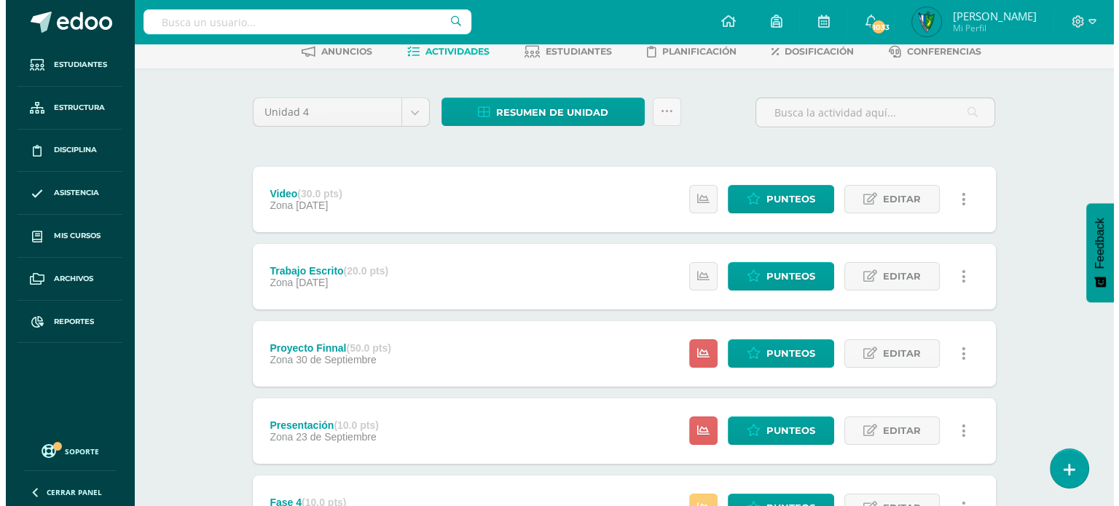
scroll to position [88, 0]
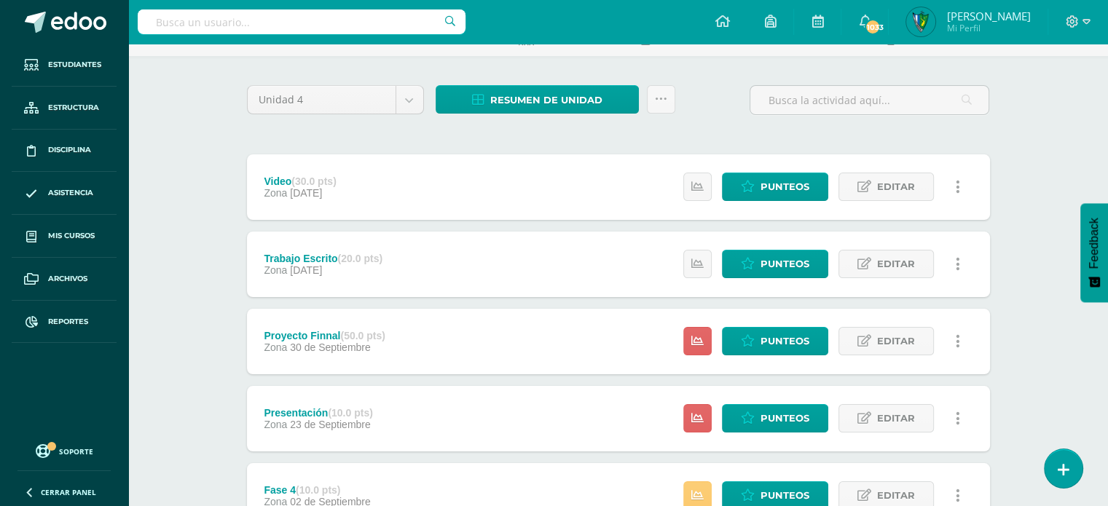
click at [962, 337] on link at bounding box center [958, 341] width 28 height 28
click at [921, 436] on link "Eliminar" at bounding box center [931, 434] width 149 height 23
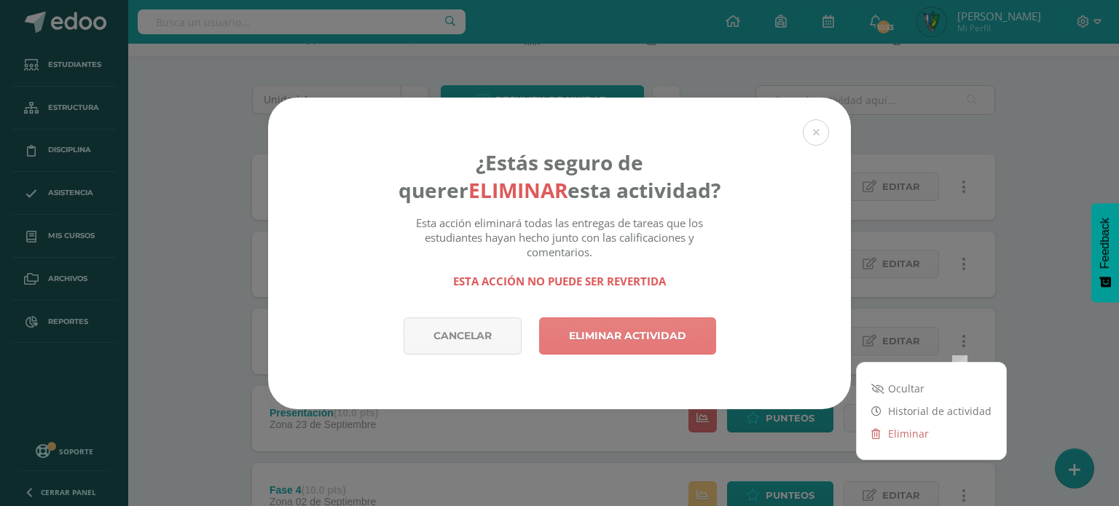
click at [618, 345] on link "Eliminar actividad" at bounding box center [627, 336] width 177 height 37
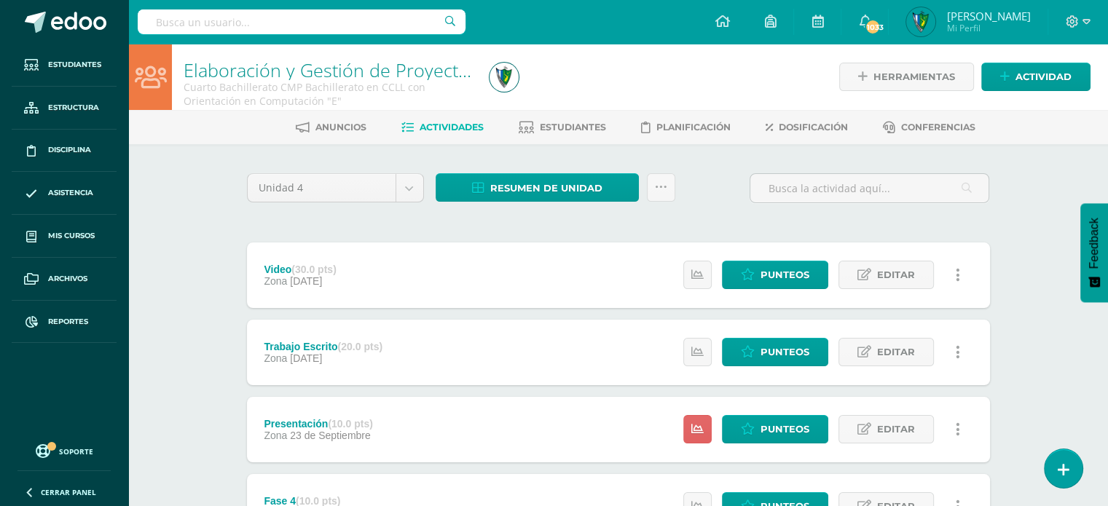
scroll to position [95, 0]
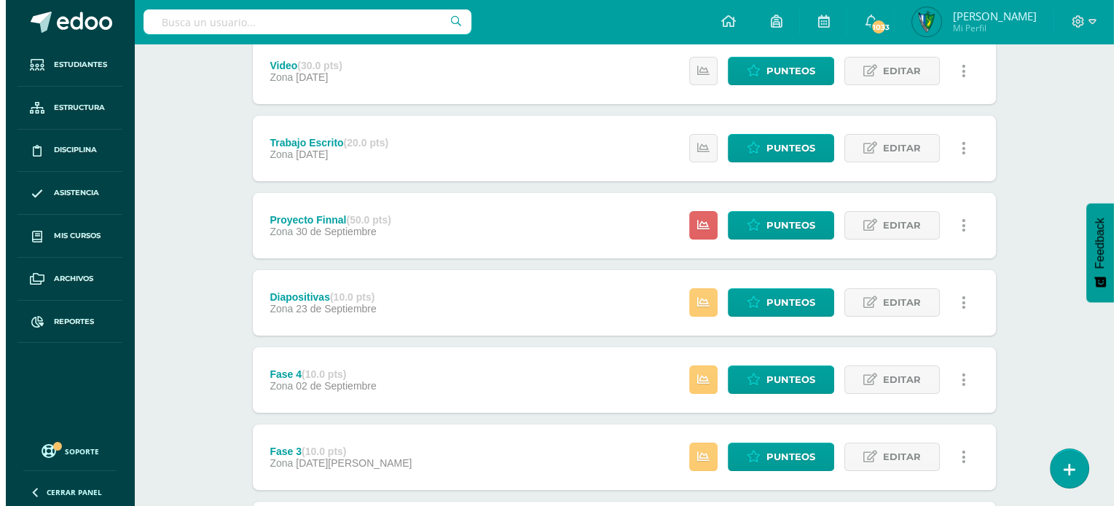
scroll to position [205, 0]
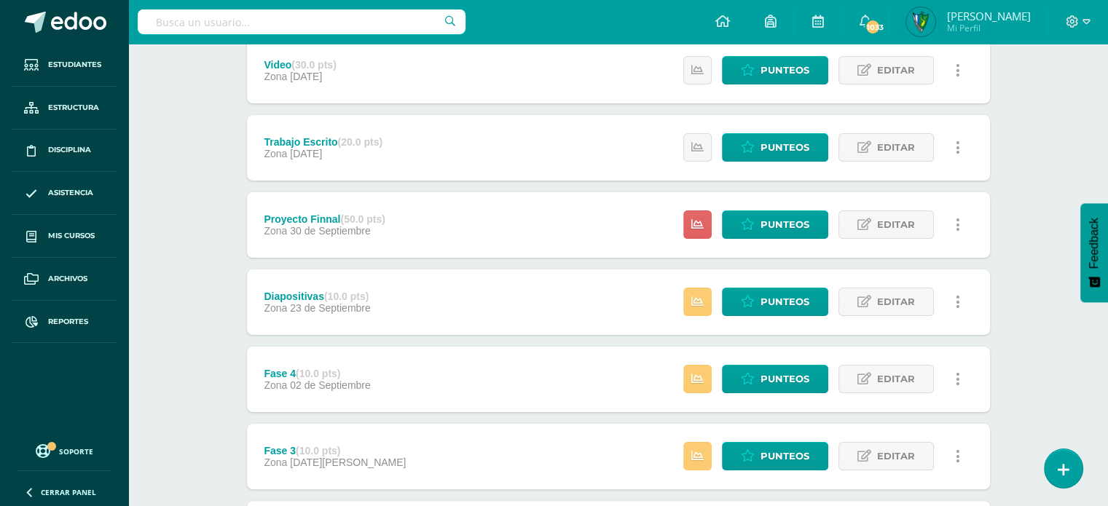
click at [963, 224] on link at bounding box center [958, 225] width 28 height 28
click at [917, 323] on link "Eliminar" at bounding box center [931, 317] width 149 height 23
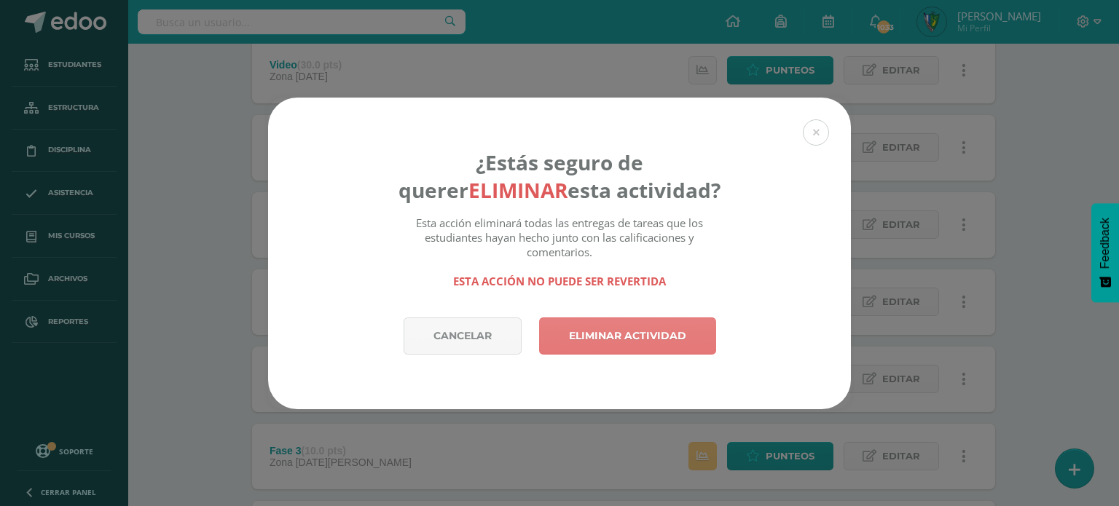
click at [643, 346] on link "Eliminar actividad" at bounding box center [627, 336] width 177 height 37
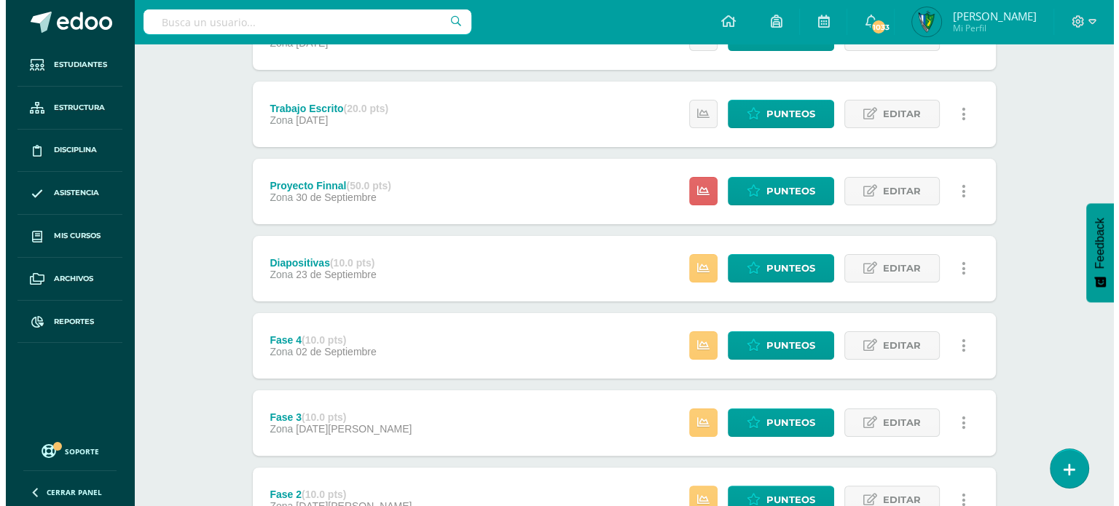
scroll to position [227, 0]
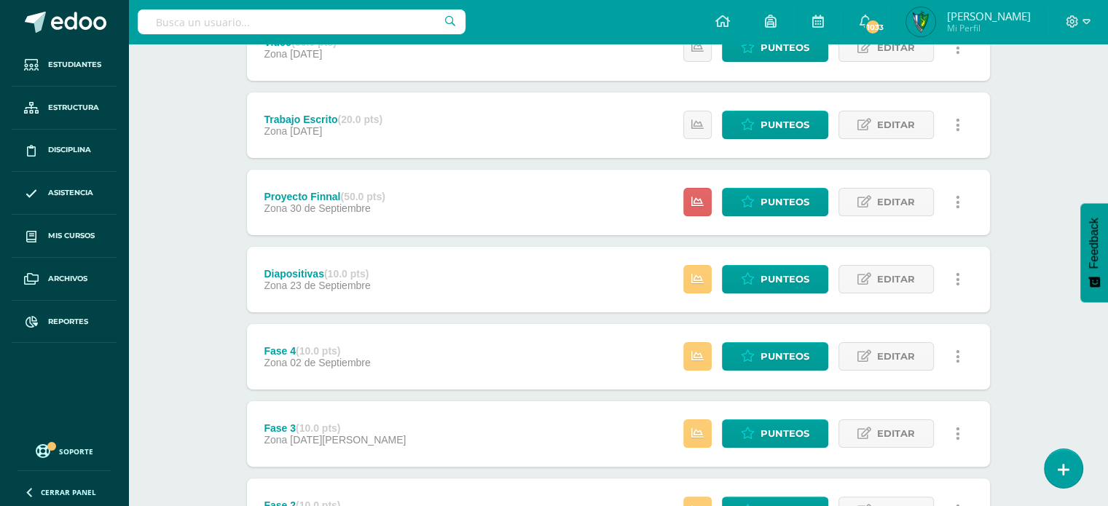
click at [959, 202] on icon at bounding box center [958, 203] width 4 height 16
click at [912, 294] on link "Eliminar" at bounding box center [931, 294] width 149 height 23
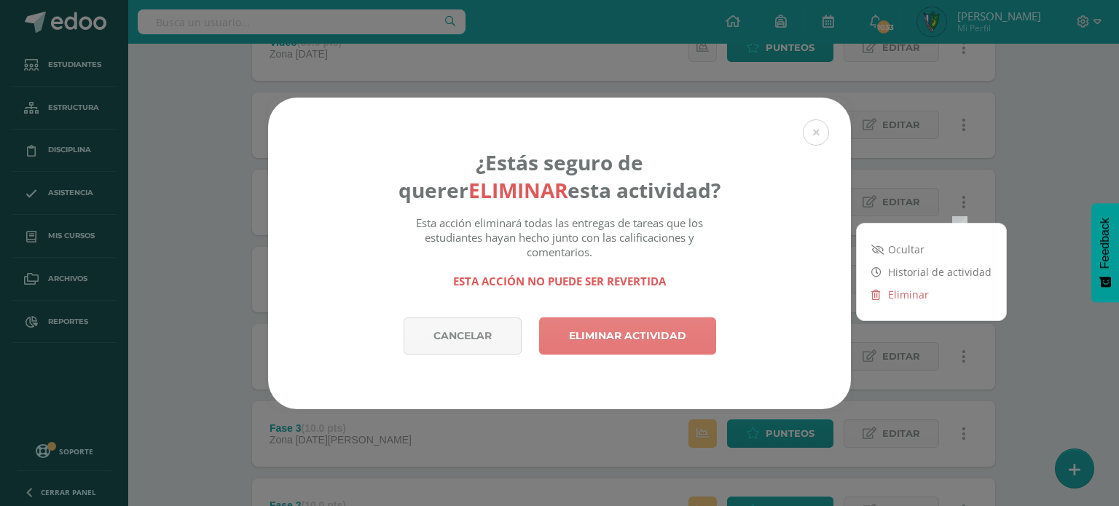
click at [672, 331] on link "Eliminar actividad" at bounding box center [627, 336] width 177 height 37
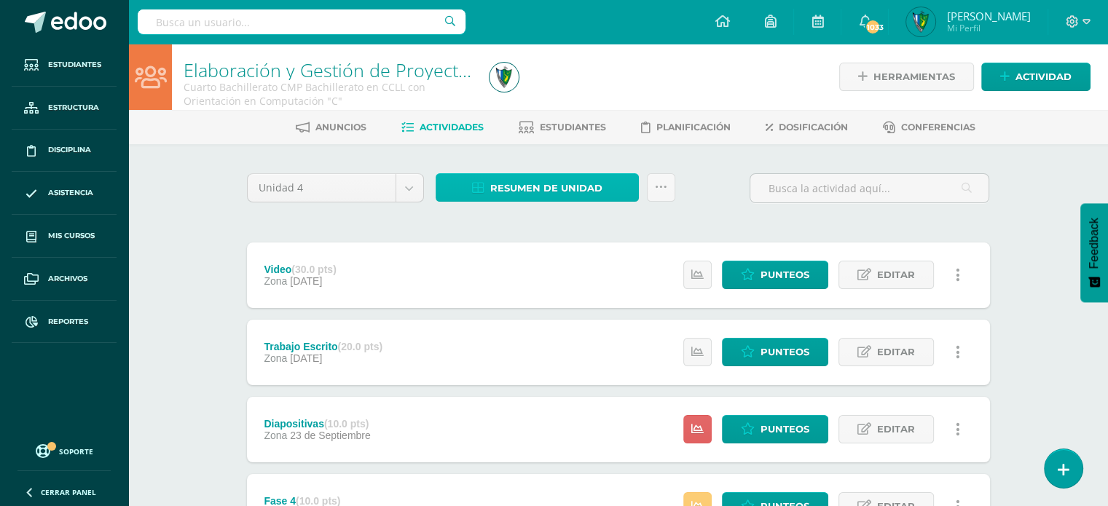
click at [476, 181] on link "Resumen de unidad" at bounding box center [537, 187] width 203 height 28
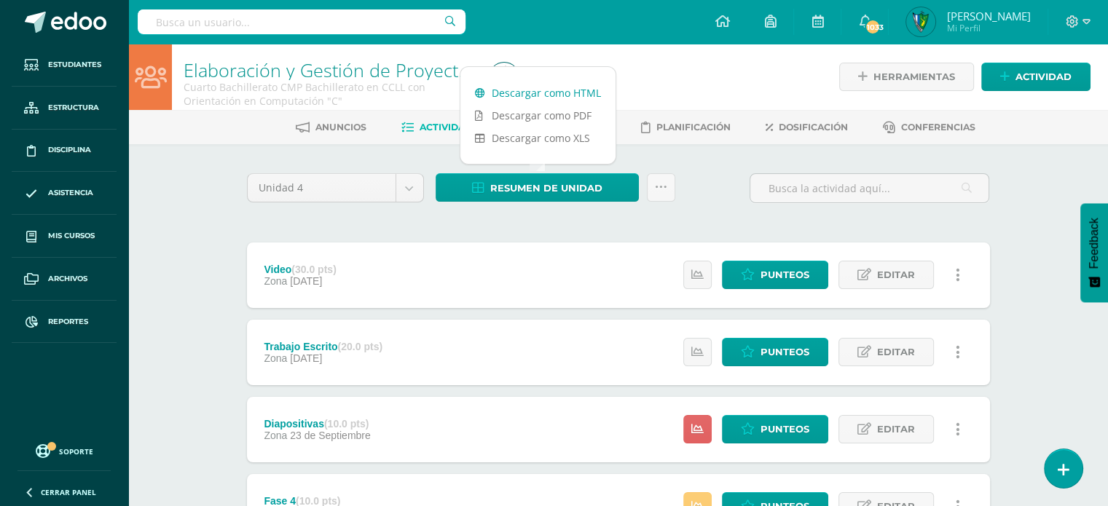
click at [548, 88] on link "Descargar como HTML" at bounding box center [537, 93] width 155 height 23
